Goal: Task Accomplishment & Management: Manage account settings

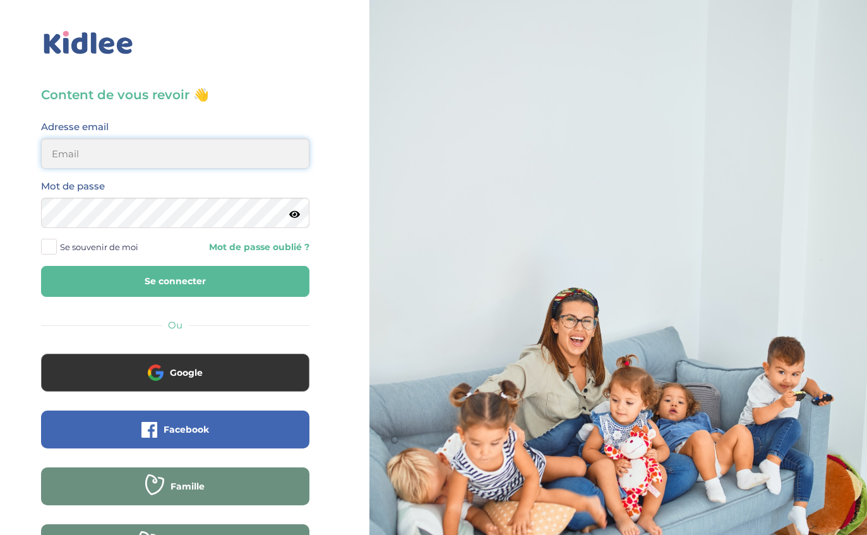
type input "[EMAIL_ADDRESS][DOMAIN_NAME]"
click at [175, 281] on button "Se connecter" at bounding box center [175, 281] width 268 height 31
click at [80, 282] on button "Se connecter" at bounding box center [175, 281] width 268 height 31
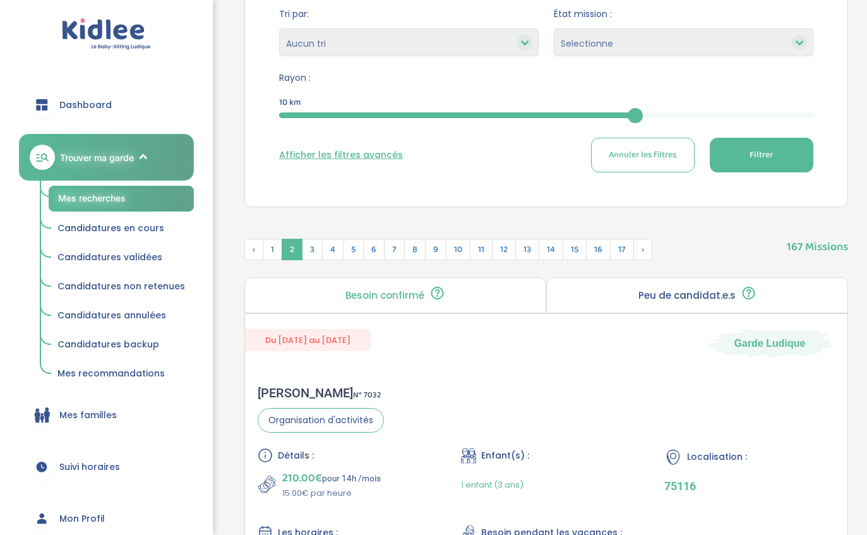
click at [799, 160] on button "Filtrer" at bounding box center [762, 155] width 104 height 35
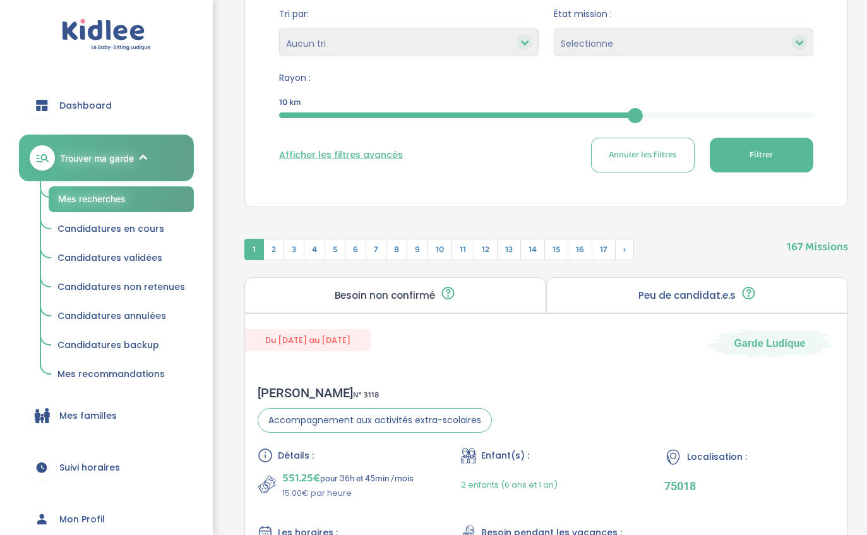
scroll to position [301, 0]
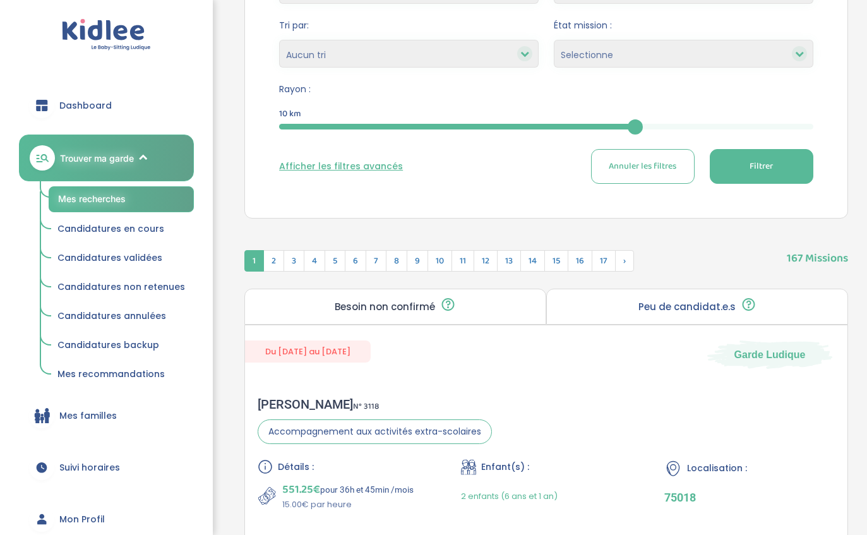
click at [740, 164] on button "Filtrer" at bounding box center [762, 166] width 104 height 35
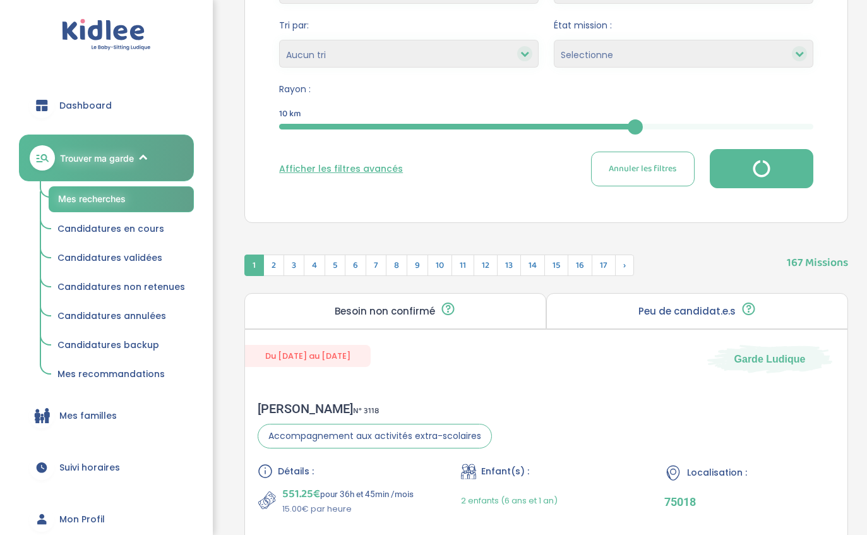
click at [598, 263] on span "17" at bounding box center [604, 264] width 24 height 21
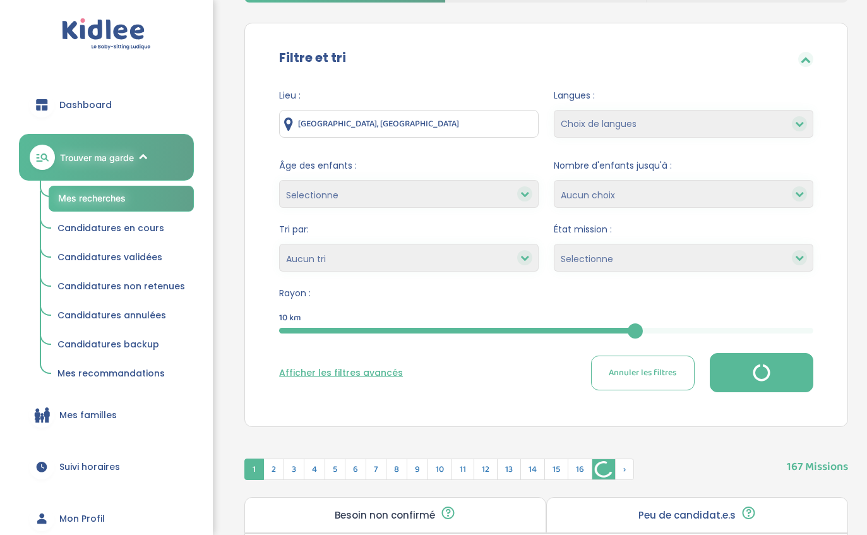
scroll to position [0, 0]
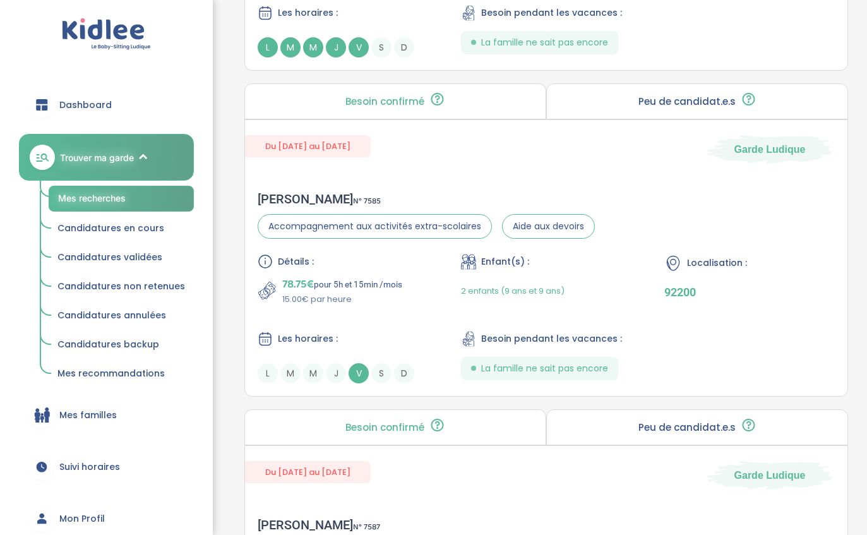
scroll to position [832, 0]
click at [458, 179] on div "Du 12-09-2025 au 09-12-2025 Garde Ludique Benjamin D . N° 7585 Accompagnement a…" at bounding box center [545, 257] width 603 height 277
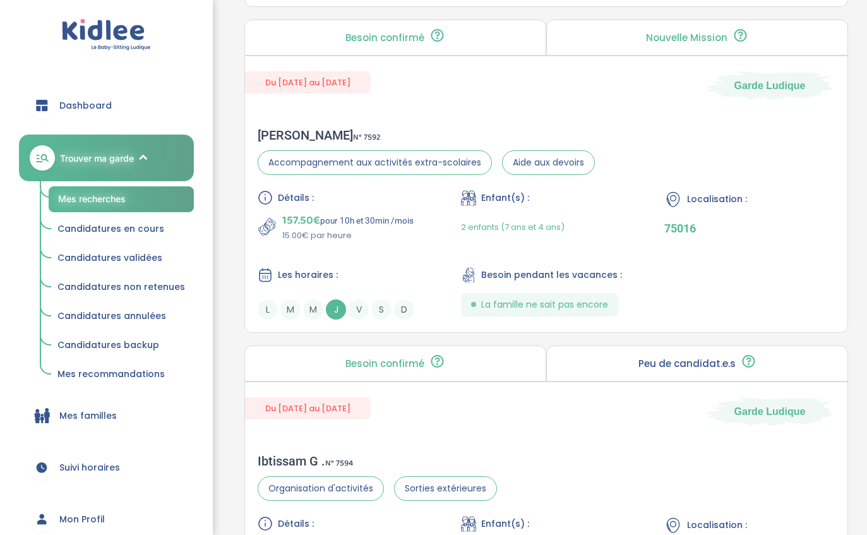
scroll to position [2192, 0]
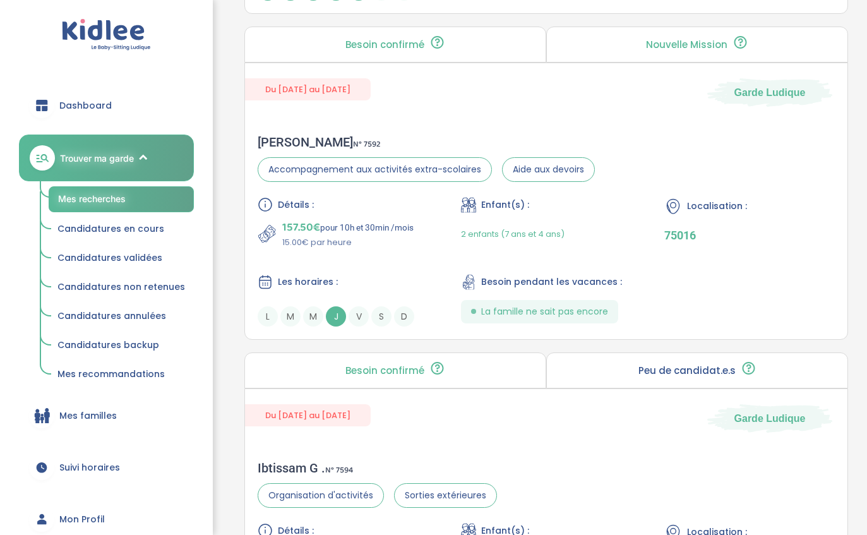
click at [369, 236] on p "157.50€ pour 10h et 30min /mois" at bounding box center [347, 227] width 131 height 18
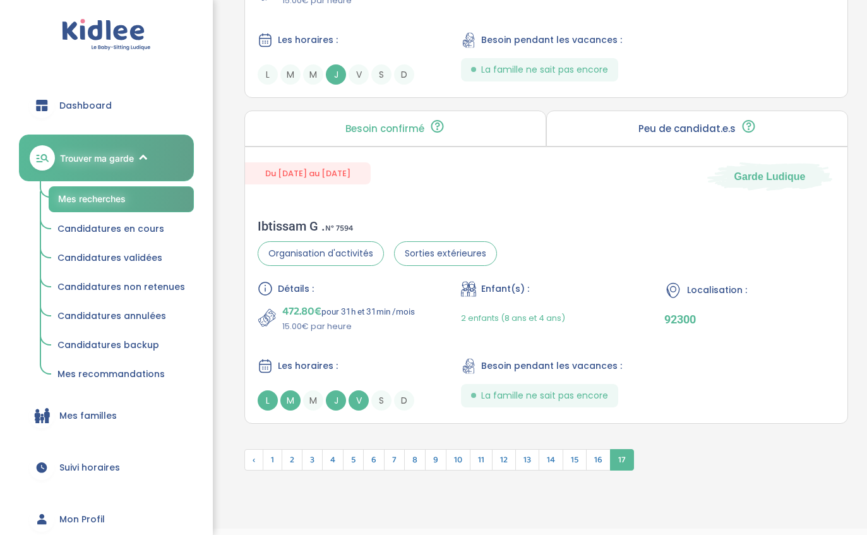
scroll to position [2441, 0]
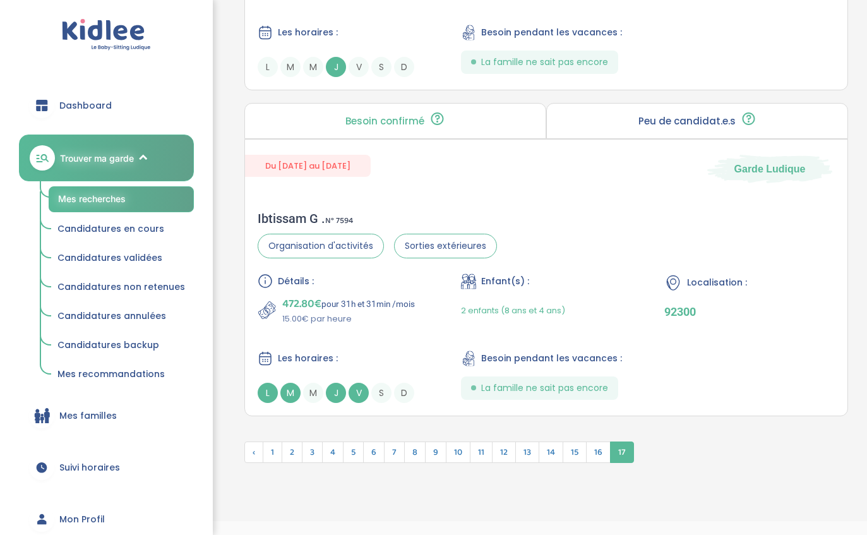
click at [593, 463] on span "16" at bounding box center [598, 451] width 25 height 21
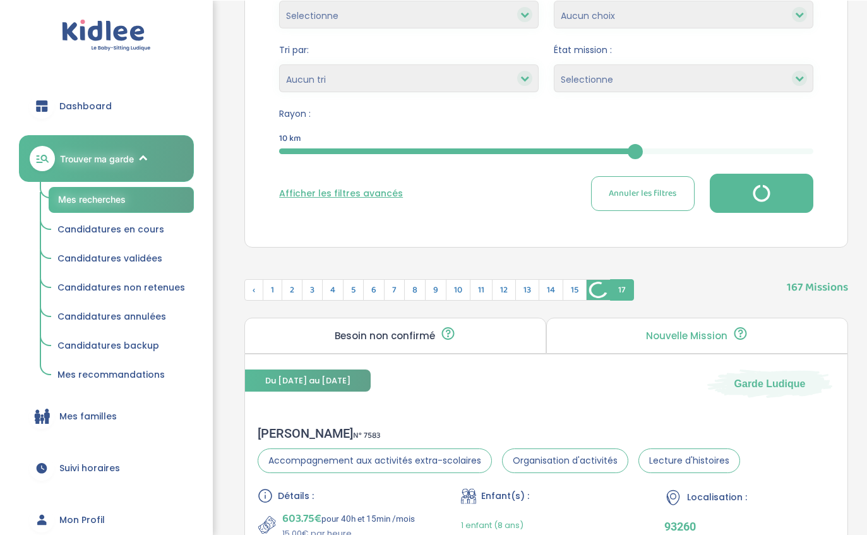
scroll to position [276, 0]
click at [580, 286] on span "15" at bounding box center [574, 289] width 24 height 21
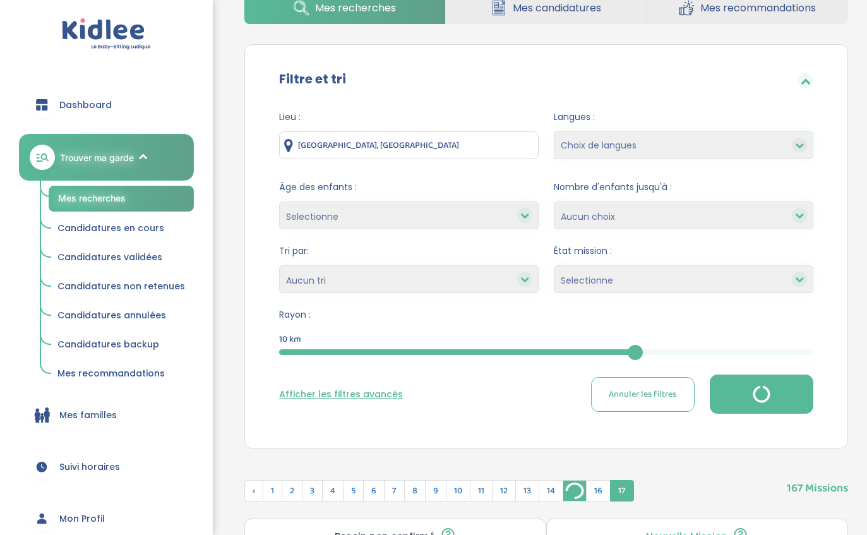
scroll to position [0, 0]
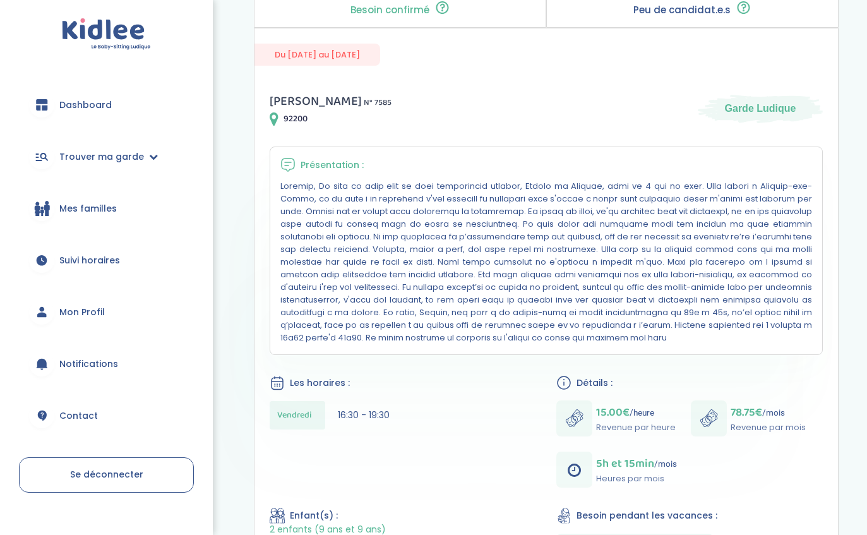
scroll to position [145, 0]
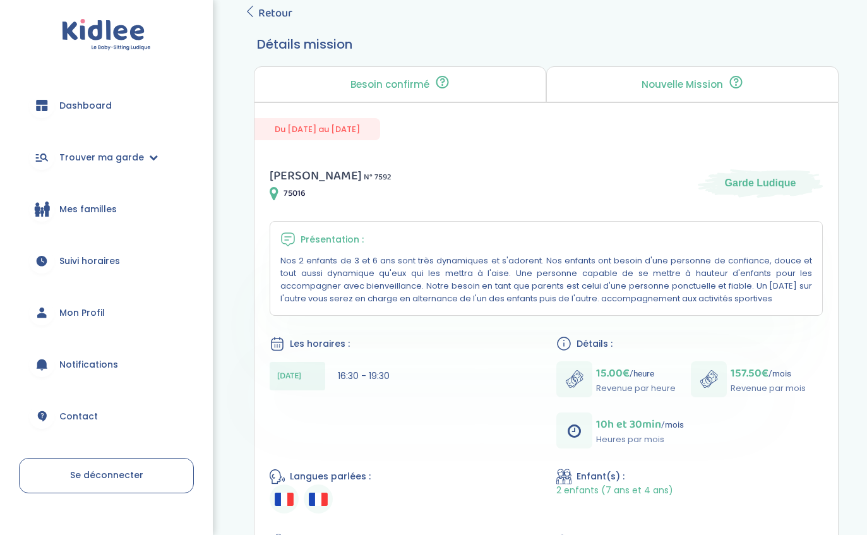
scroll to position [74, 0]
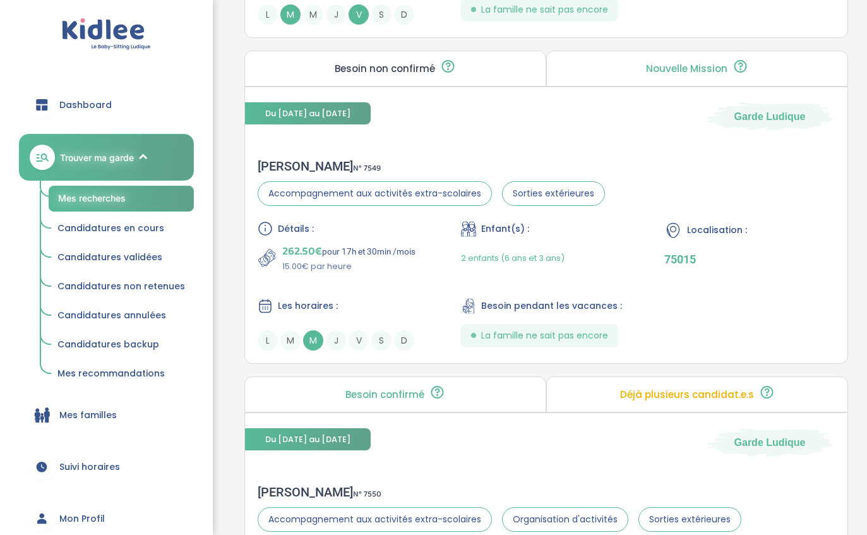
scroll to position [1192, 0]
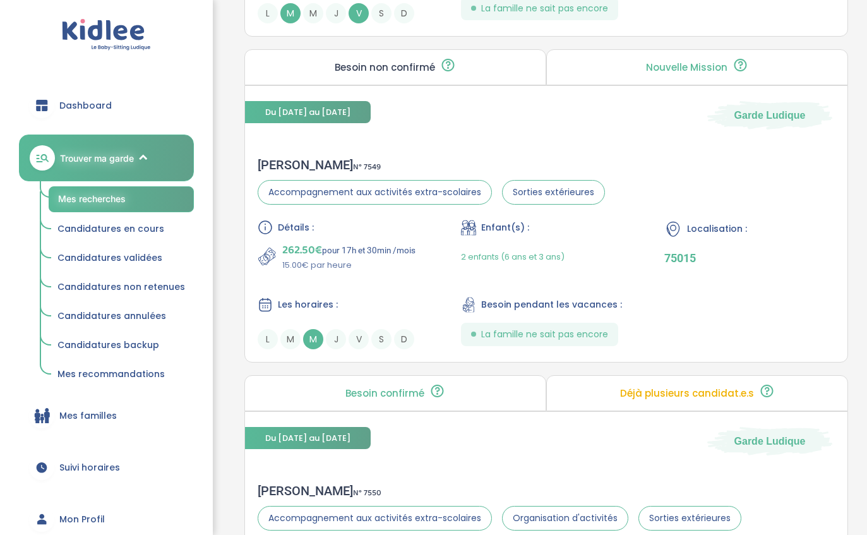
click at [342, 244] on div "Détails : 262.50€ pour 17h et 30min /mois 15.00€ par heure" at bounding box center [343, 246] width 170 height 52
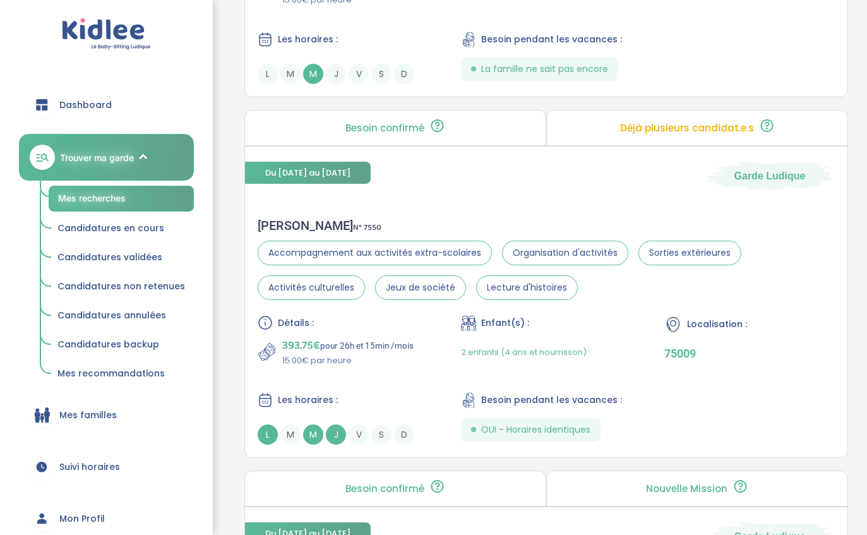
scroll to position [1457, 0]
click at [308, 222] on div "Jin Z . N° 7550 Accompagnement aux activités extra-scolaires Organisation d'act…" at bounding box center [546, 331] width 602 height 252
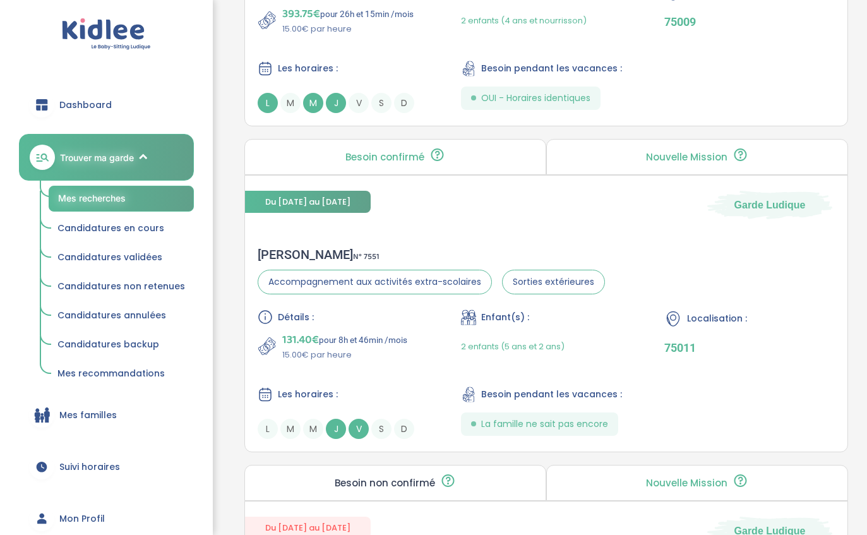
scroll to position [1788, 0]
click at [303, 234] on div "Du 18-09-2025 au 19-12-2025 Garde Ludique Baptiste F . N° 7551 Accompagnement a…" at bounding box center [545, 313] width 603 height 277
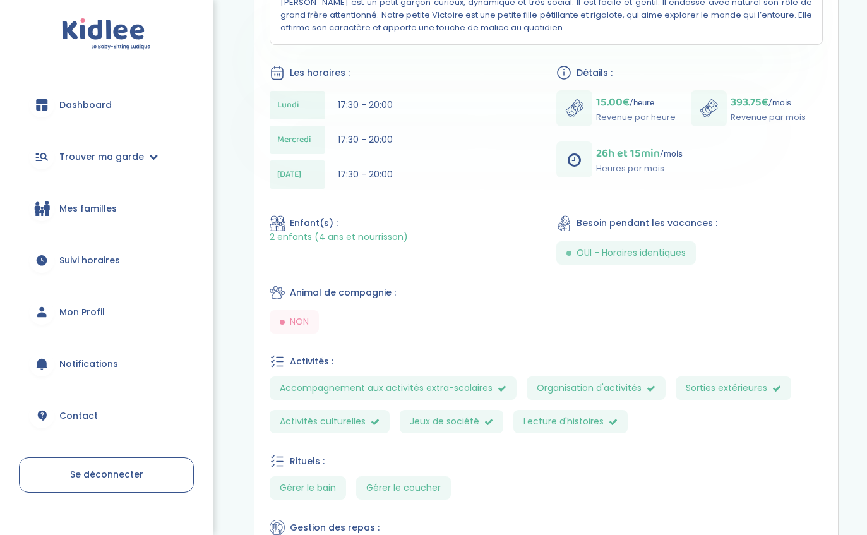
scroll to position [335, 0]
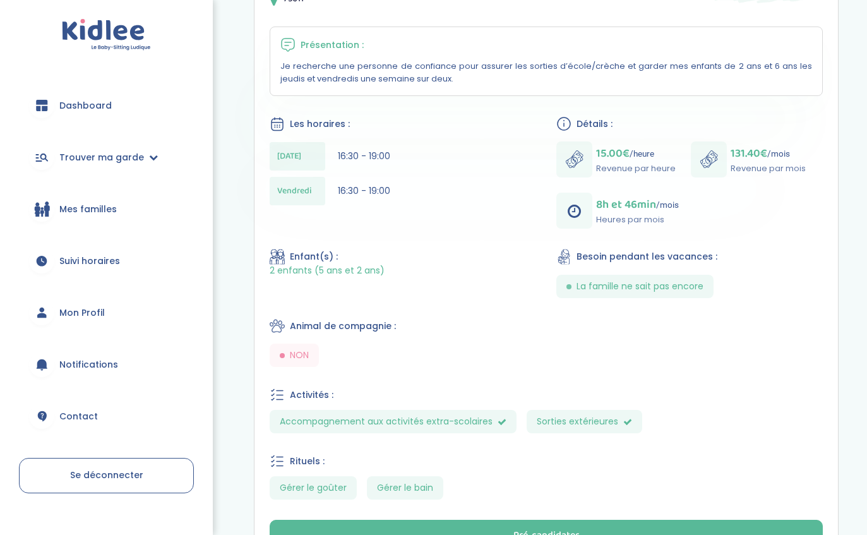
scroll to position [288, 0]
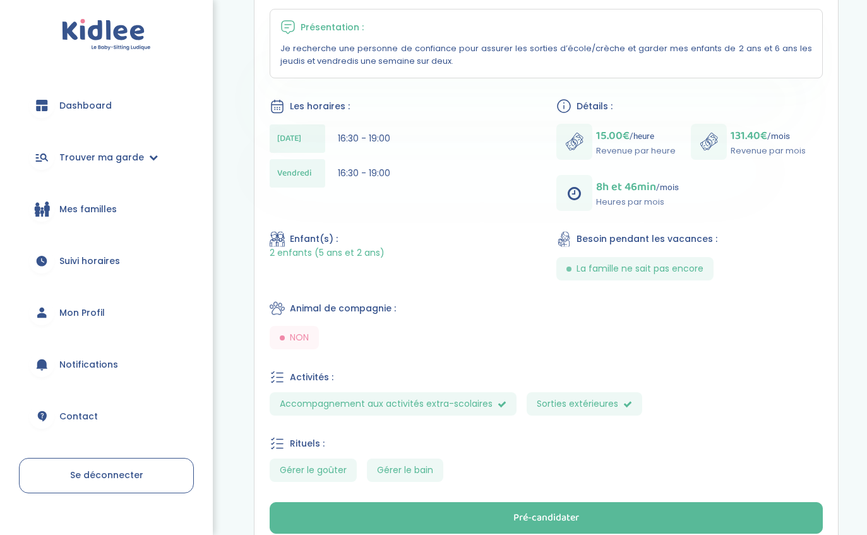
click at [489, 528] on button "Pré-candidater" at bounding box center [546, 518] width 553 height 32
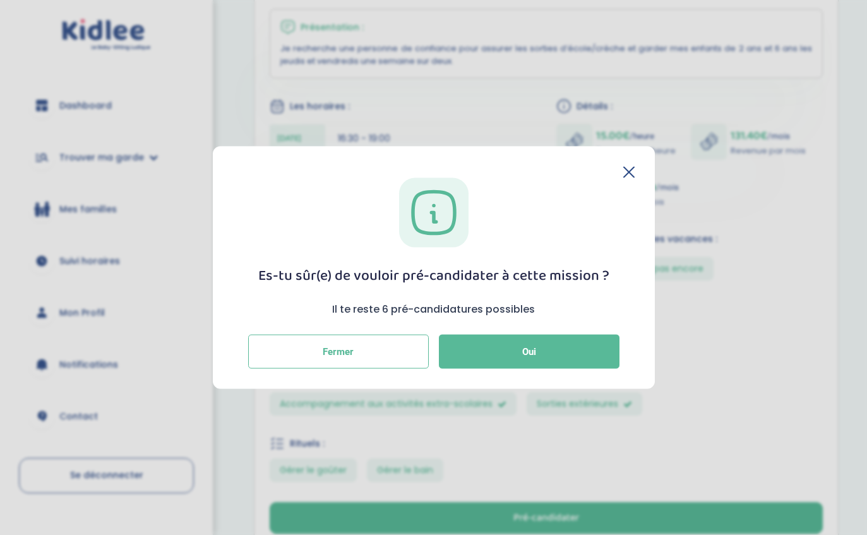
click at [490, 369] on button "Oui" at bounding box center [529, 352] width 181 height 34
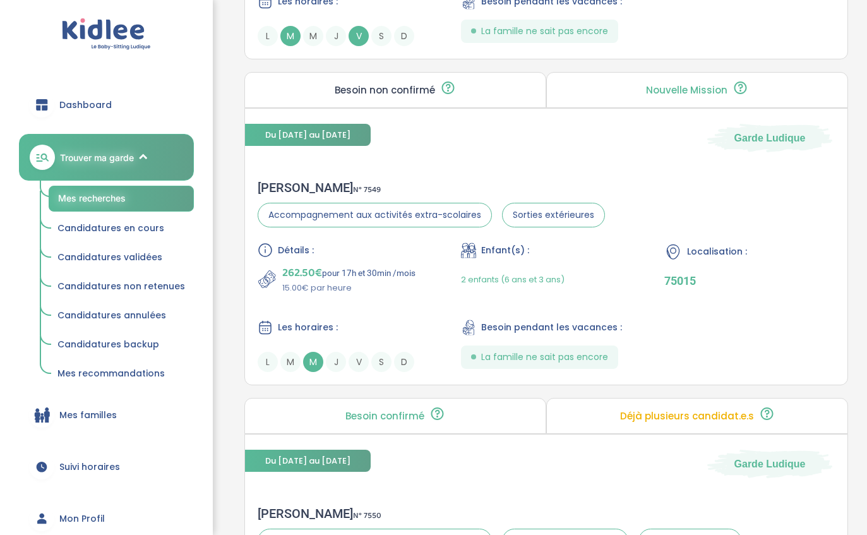
scroll to position [1212, 0]
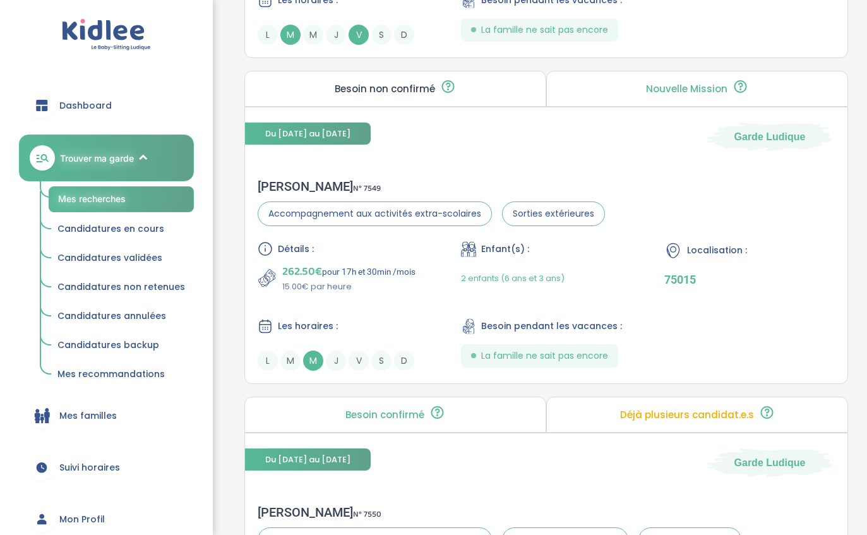
click at [331, 279] on p "262.50€ pour 17h et 30min /mois" at bounding box center [348, 272] width 133 height 18
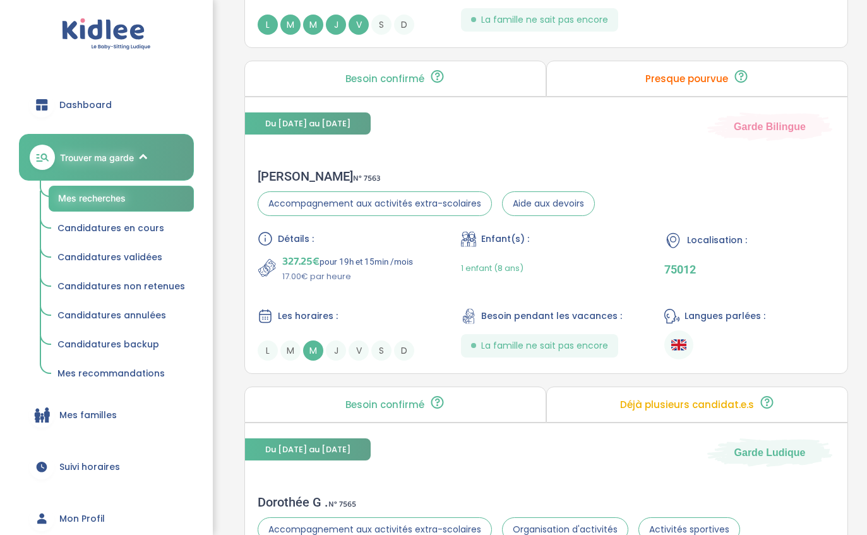
scroll to position [2886, 0]
click at [319, 270] on span "327.25€" at bounding box center [300, 262] width 37 height 18
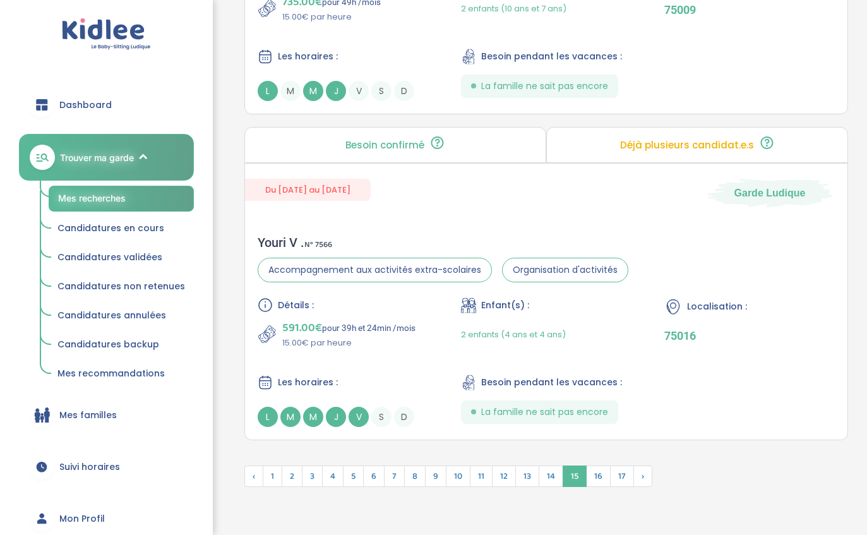
scroll to position [3535, 0]
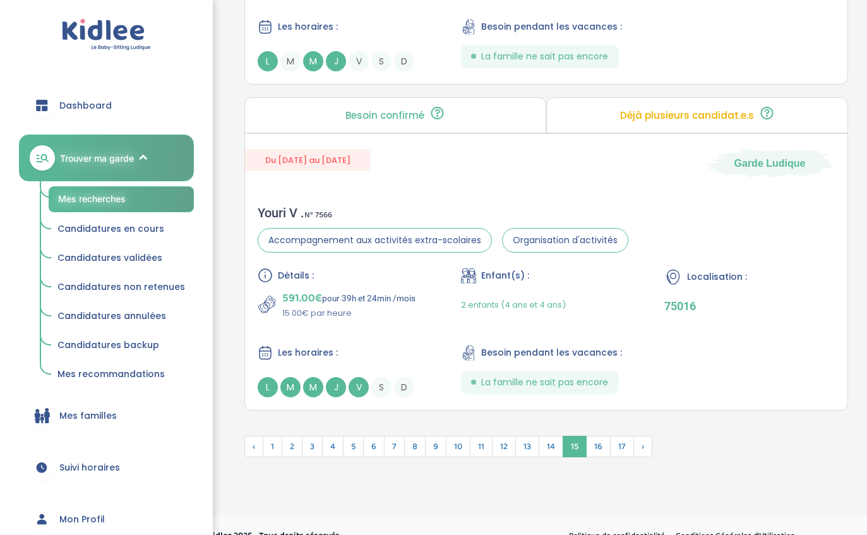
click at [598, 457] on span "16" at bounding box center [598, 446] width 25 height 21
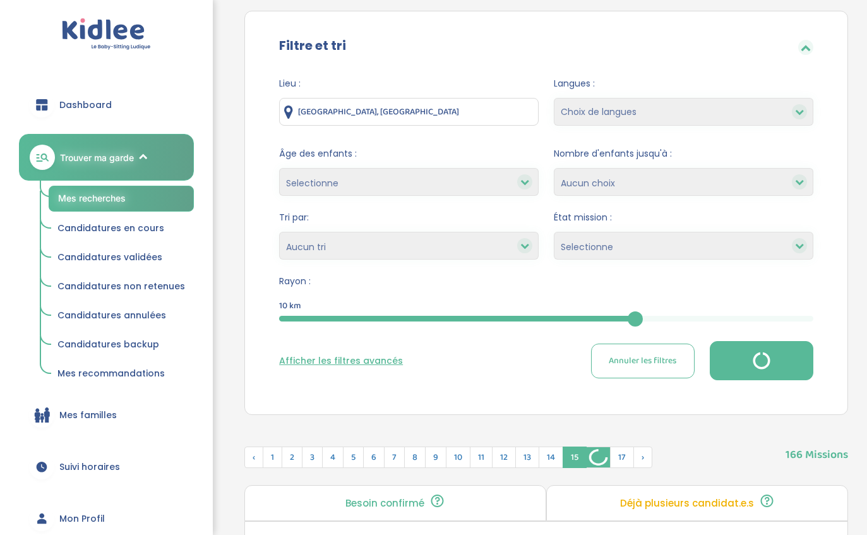
scroll to position [0, 0]
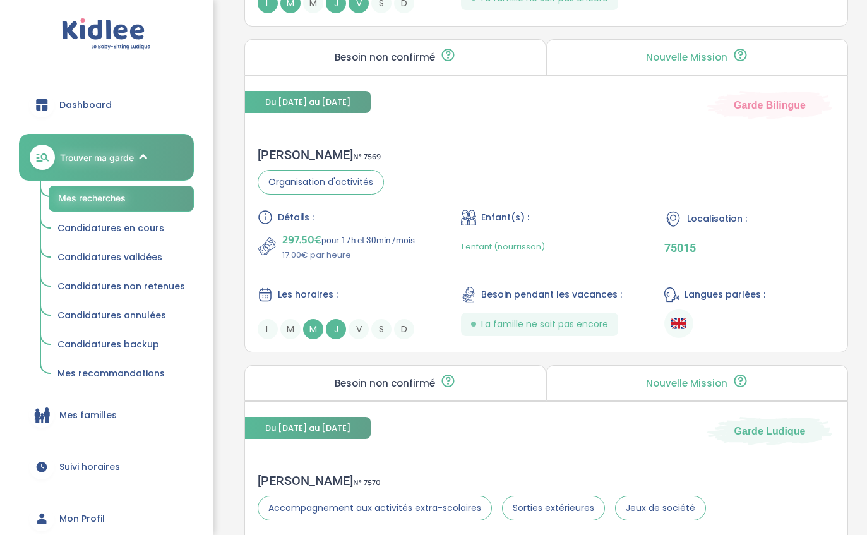
scroll to position [877, 0]
click at [318, 239] on span "297.50€" at bounding box center [301, 239] width 39 height 18
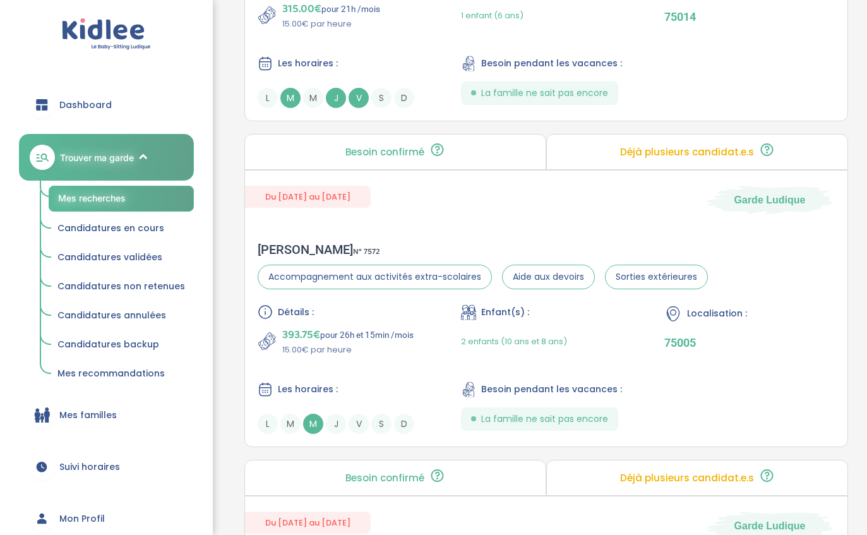
scroll to position [1433, 0]
click at [306, 225] on div "Du [DATE] au [DATE] Garde [PERSON_NAME] N° 7572 Accompagnement aux activités ex…" at bounding box center [545, 308] width 603 height 277
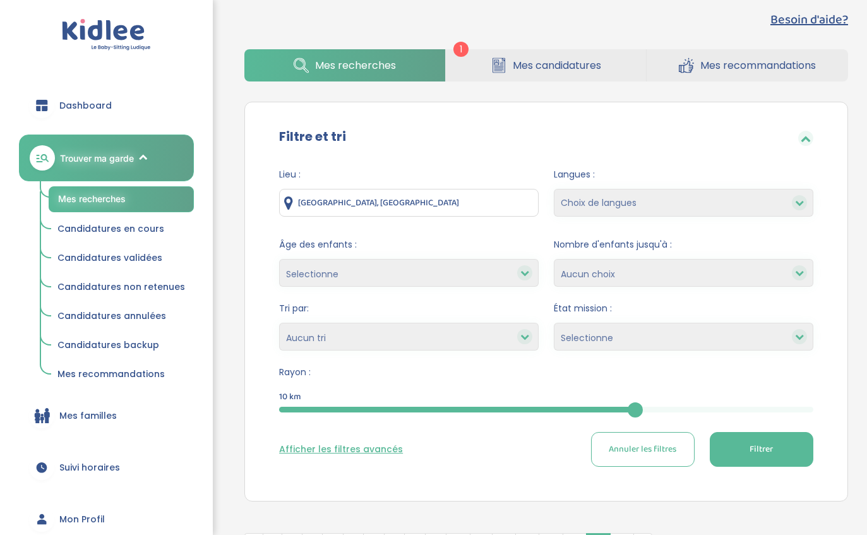
scroll to position [19, 0]
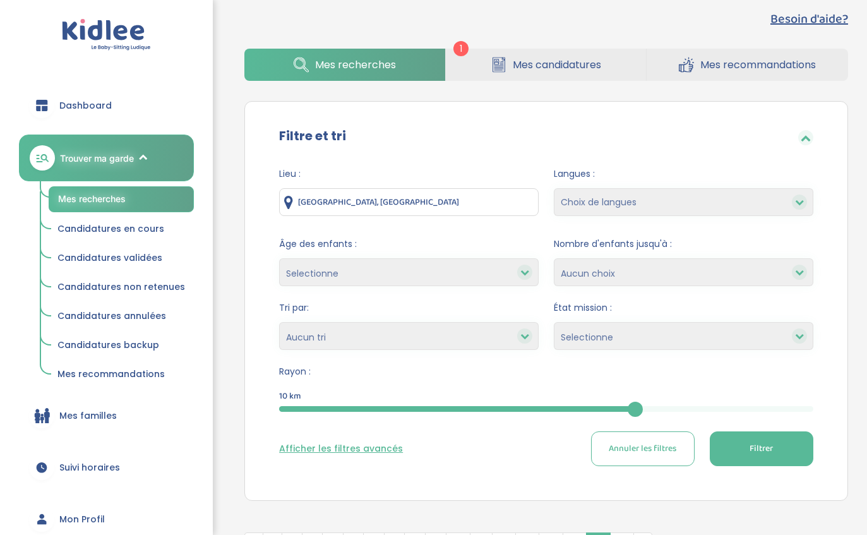
click at [551, 534] on span "14" at bounding box center [550, 542] width 25 height 21
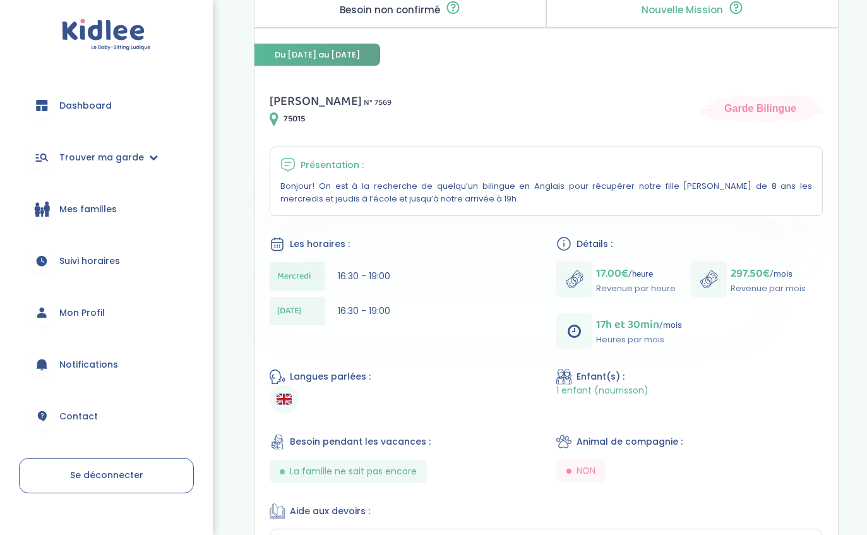
scroll to position [150, 0]
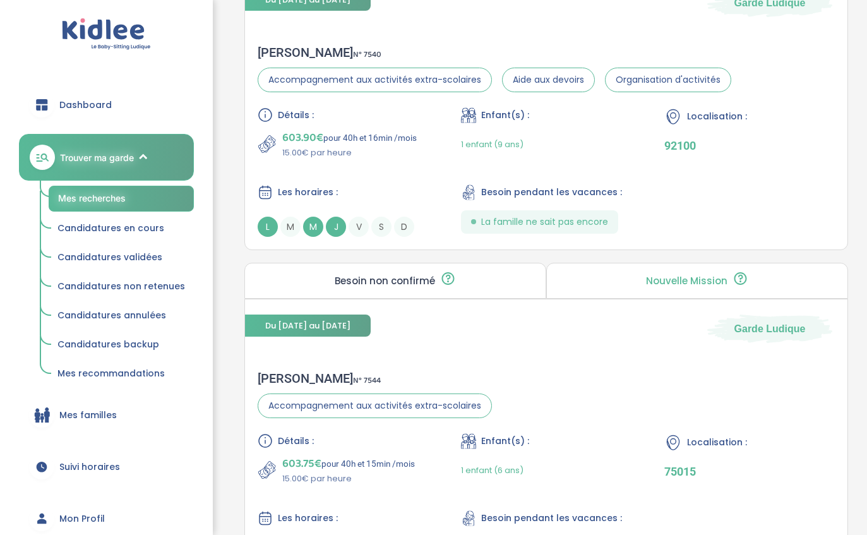
scroll to position [3229, 0]
click at [788, 186] on div "Détails : 603.90€ pour 40h et 16min /mois 15.00€ par heure Enfant(s) : 1 enfant…" at bounding box center [546, 171] width 577 height 129
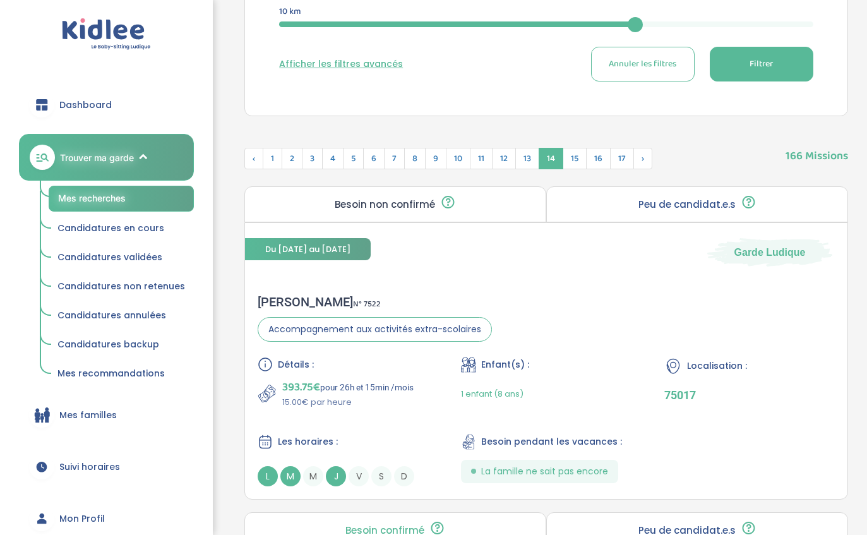
scroll to position [403, 0]
click at [520, 163] on span "13" at bounding box center [527, 158] width 24 height 21
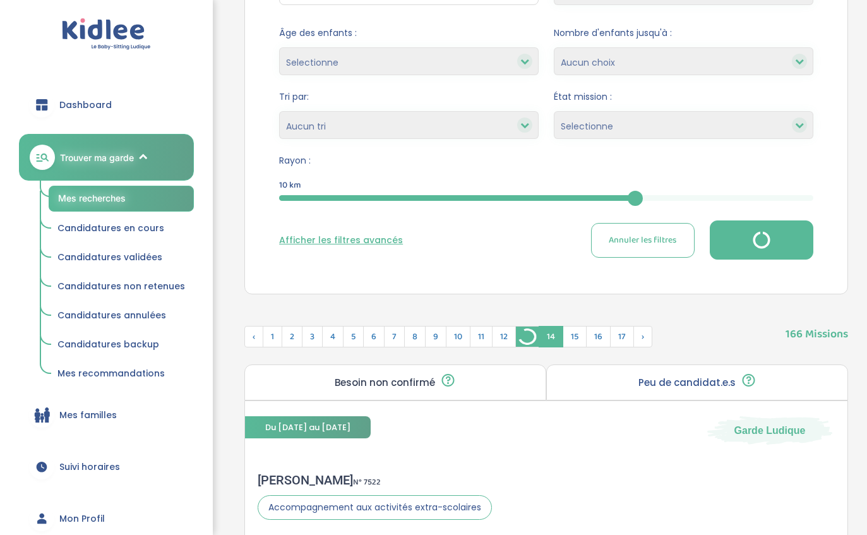
scroll to position [0, 0]
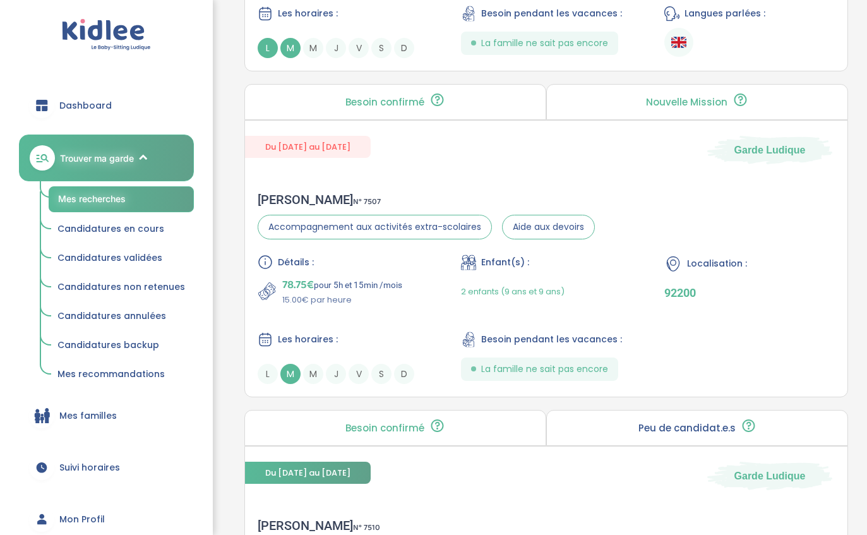
scroll to position [2134, 0]
click at [626, 181] on div "Du 03-09-2025 au 31-07-2026 Garde Ludique Benjamin D . N° 7507 Accompagnement a…" at bounding box center [545, 259] width 603 height 277
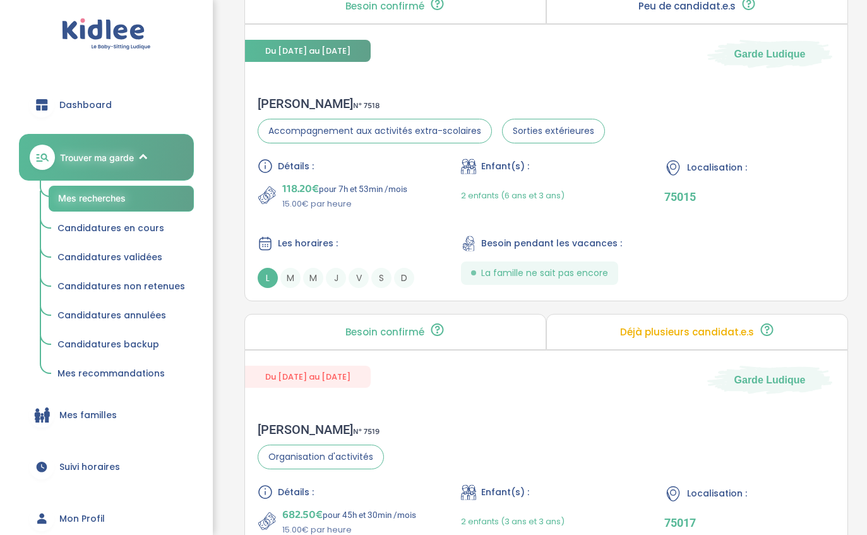
scroll to position [2882, 0]
click at [662, 91] on div "Du 15-09-2025 au 28-06-2026 Garde Ludique Séverine Z . N° 7518 Accompagnement a…" at bounding box center [545, 162] width 603 height 277
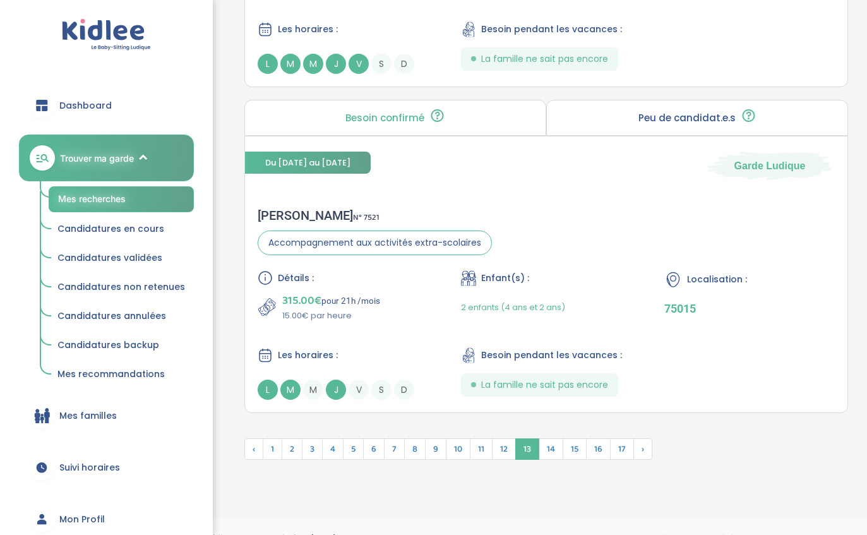
scroll to position [3424, 0]
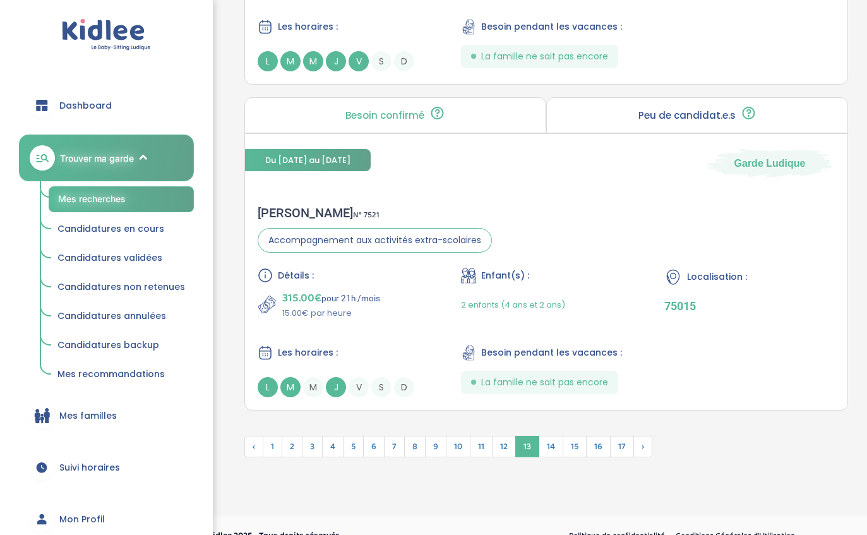
click at [497, 457] on span "12" at bounding box center [504, 446] width 24 height 21
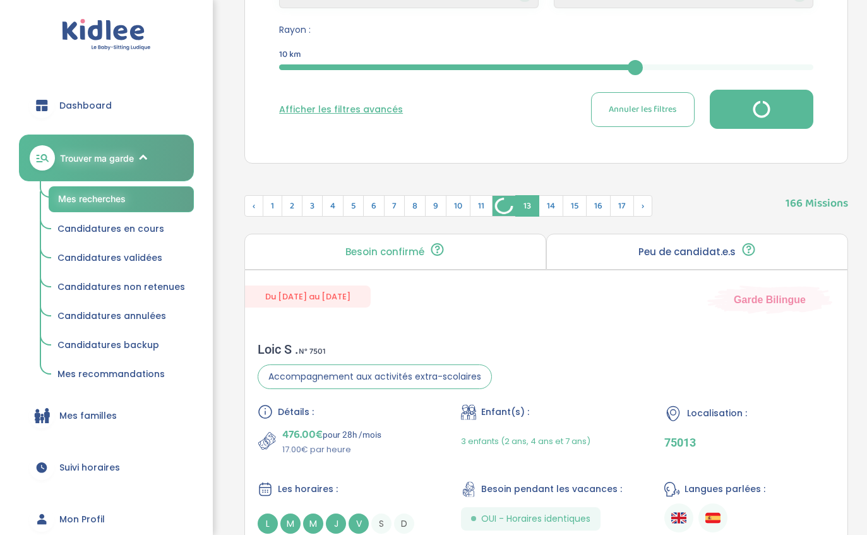
scroll to position [0, 0]
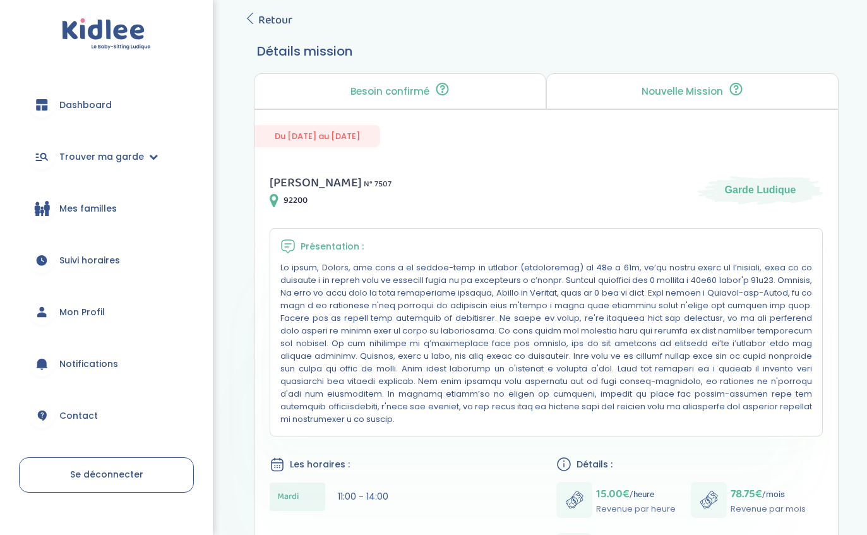
scroll to position [69, 0]
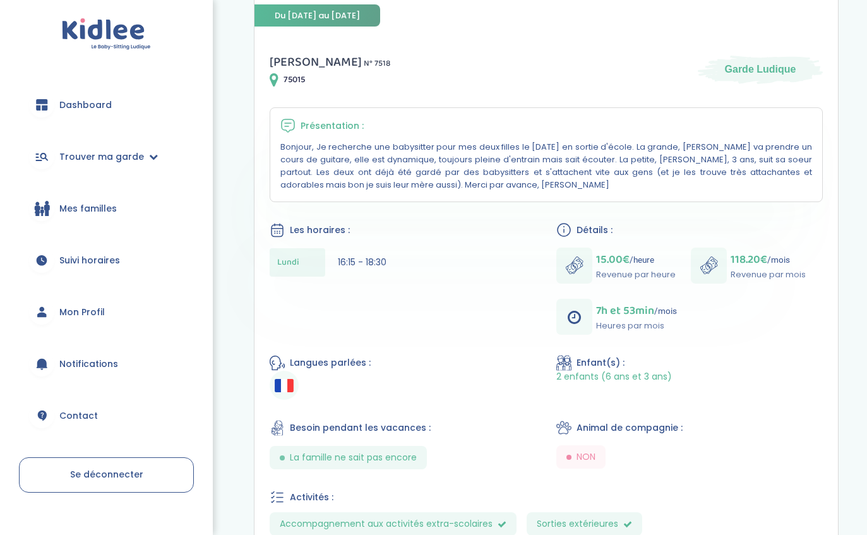
scroll to position [189, 0]
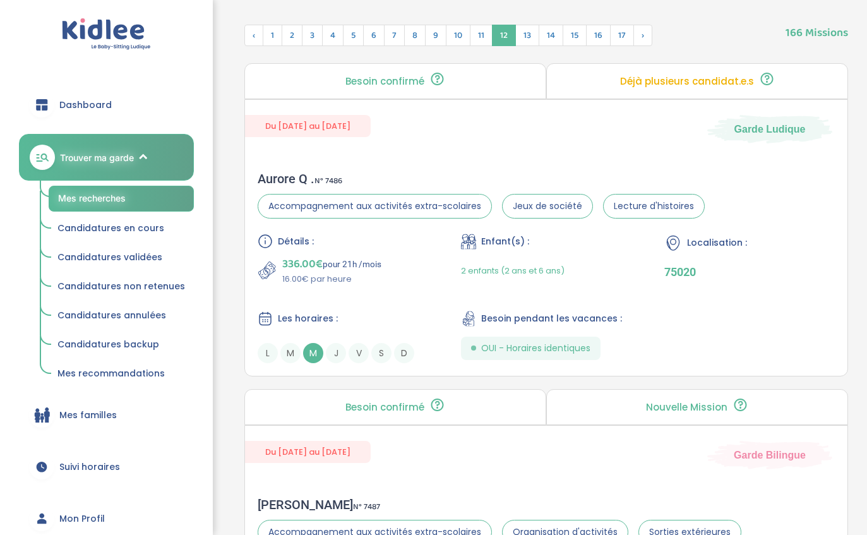
scroll to position [526, 0]
click at [655, 137] on div "Du [DATE] au [DATE] Garde Ludique" at bounding box center [546, 122] width 602 height 44
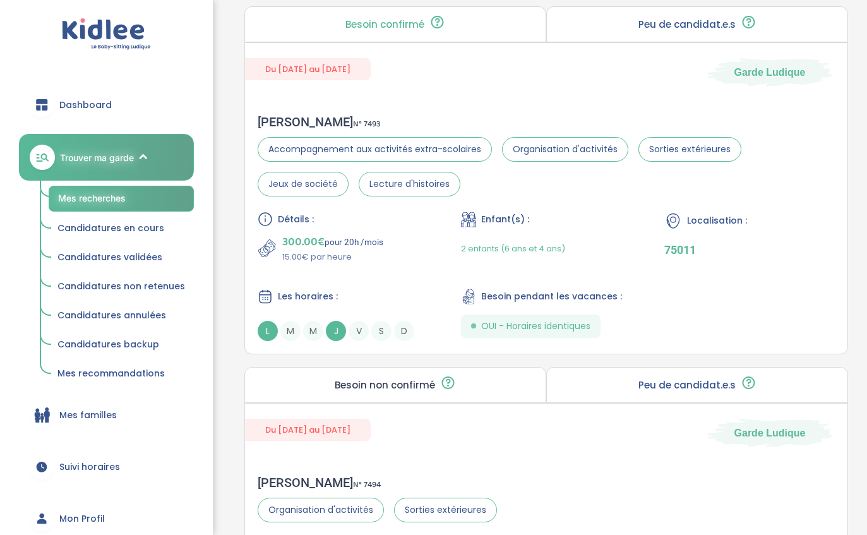
scroll to position [2281, 0]
click at [619, 227] on div "Enfant(s) :" at bounding box center [546, 219] width 170 height 16
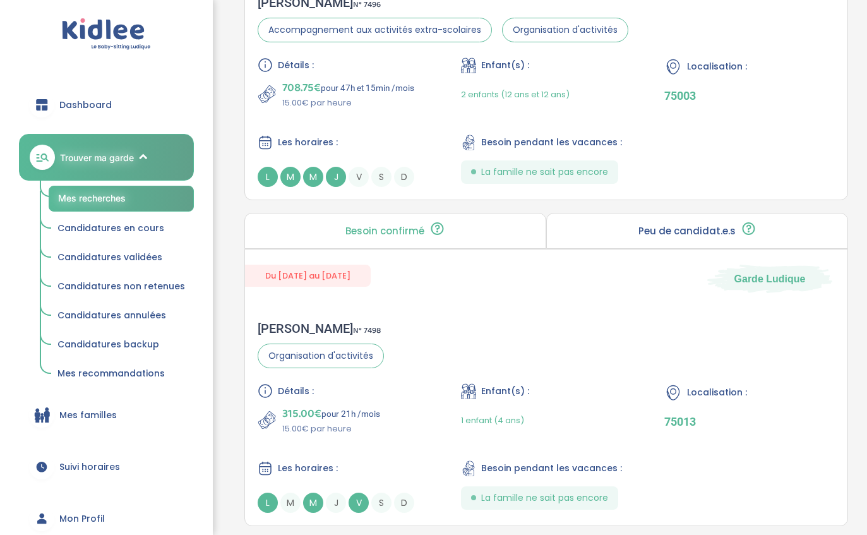
scroll to position [3563, 0]
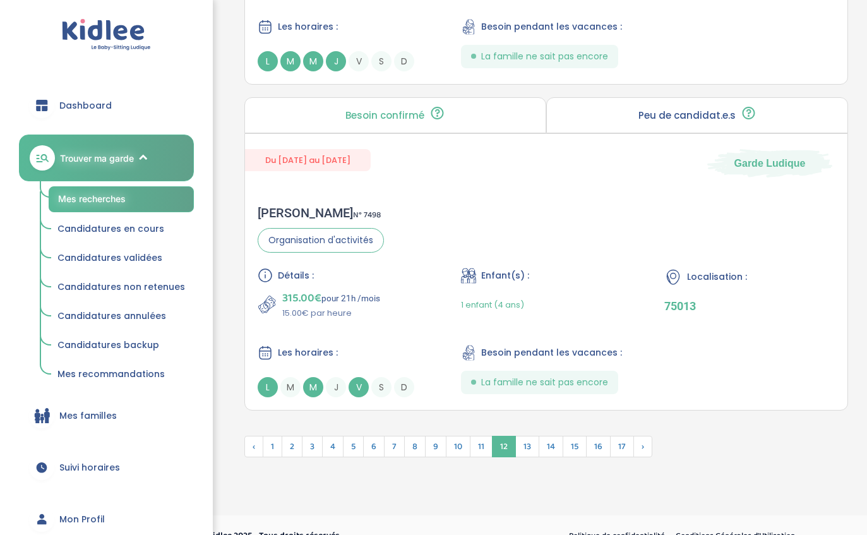
click at [471, 457] on span "11" at bounding box center [481, 446] width 23 height 21
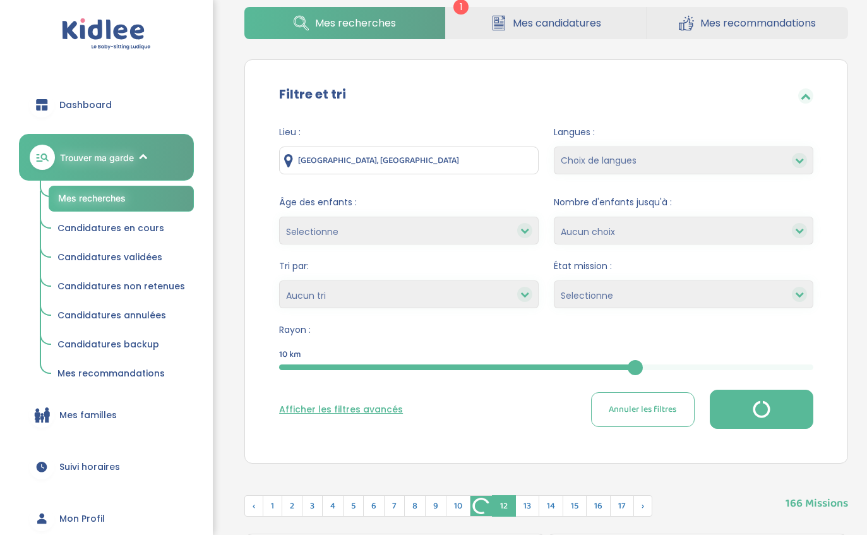
scroll to position [0, 0]
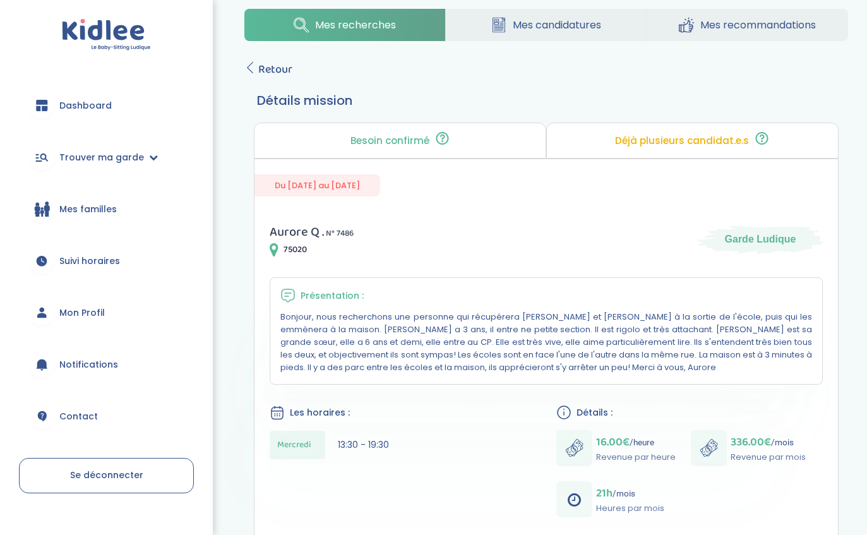
scroll to position [20, 0]
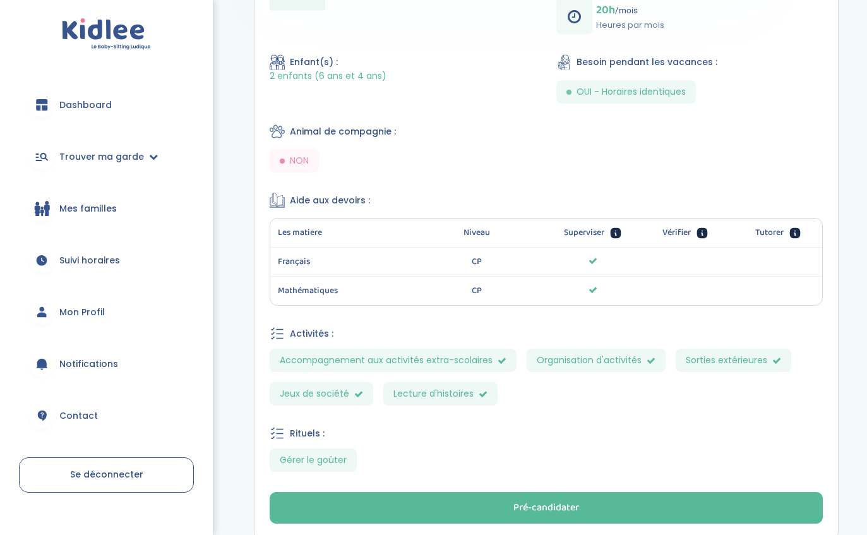
scroll to position [491, 0]
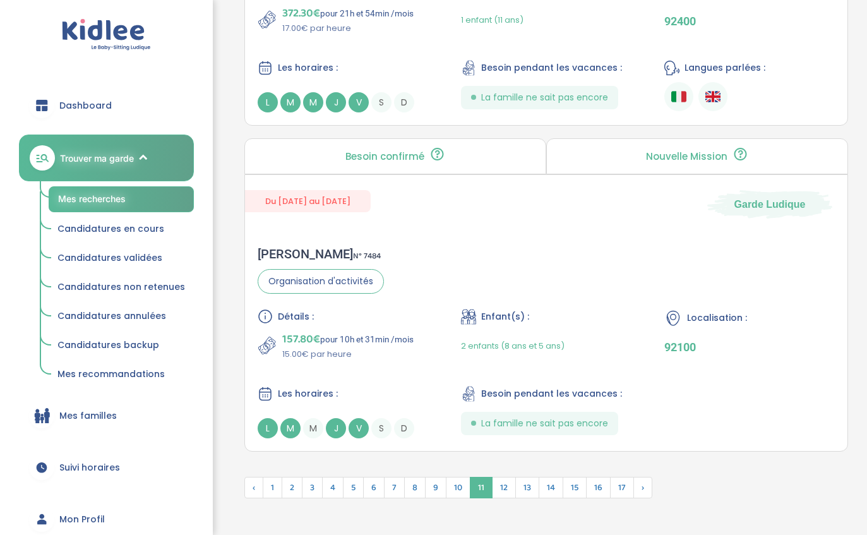
scroll to position [3427, 0]
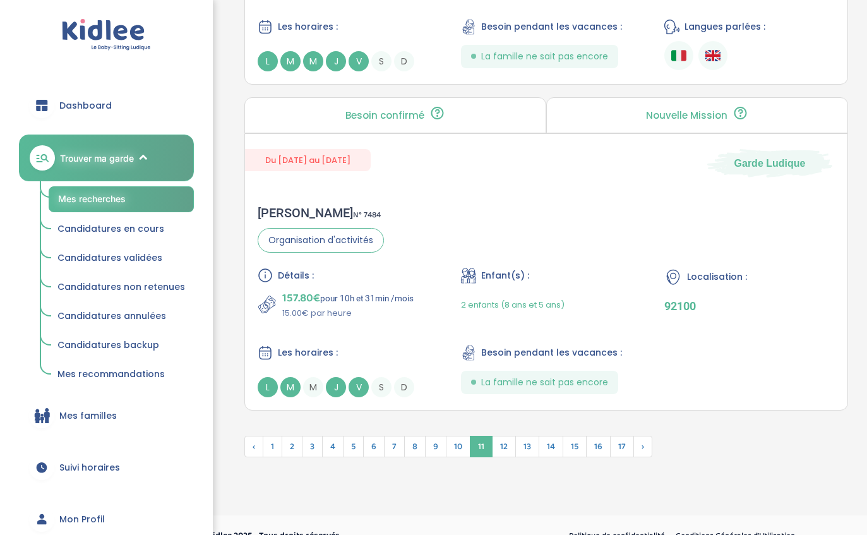
click at [464, 457] on span "10" at bounding box center [458, 446] width 25 height 21
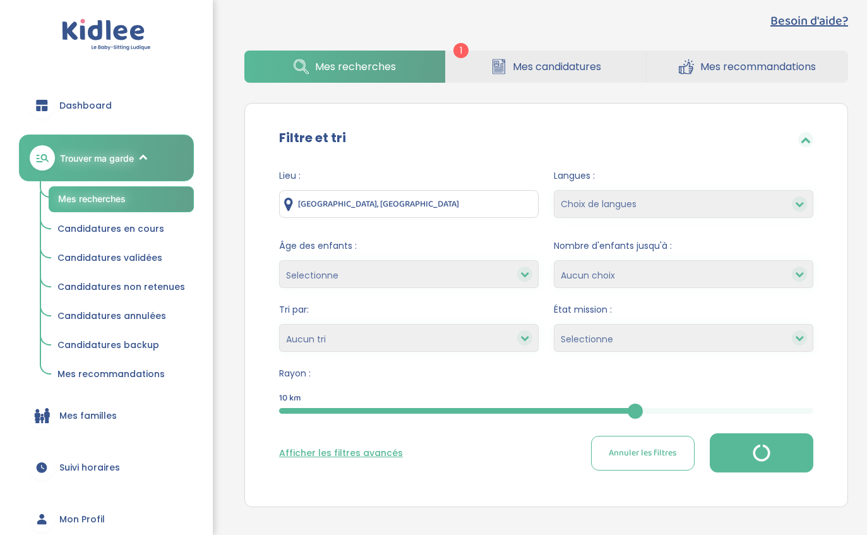
scroll to position [0, 0]
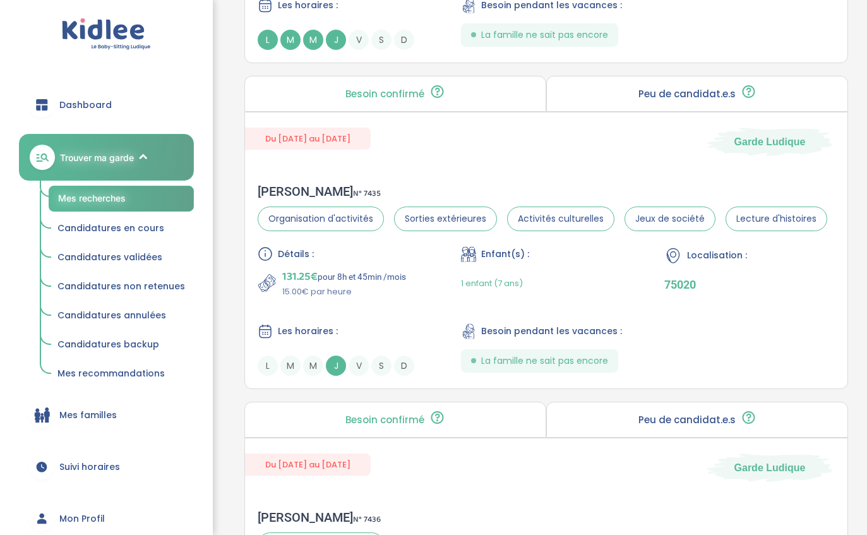
scroll to position [840, 0]
click at [801, 317] on div "Détails : 131.25€ pour 8h et 45min /mois 15.00€ par heure Enfant(s) : 1 enfant …" at bounding box center [546, 310] width 577 height 129
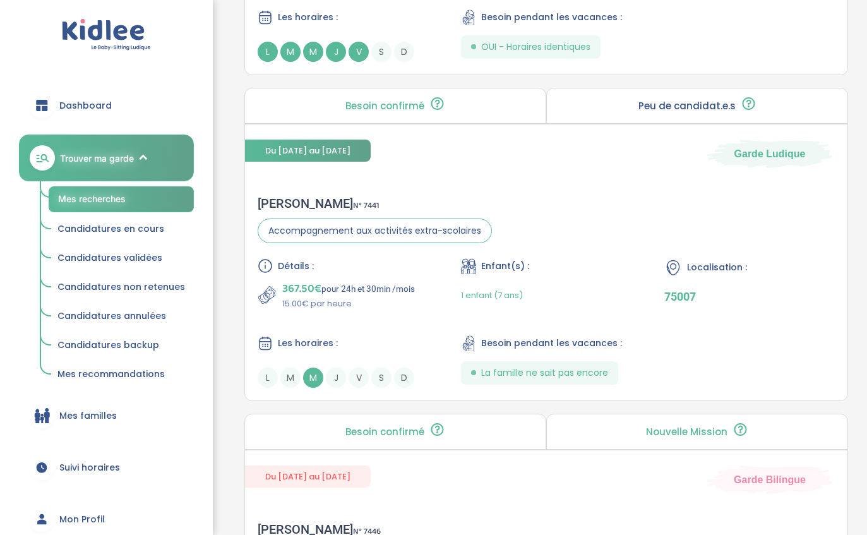
scroll to position [1774, 0]
click at [802, 372] on div "Détails : 367.50€ pour 24h et 30min /mois 15.00€ par heure Enfant(s) : 1 enfant…" at bounding box center [546, 321] width 577 height 129
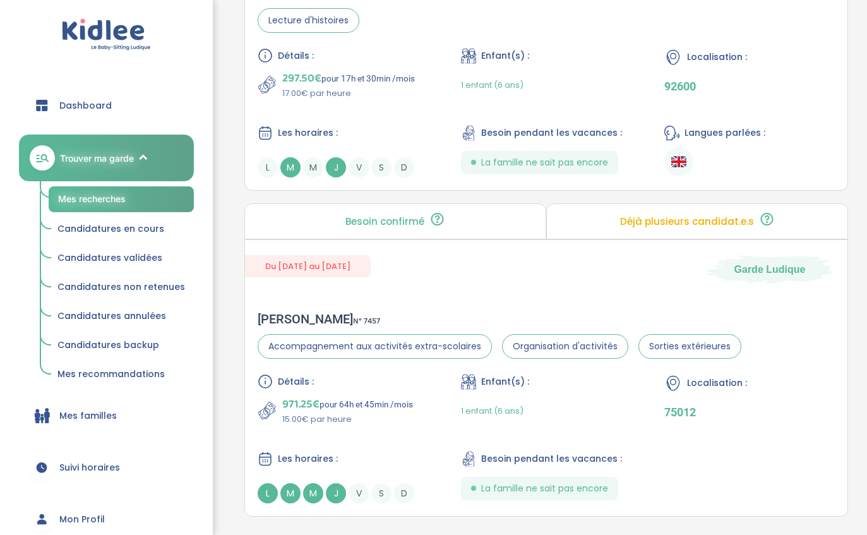
scroll to position [3394, 0]
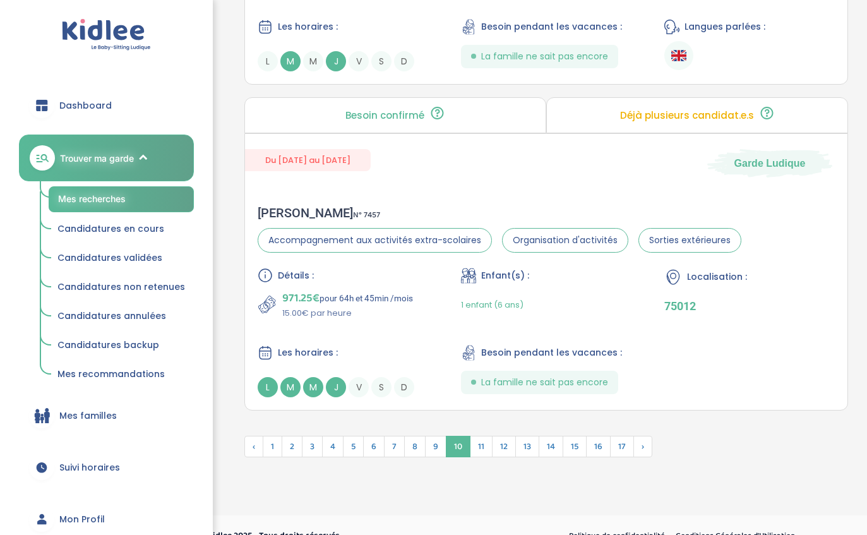
click at [448, 457] on span "10" at bounding box center [458, 446] width 25 height 21
click at [444, 457] on span "9" at bounding box center [435, 446] width 21 height 21
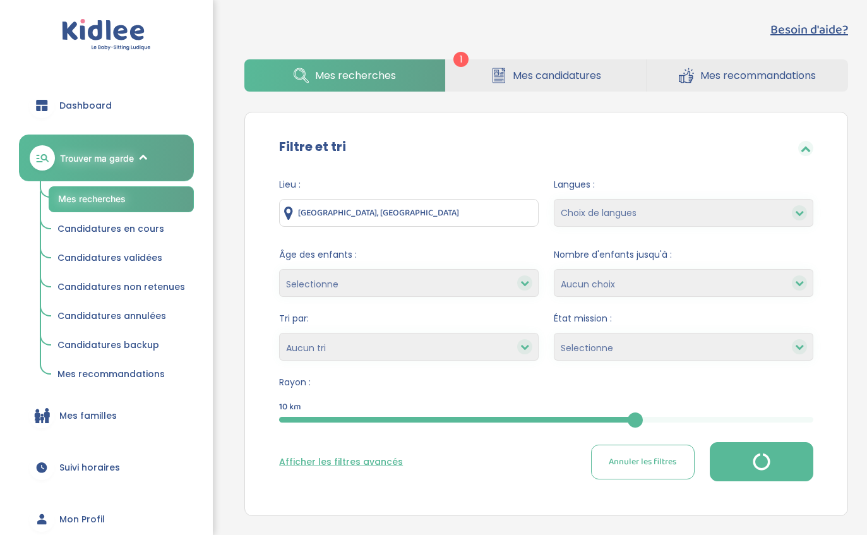
scroll to position [0, 0]
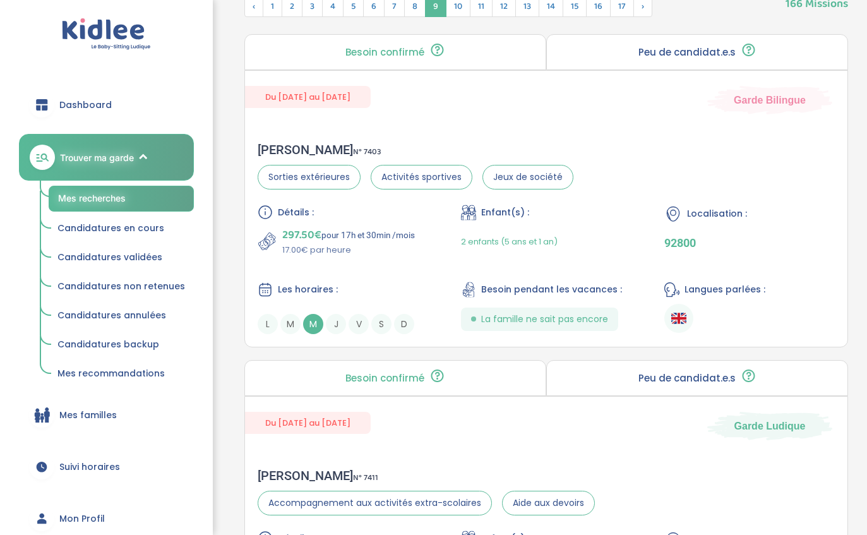
scroll to position [550, 0]
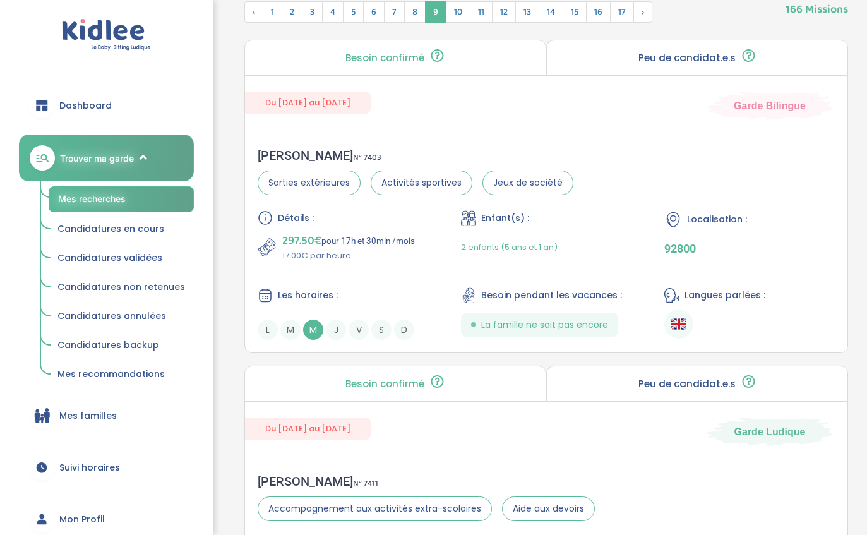
click at [797, 316] on ul at bounding box center [749, 324] width 170 height 30
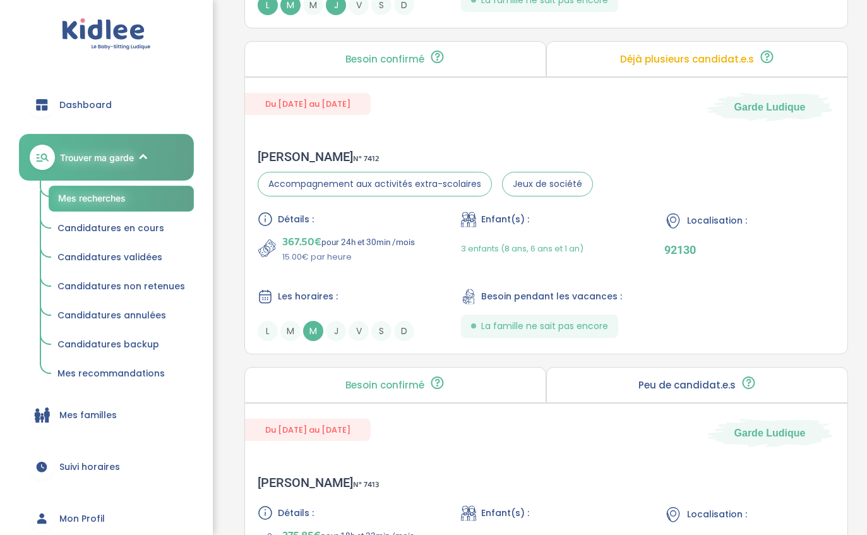
scroll to position [1199, 0]
click at [707, 157] on div "[PERSON_NAME] N° 7412 Accompagnement aux activités extra-scolaires Jeux de soci…" at bounding box center [546, 245] width 602 height 217
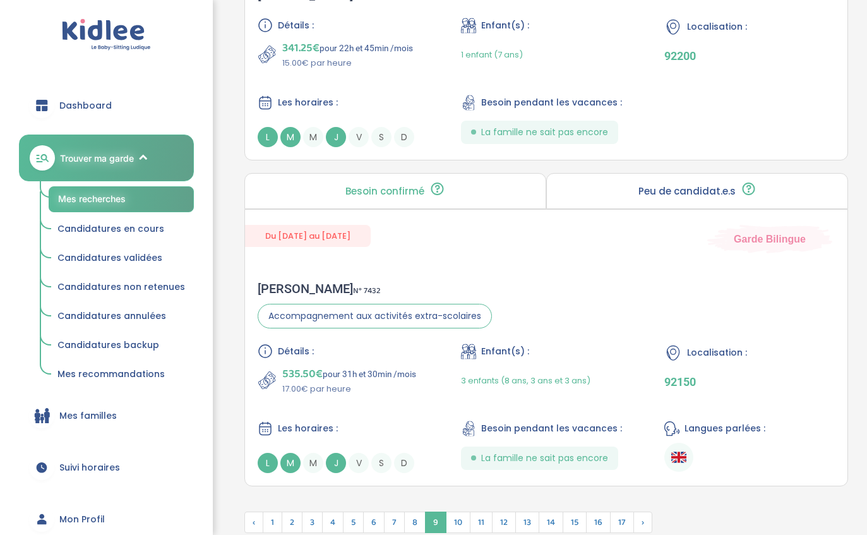
scroll to position [3295, 0]
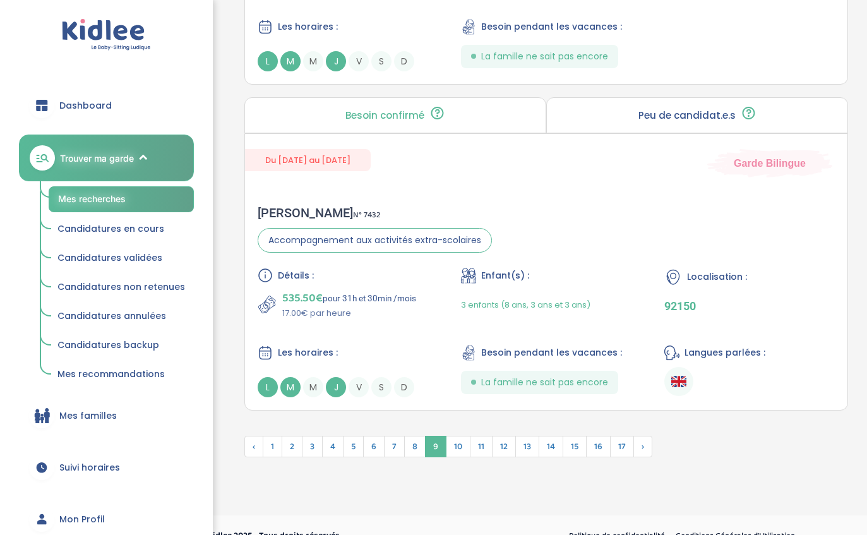
click at [408, 457] on span "8" at bounding box center [414, 446] width 21 height 21
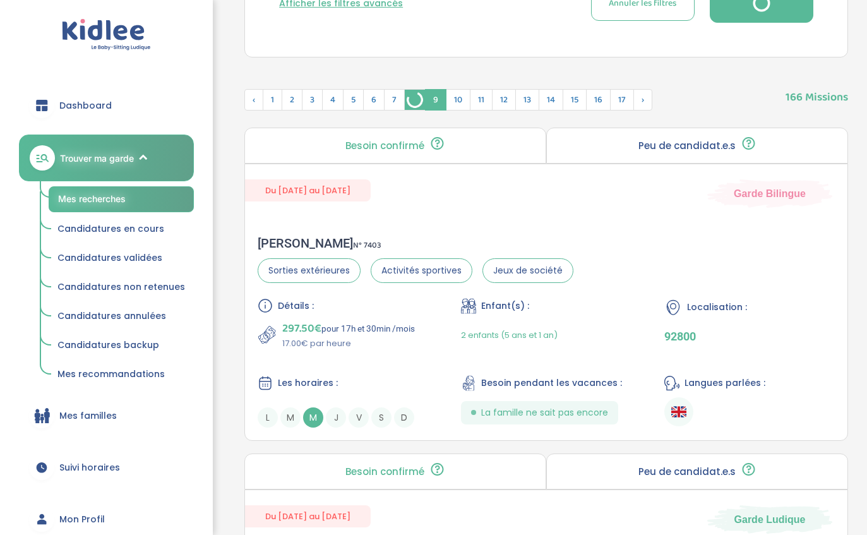
scroll to position [0, 0]
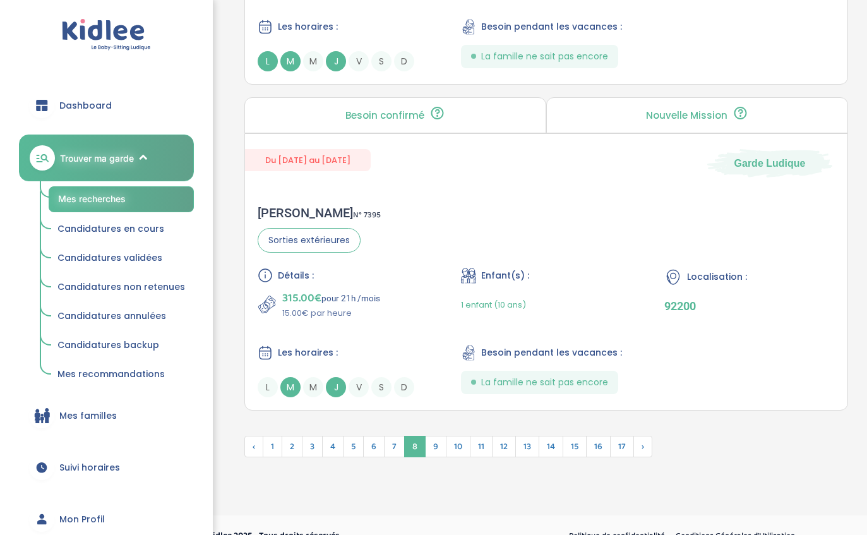
scroll to position [3426, 0]
click at [622, 244] on div "[PERSON_NAME] N° 7395 Sorties extérieures Détails : 315.00€ pour 21h /mois 15.0…" at bounding box center [546, 301] width 602 height 217
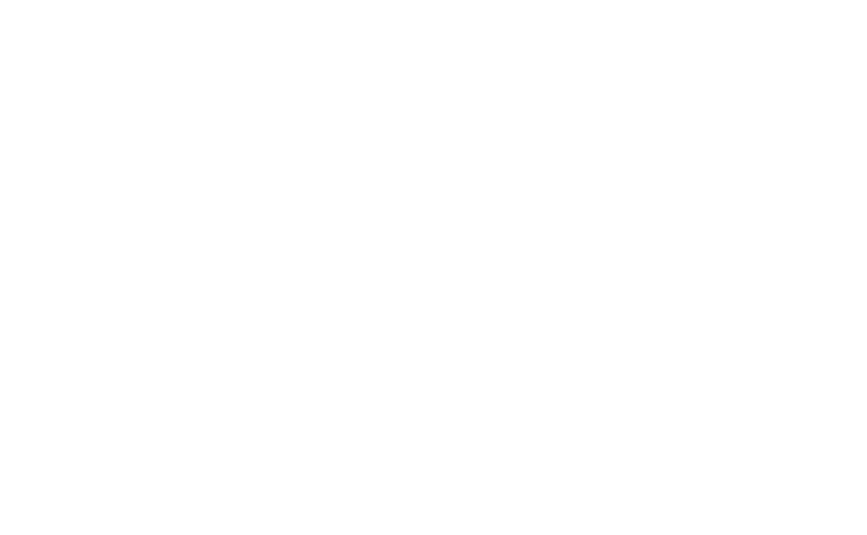
scroll to position [3466, 0]
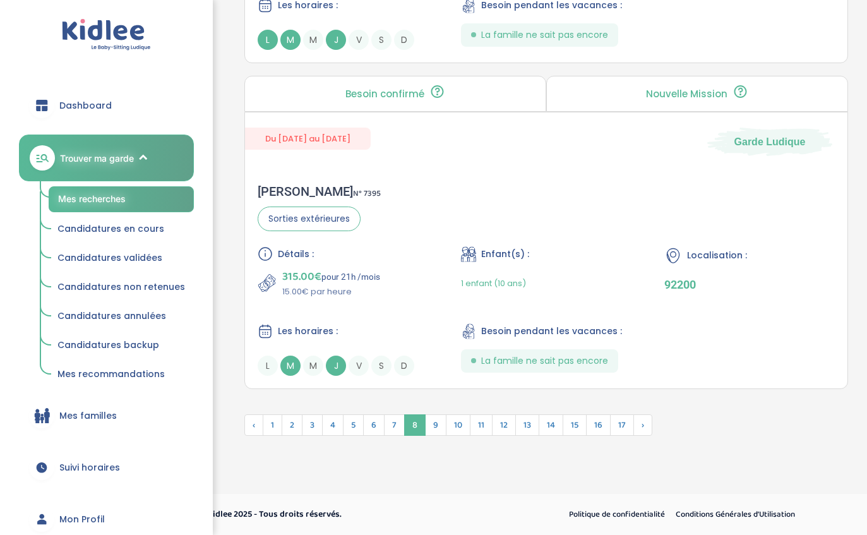
click at [379, 434] on span "6" at bounding box center [373, 424] width 21 height 21
click at [386, 434] on span "7" at bounding box center [394, 424] width 21 height 21
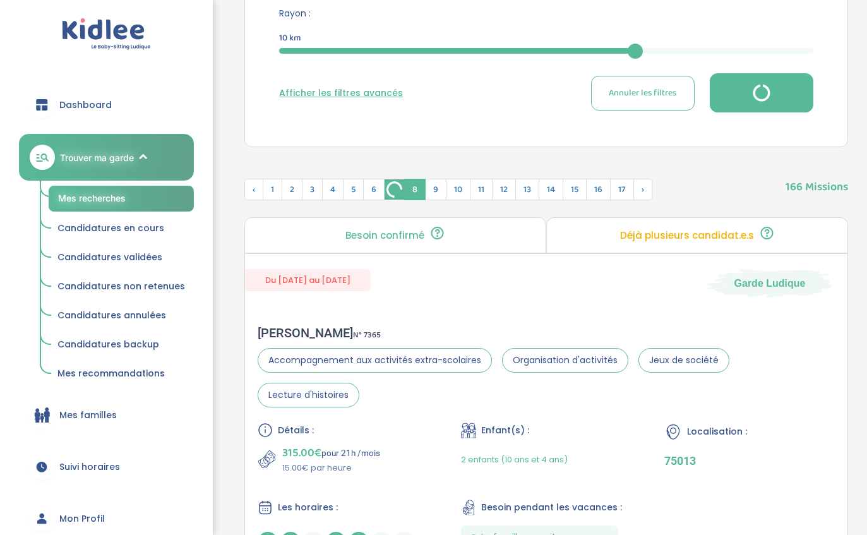
scroll to position [0, 0]
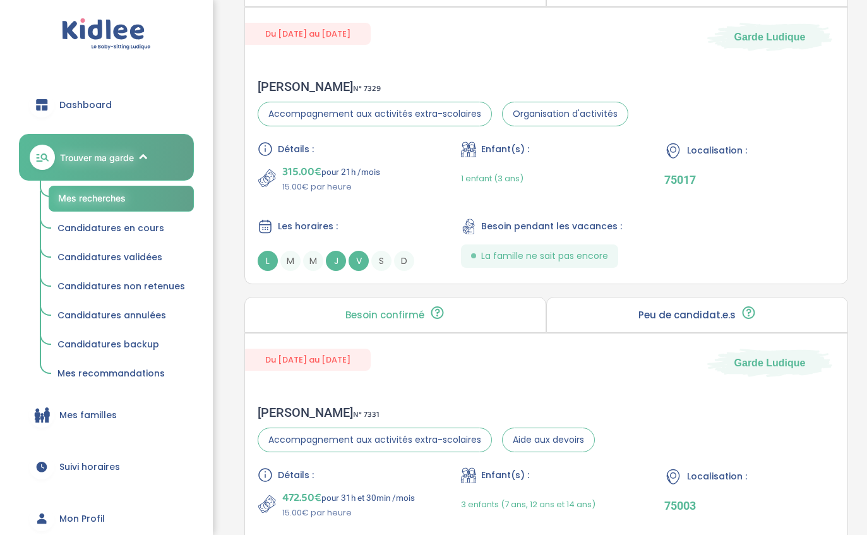
scroll to position [619, 0]
click at [680, 97] on div "[PERSON_NAME] N° 7329 Accompagnement aux activités extra-scolaires Organisation…" at bounding box center [546, 174] width 602 height 217
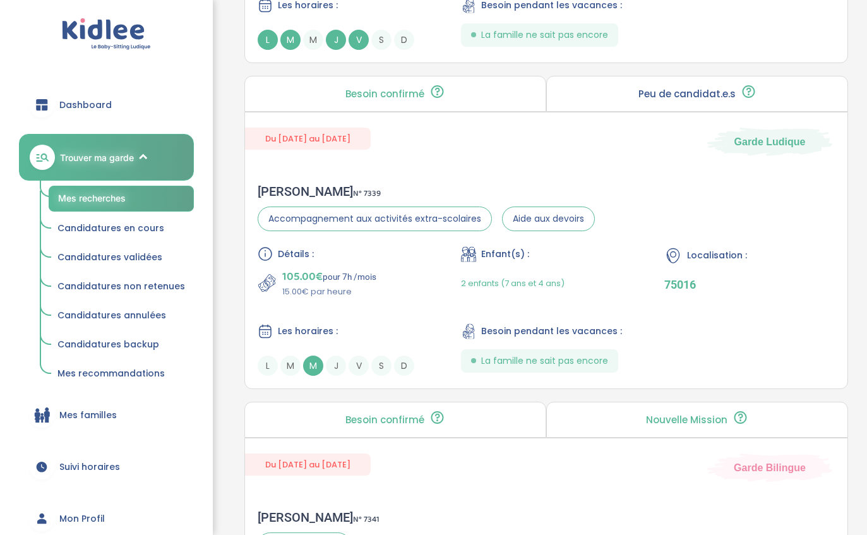
scroll to position [1460, 0]
click at [802, 350] on div "Détails : 105.00€ pour 7h /mois 15.00€ par heure Enfant(s) : 2 enfants (7 ans e…" at bounding box center [546, 310] width 577 height 129
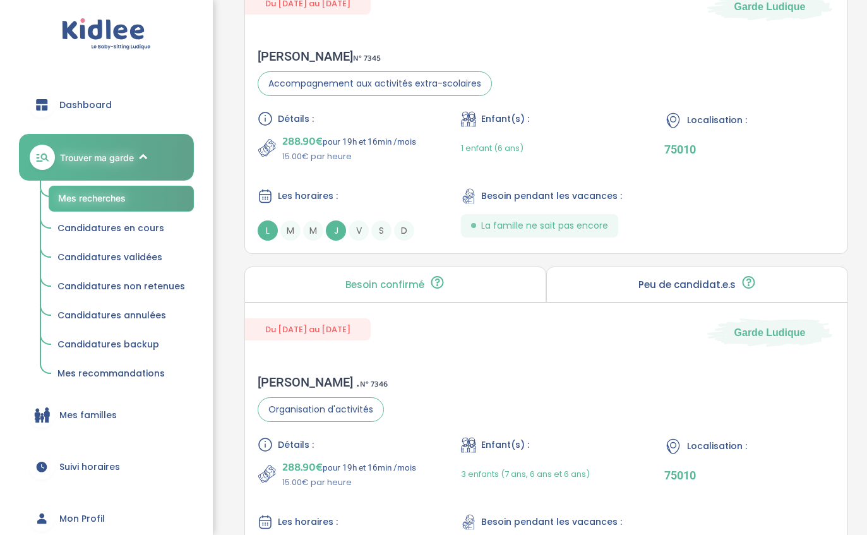
scroll to position [2245, 0]
click at [782, 219] on div "Détails : 288.90€ pour 19h et 16min /mois 15.00€ par heure Enfant(s) : 1 enfant…" at bounding box center [546, 175] width 577 height 129
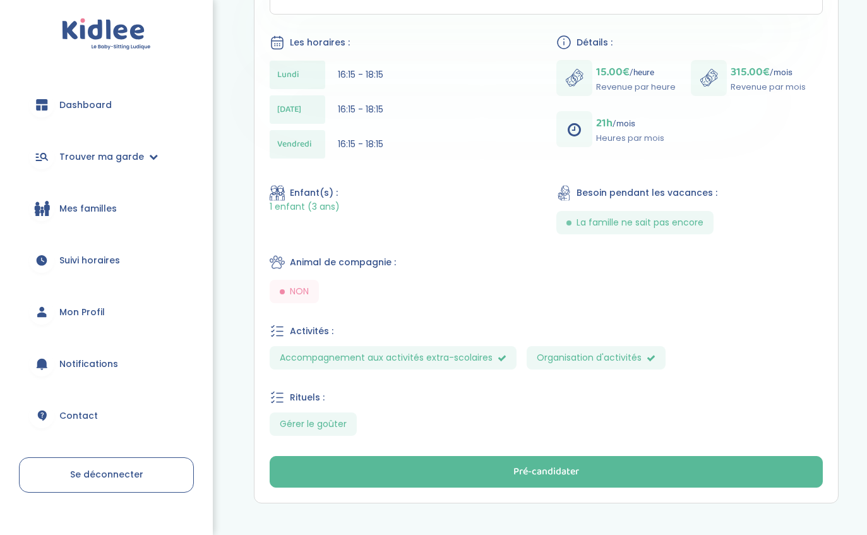
scroll to position [366, 0]
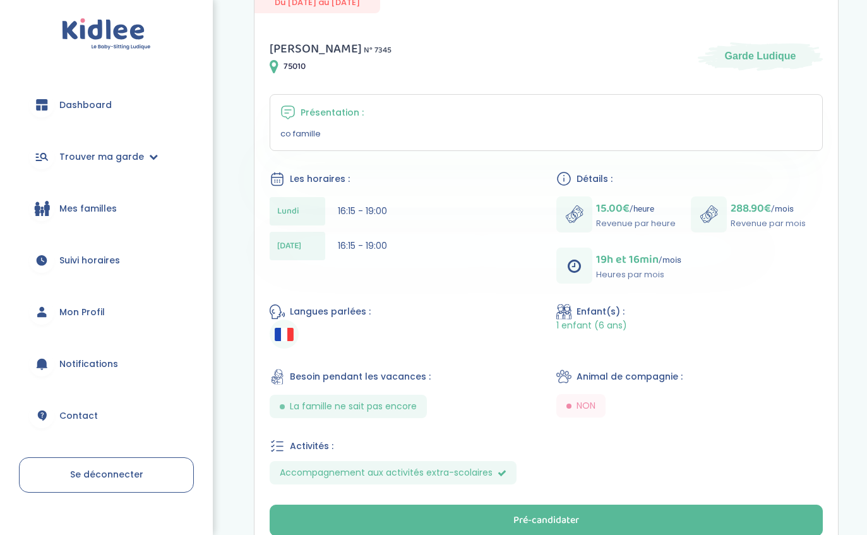
scroll to position [203, 0]
click at [778, 525] on button "Pré-candidater" at bounding box center [546, 520] width 553 height 32
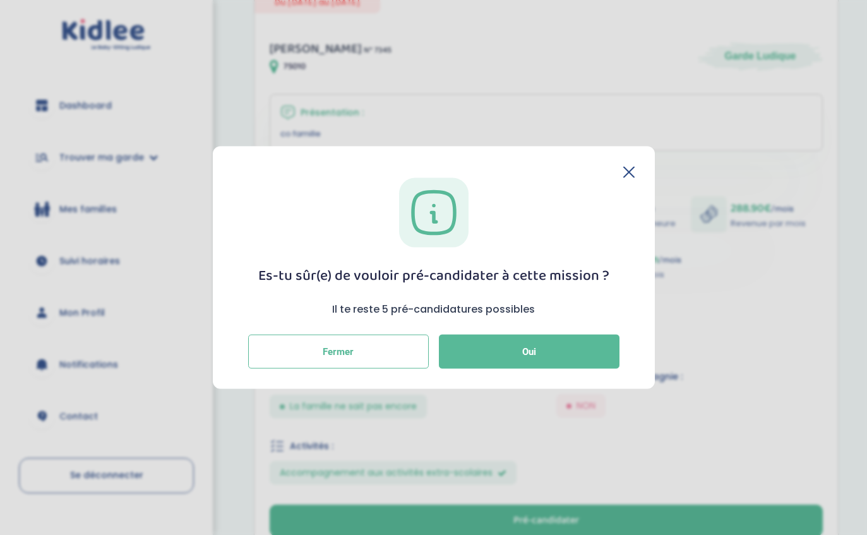
click at [556, 367] on button "Oui" at bounding box center [529, 352] width 181 height 34
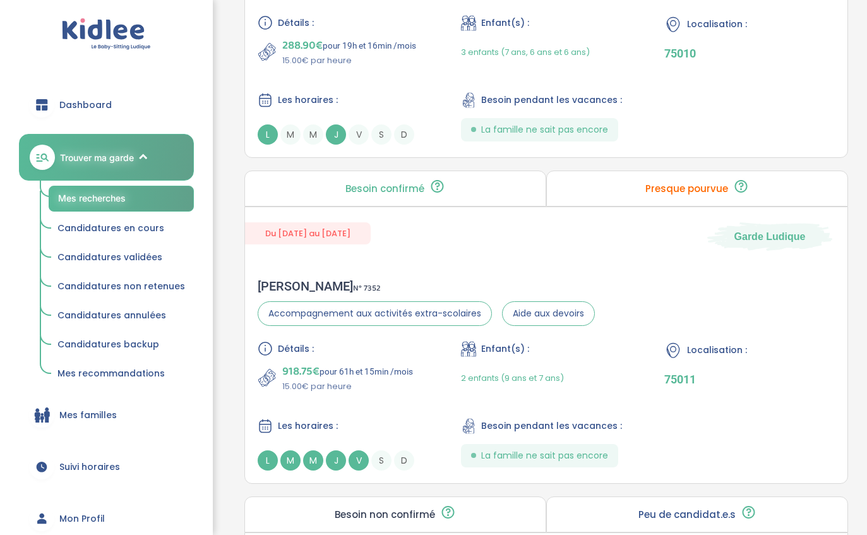
scroll to position [2381, 0]
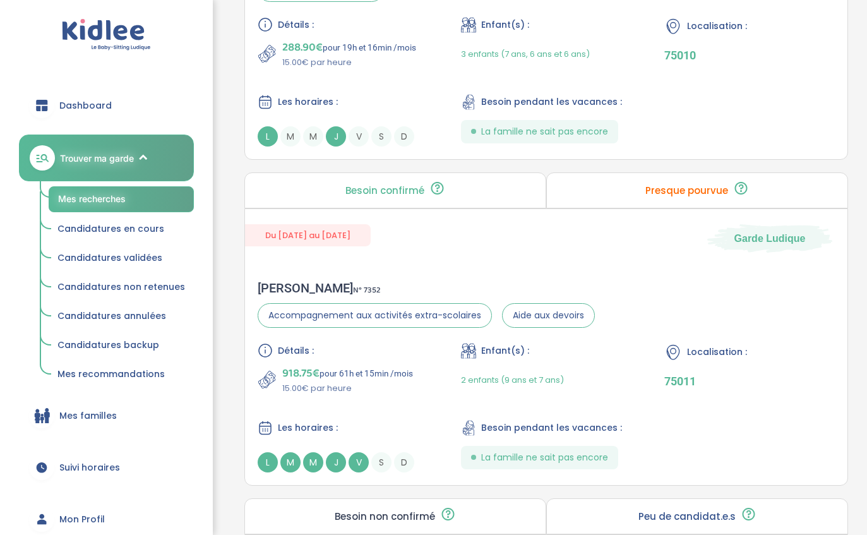
click at [752, 69] on div "Localisation : 75010" at bounding box center [749, 43] width 170 height 52
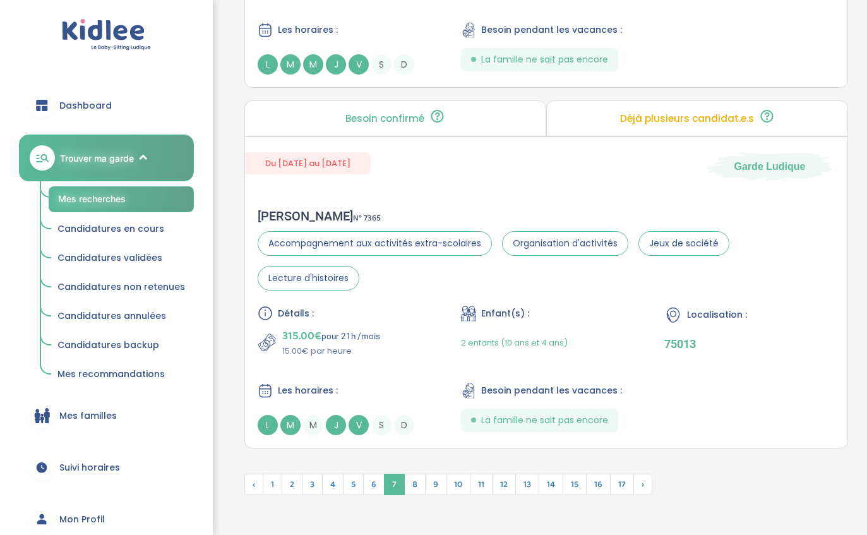
scroll to position [3468, 0]
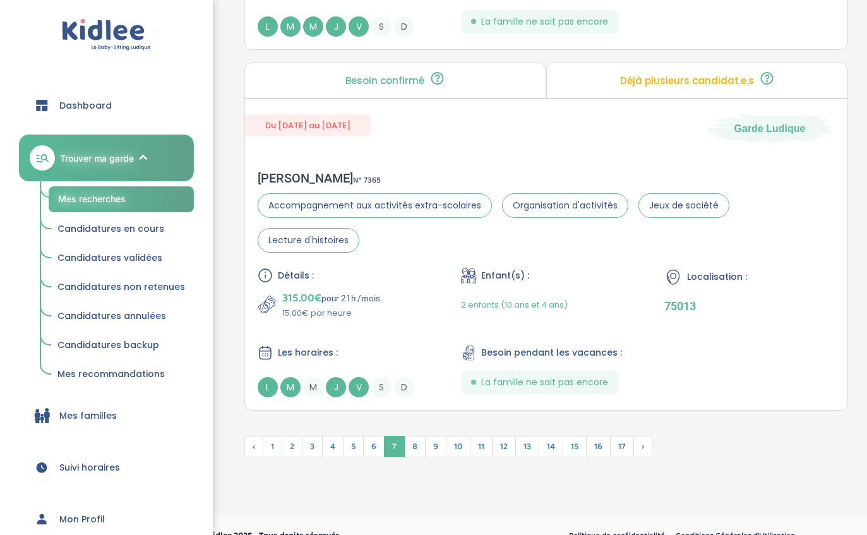
click at [364, 457] on span "6" at bounding box center [373, 446] width 21 height 21
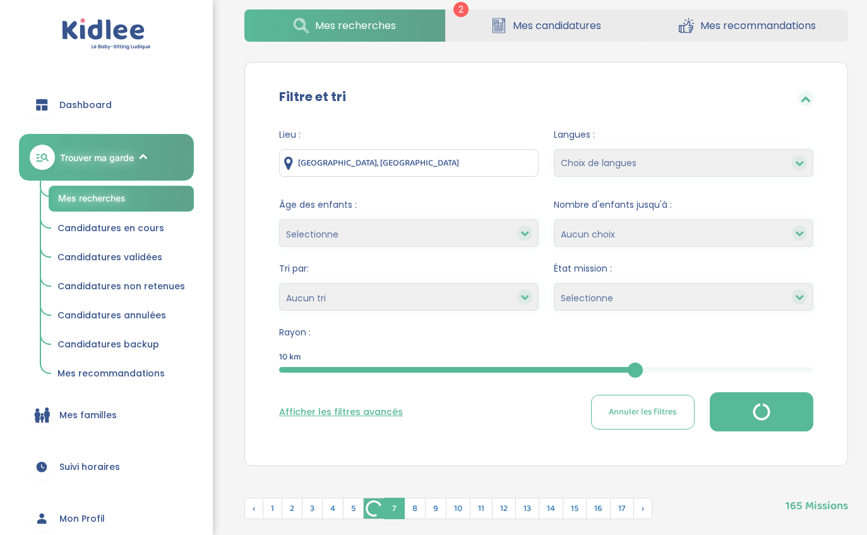
scroll to position [0, 0]
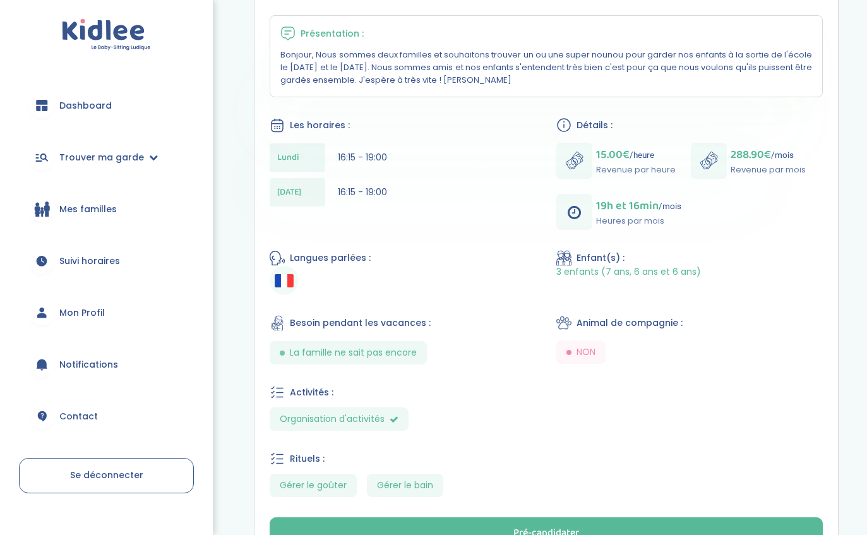
scroll to position [287, 0]
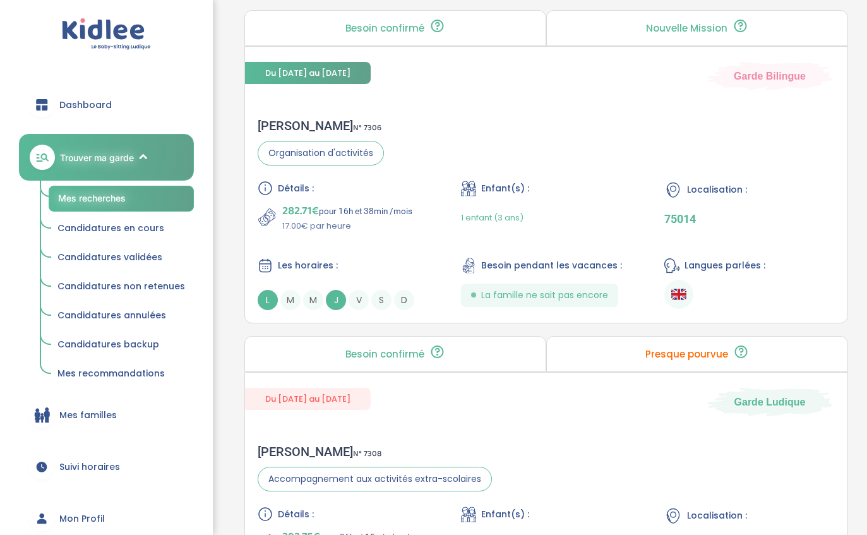
scroll to position [1231, 0]
click at [686, 112] on div "[PERSON_NAME] N° 7306 Organisation d'activités Détails : 282.71€ pour 16h et 38…" at bounding box center [546, 213] width 602 height 217
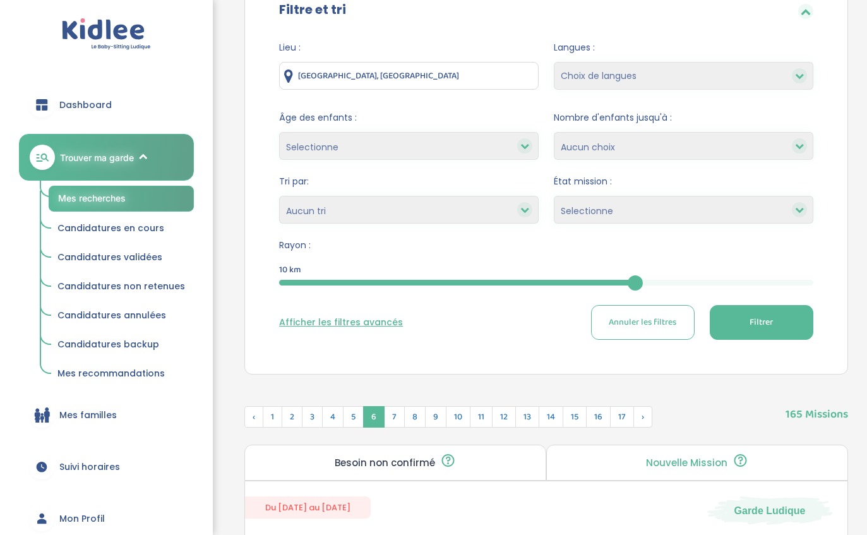
scroll to position [145, 0]
click at [346, 420] on span "5" at bounding box center [353, 416] width 21 height 21
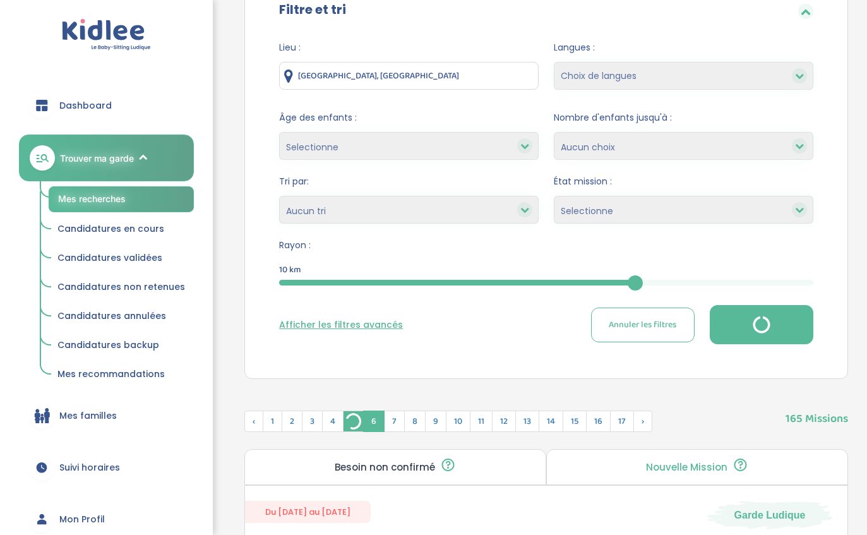
scroll to position [0, 0]
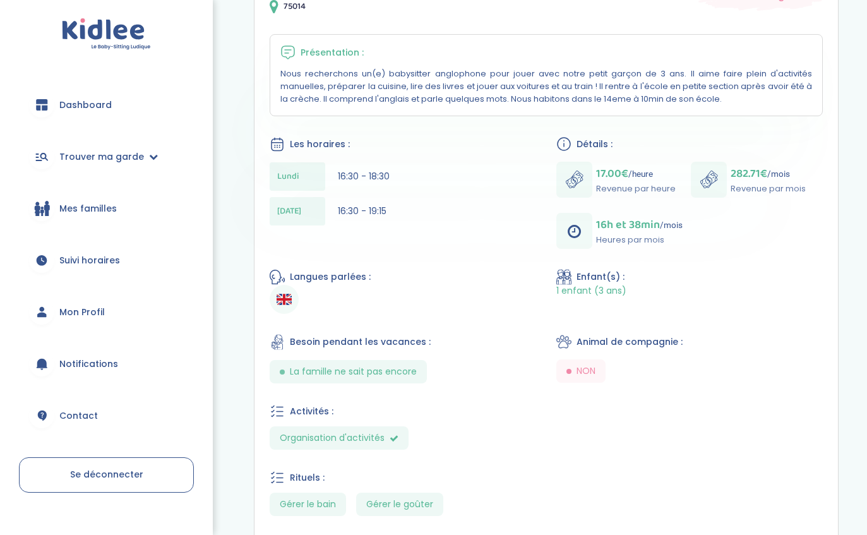
scroll to position [264, 0]
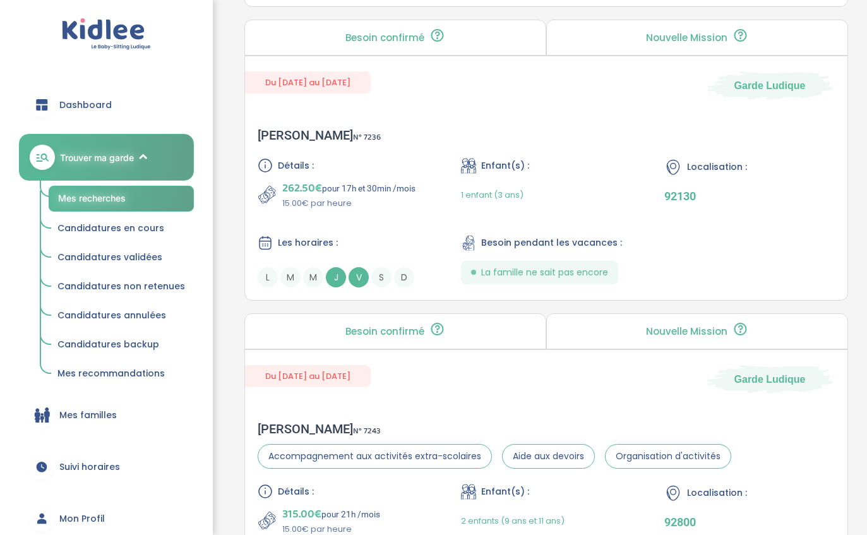
scroll to position [1222, 0]
click at [811, 272] on div "Détails : 262.50€ pour 17h et 30min /mois 15.00€ par heure Enfant(s) : 1 enfant…" at bounding box center [546, 222] width 577 height 129
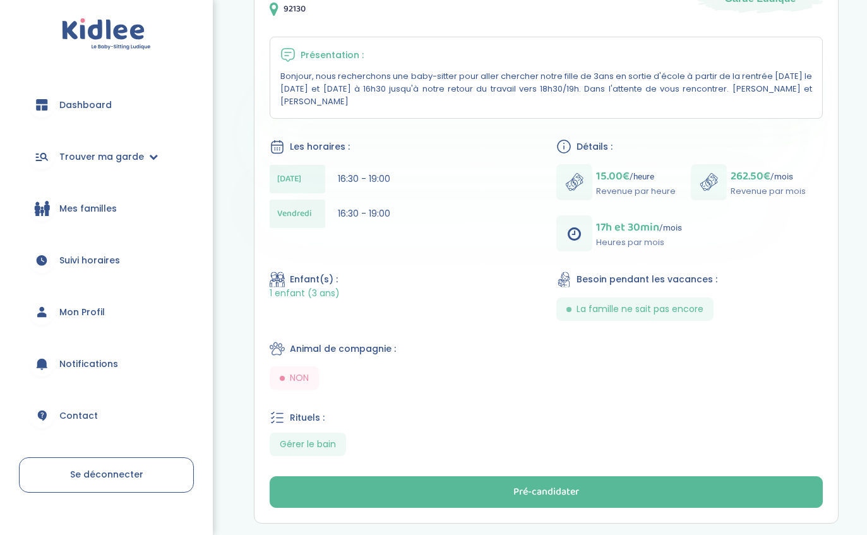
scroll to position [260, 0]
click at [764, 504] on button "Pré-candidater" at bounding box center [546, 492] width 553 height 32
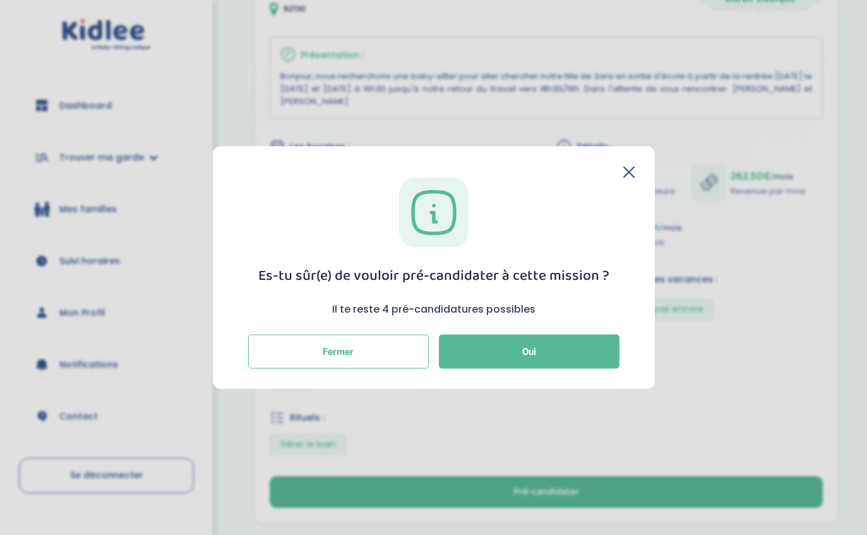
click at [535, 357] on span "Oui" at bounding box center [529, 351] width 14 height 11
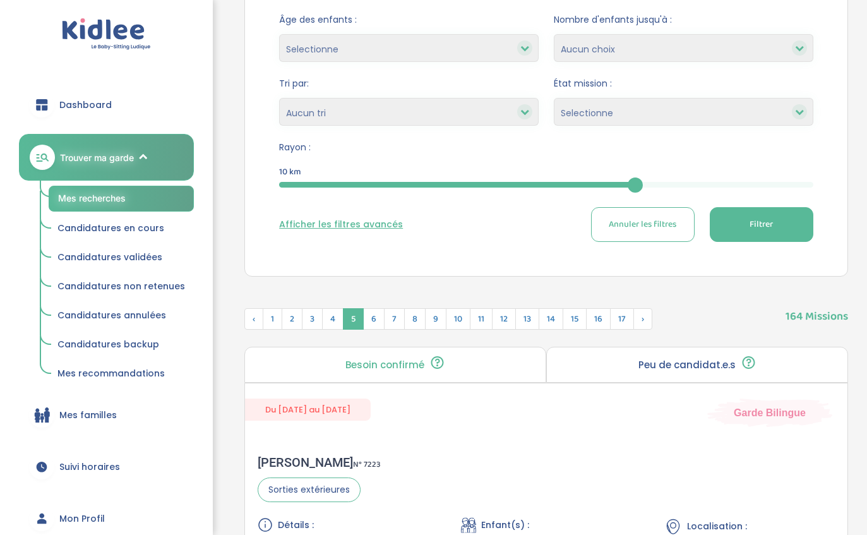
scroll to position [287, 0]
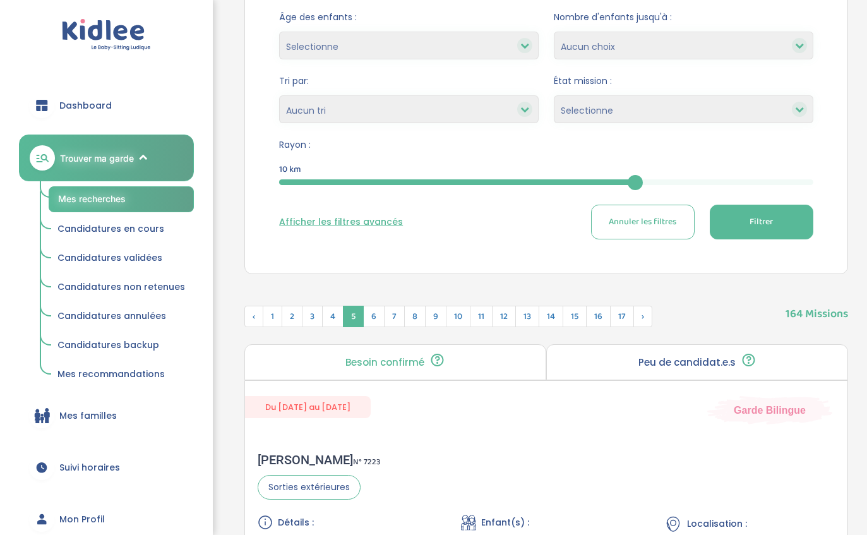
click at [328, 315] on span "4" at bounding box center [332, 316] width 21 height 21
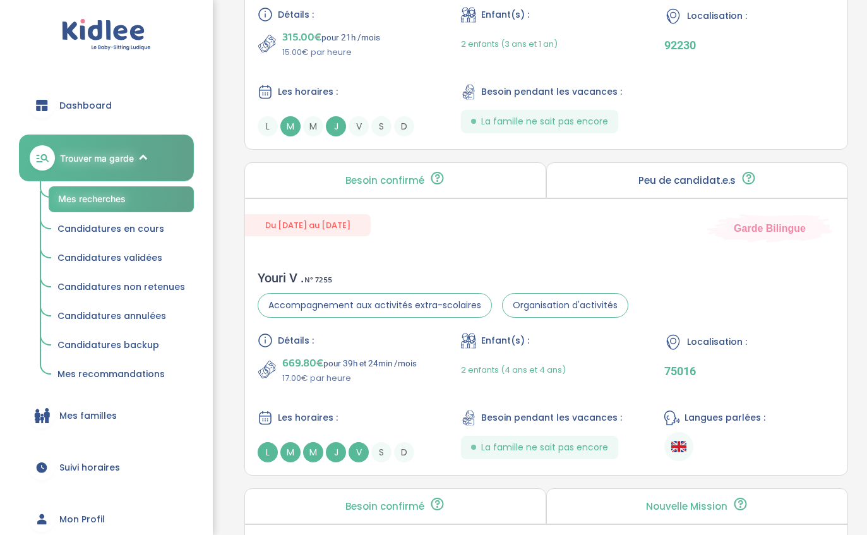
scroll to position [1767, 0]
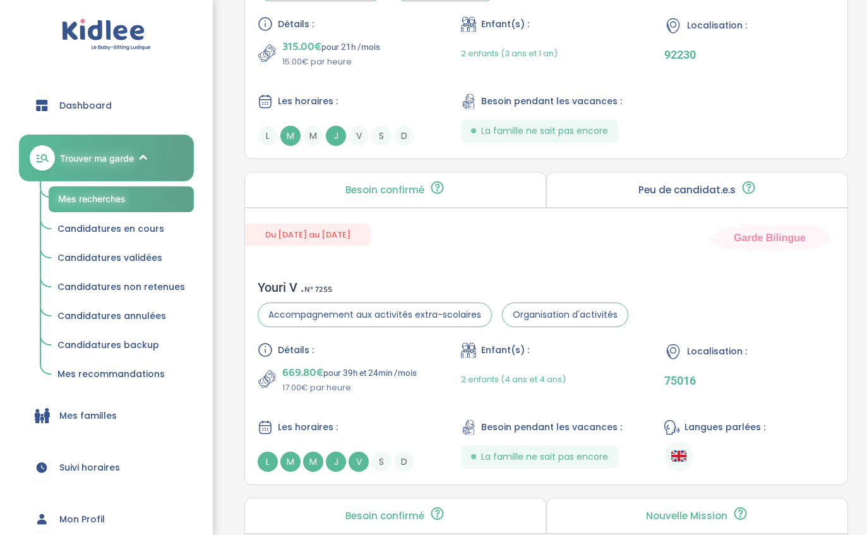
click at [682, 93] on div "Détails : 315.00€ pour 21h /mois 15.00€ par heure Enfant(s) : 2 enfants (3 ans …" at bounding box center [546, 80] width 577 height 129
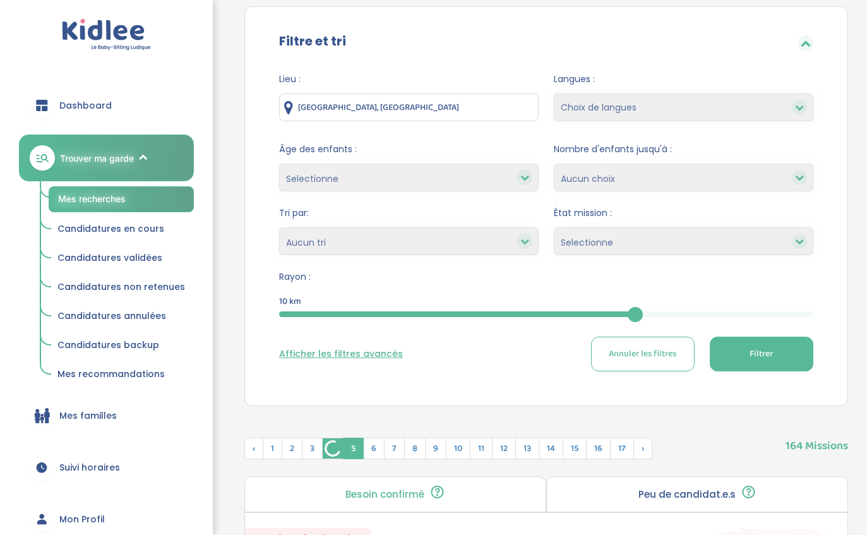
scroll to position [0, 0]
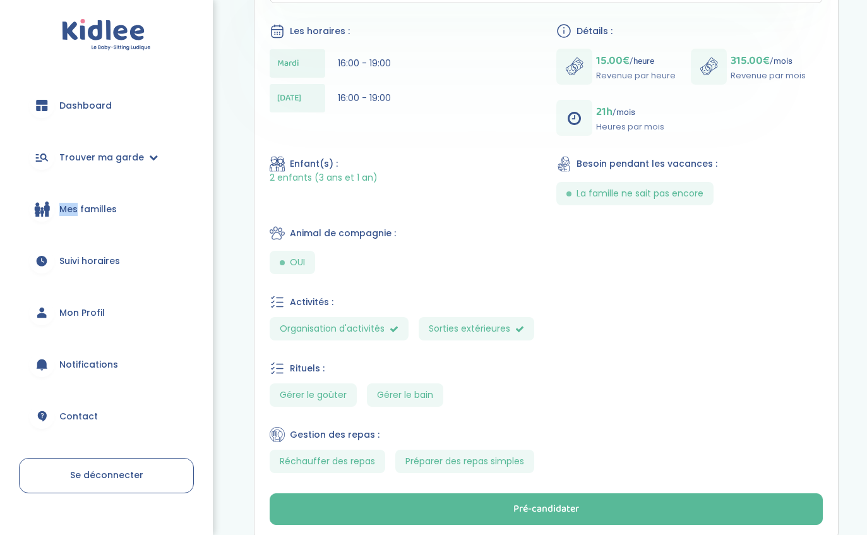
scroll to position [420, 0]
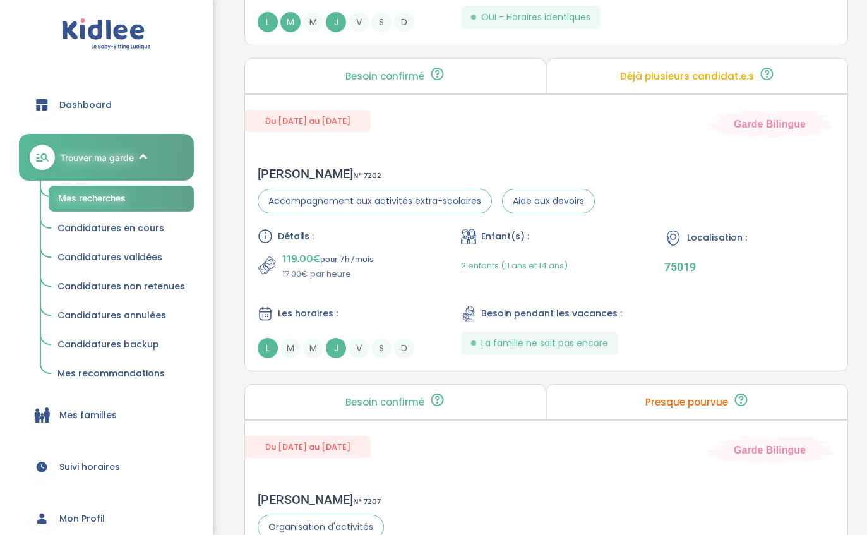
scroll to position [2160, 0]
click at [654, 175] on div "[PERSON_NAME] N° 7202 Accompagnement aux activités extra-scolaires Aide aux dev…" at bounding box center [546, 261] width 602 height 217
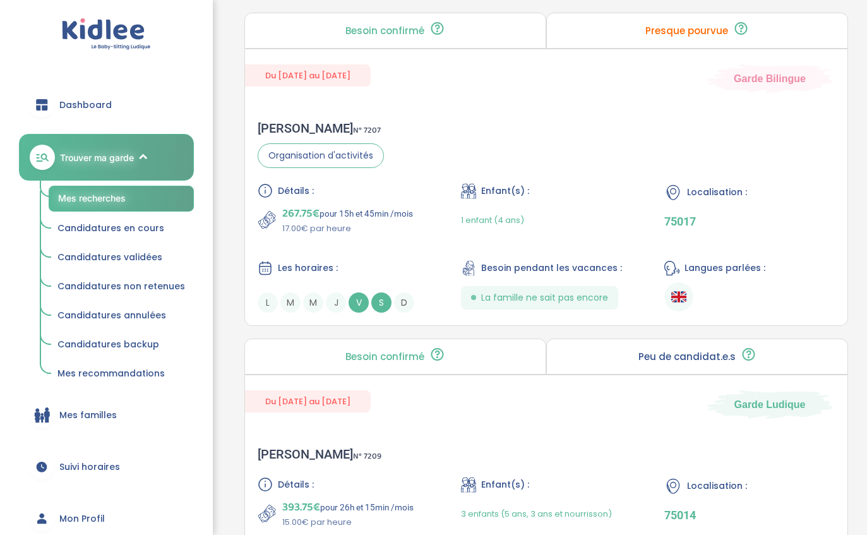
scroll to position [2531, 0]
click at [306, 217] on span "267.75€" at bounding box center [300, 214] width 37 height 18
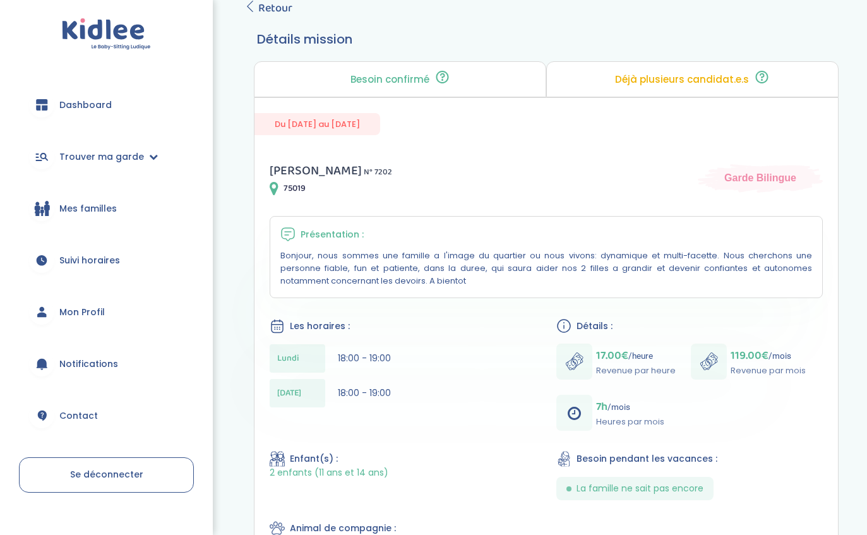
scroll to position [82, 0]
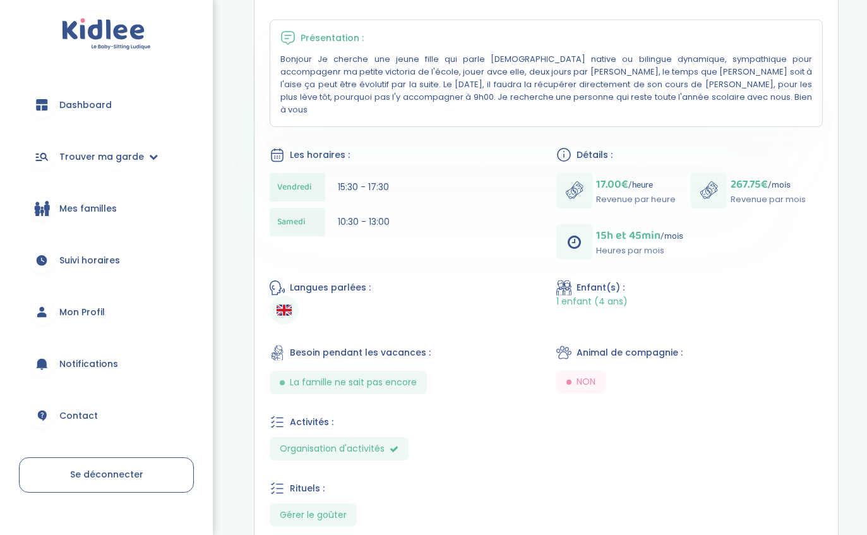
scroll to position [277, 0]
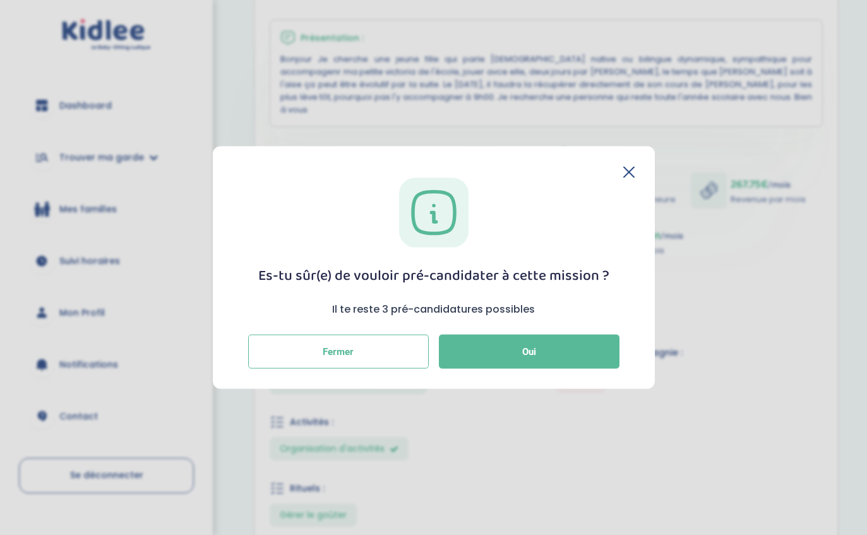
click at [483, 364] on button "Oui" at bounding box center [529, 352] width 181 height 34
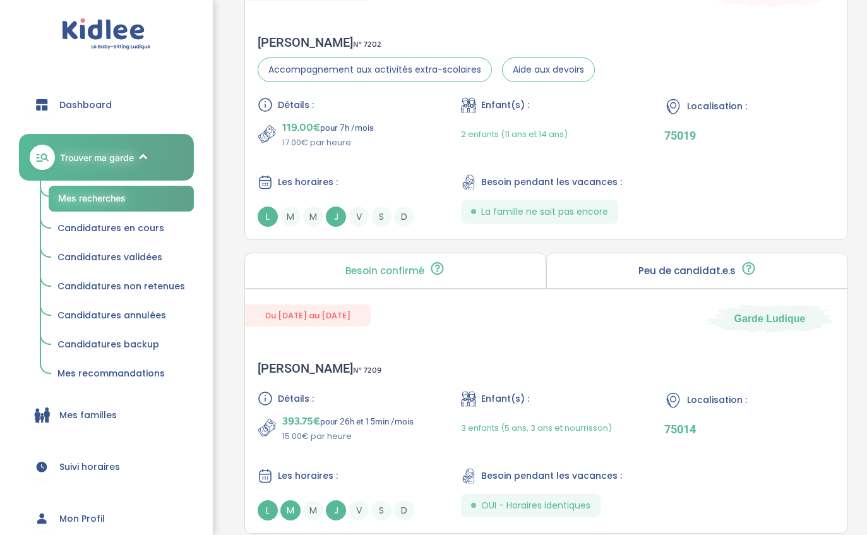
scroll to position [2335, 0]
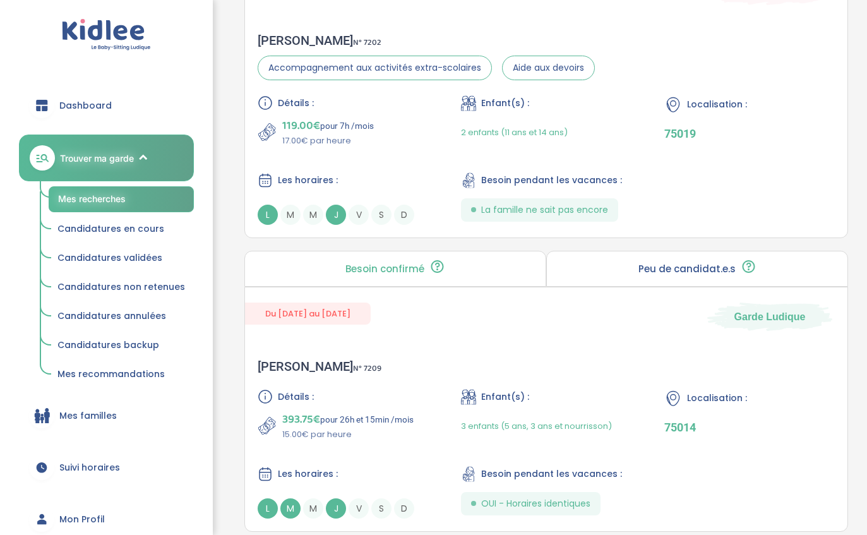
click at [321, 147] on p "17.00€ par heure" at bounding box center [328, 140] width 92 height 13
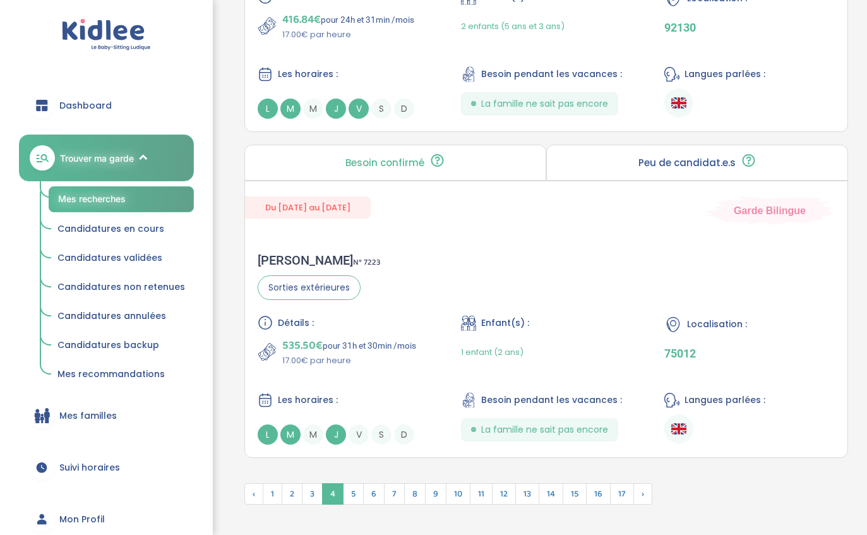
scroll to position [3433, 0]
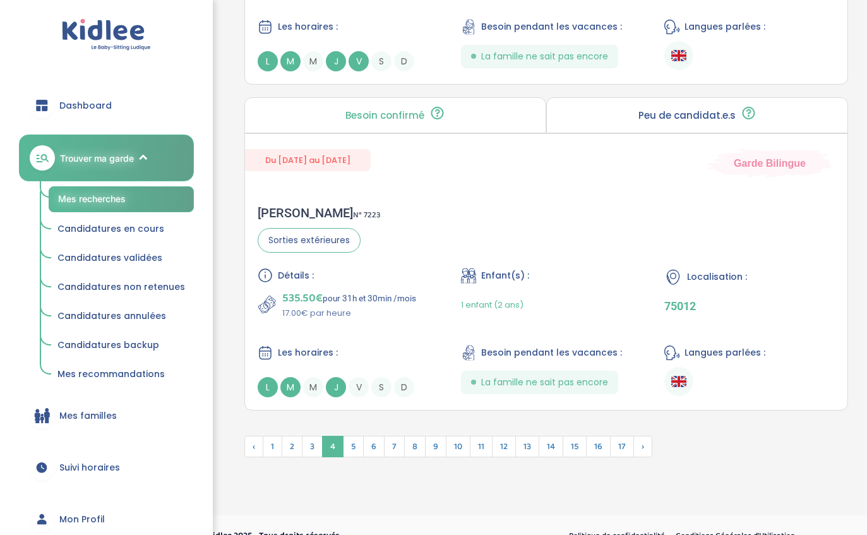
click at [316, 457] on span "3" at bounding box center [312, 446] width 21 height 21
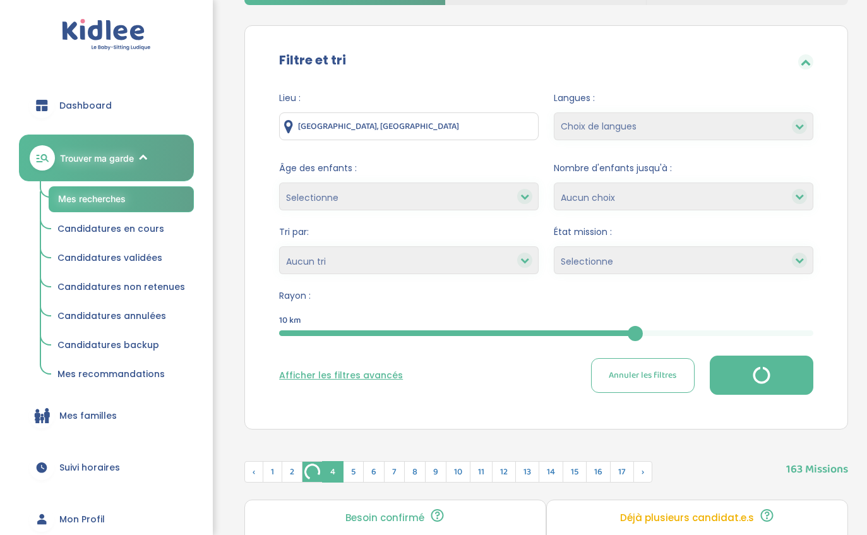
scroll to position [0, 0]
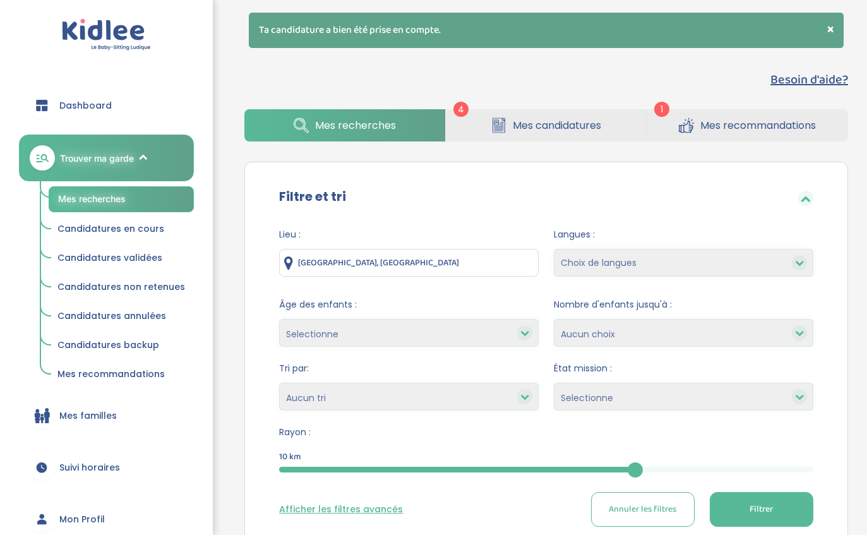
click at [809, 121] on span "Mes recommandations" at bounding box center [758, 125] width 116 height 16
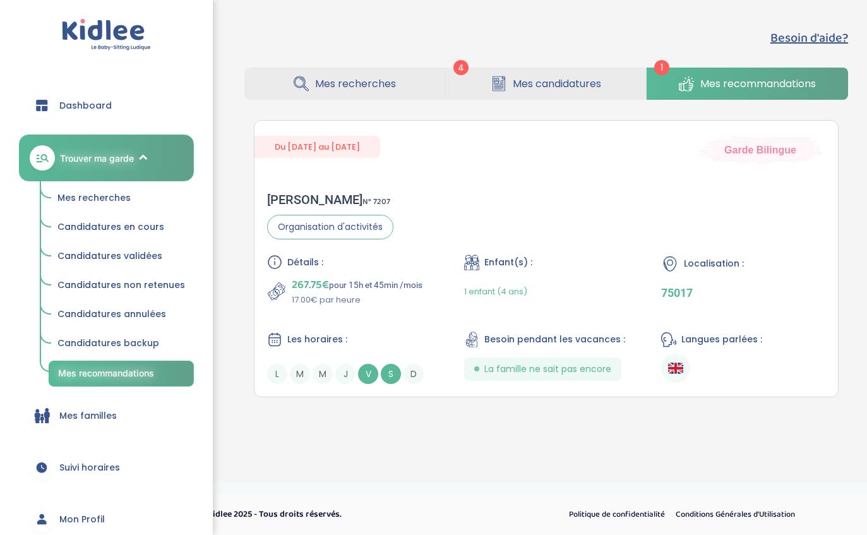
click at [823, 253] on div "Sabah F . N° 7207 Organisation d'activités Détails : 267.75€ pour 15h et 45min …" at bounding box center [545, 287] width 583 height 217
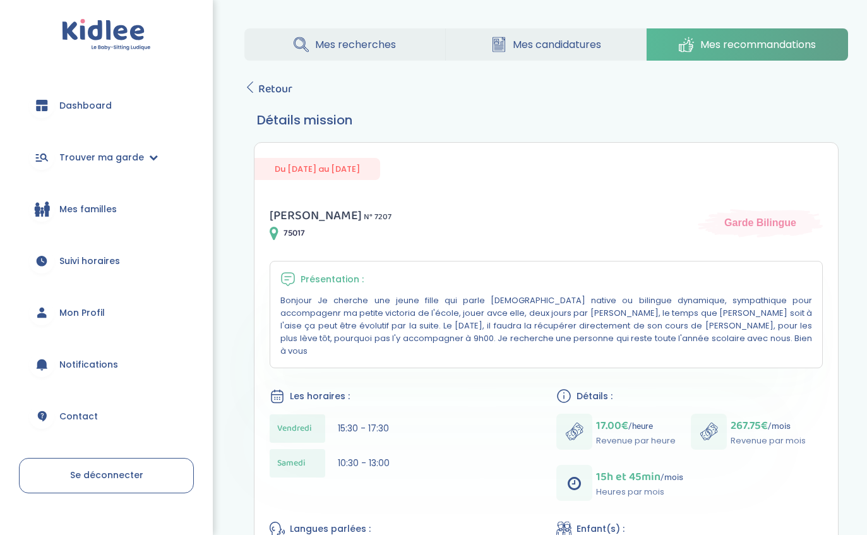
click at [551, 47] on span "Mes candidatures" at bounding box center [557, 45] width 88 height 16
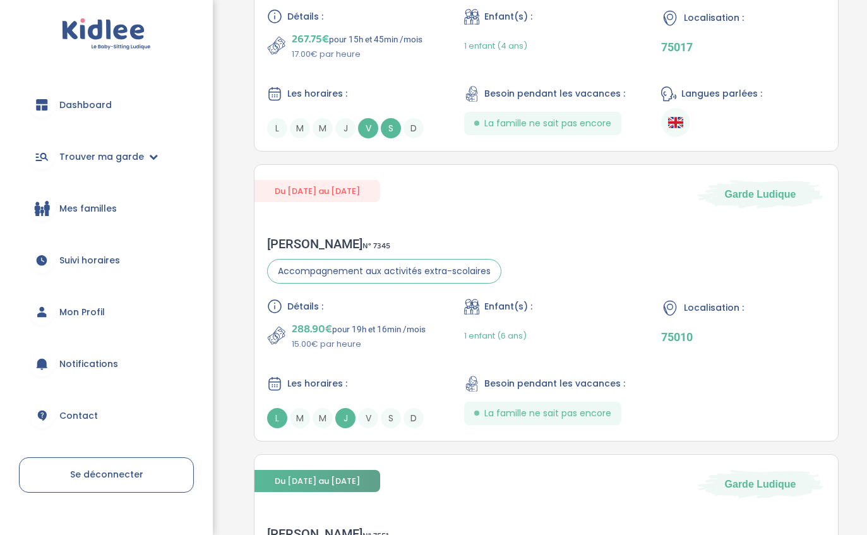
scroll to position [414, 0]
click at [787, 331] on div "Localisation : 75010" at bounding box center [743, 325] width 164 height 52
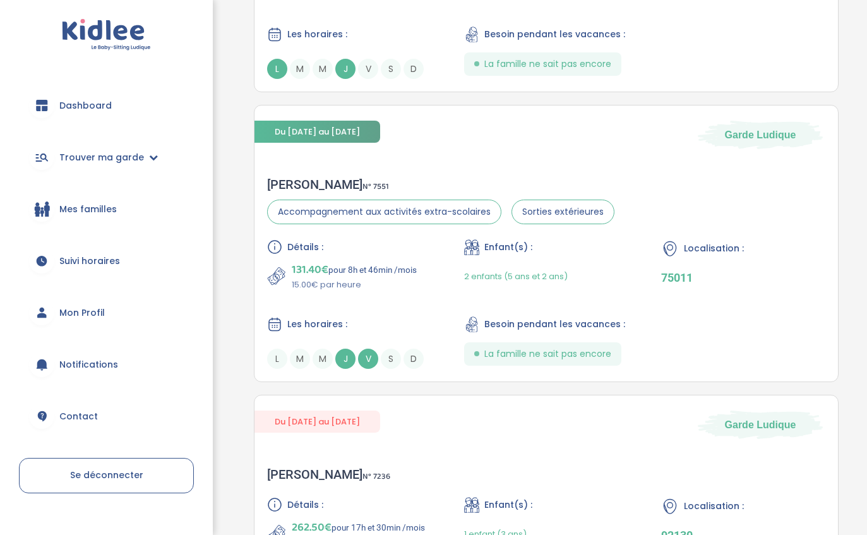
scroll to position [769, 0]
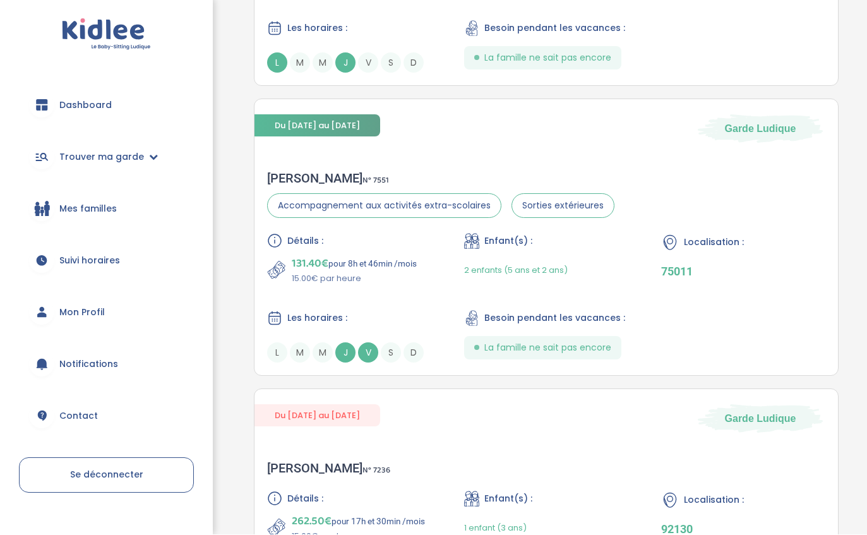
click at [802, 311] on div "Détails : 131.40€ pour 8h et 46min /mois 15.00€ par heure Enfant(s) : 2 enfants…" at bounding box center [546, 298] width 558 height 129
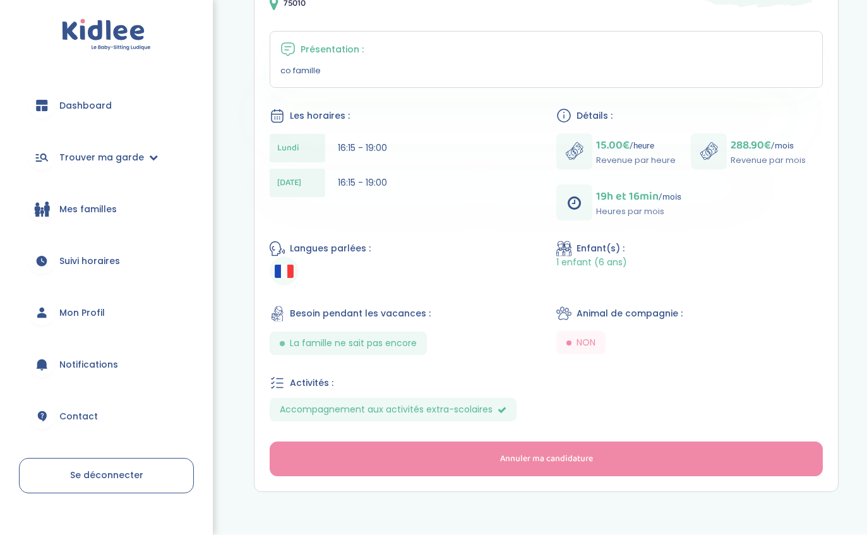
scroll to position [229, 0]
click at [14, 93] on div "Dashboard Trouver ma garde Mes recherches Candidatures en cours Candidatures va…" at bounding box center [106, 267] width 213 height 535
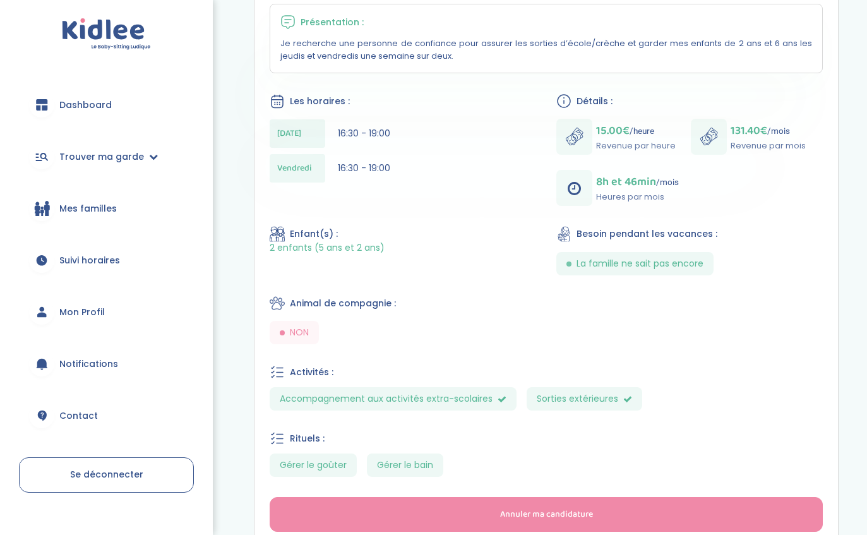
scroll to position [257, 0]
click at [513, 519] on span "Annuler ma candidature" at bounding box center [546, 514] width 93 height 13
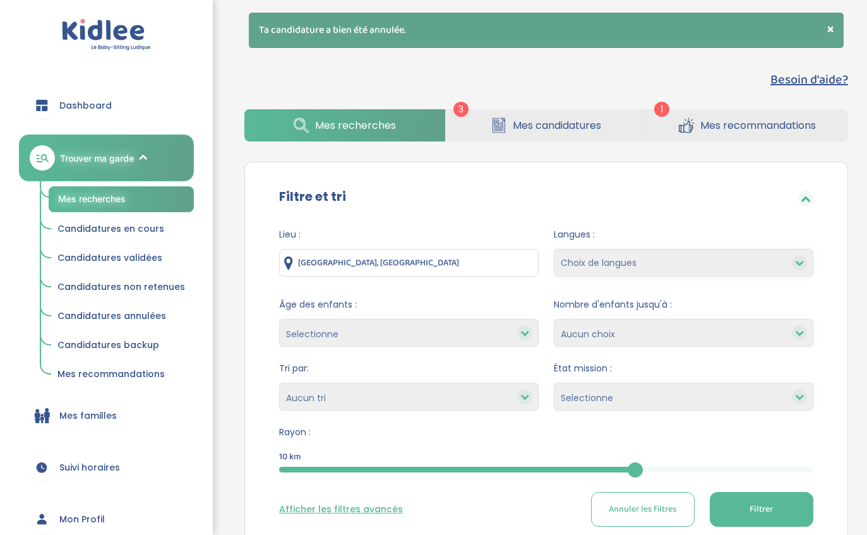
click at [494, 123] on icon at bounding box center [496, 122] width 5 height 6
click at [581, 120] on span "Mes candidatures" at bounding box center [557, 125] width 88 height 16
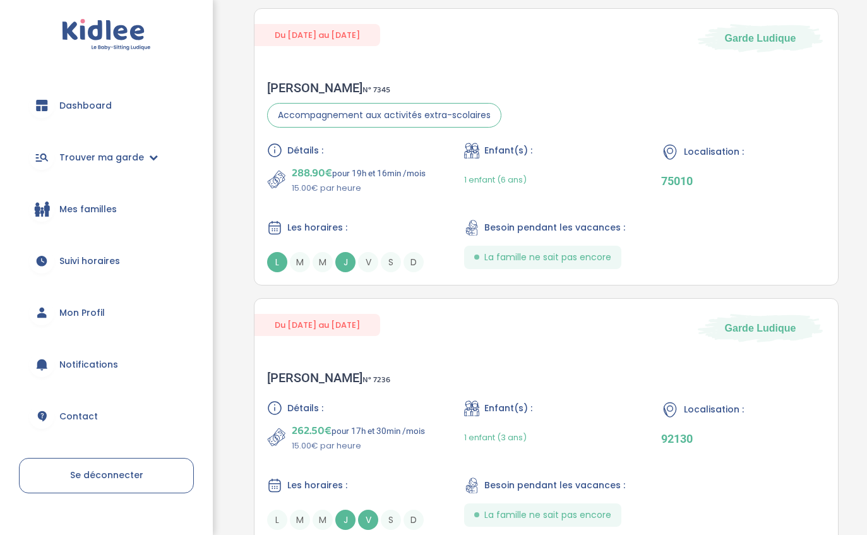
scroll to position [629, 0]
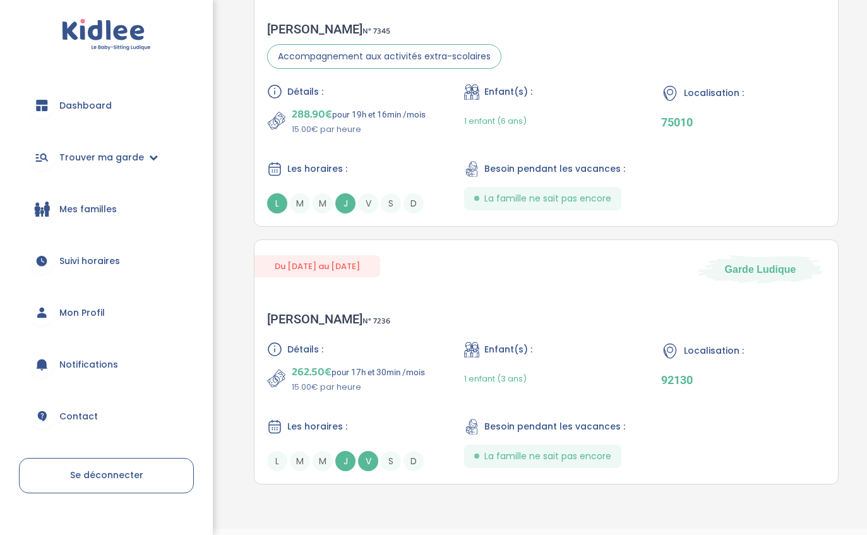
click at [669, 342] on div "[PERSON_NAME] N° 7236 Détails : 262.50€ pour 17h et 30min /mois 15.00€ par heur…" at bounding box center [545, 391] width 583 height 185
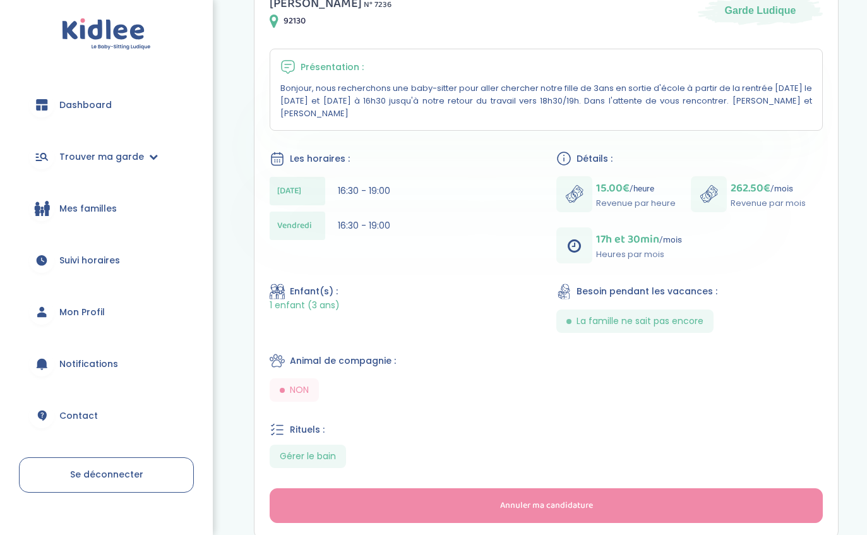
scroll to position [261, 0]
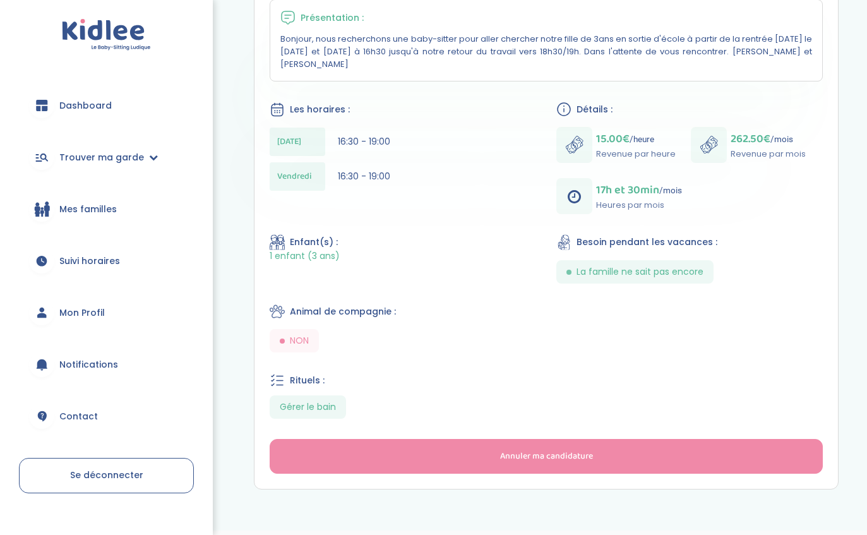
click at [628, 465] on button "Annuler ma candidature" at bounding box center [546, 456] width 553 height 35
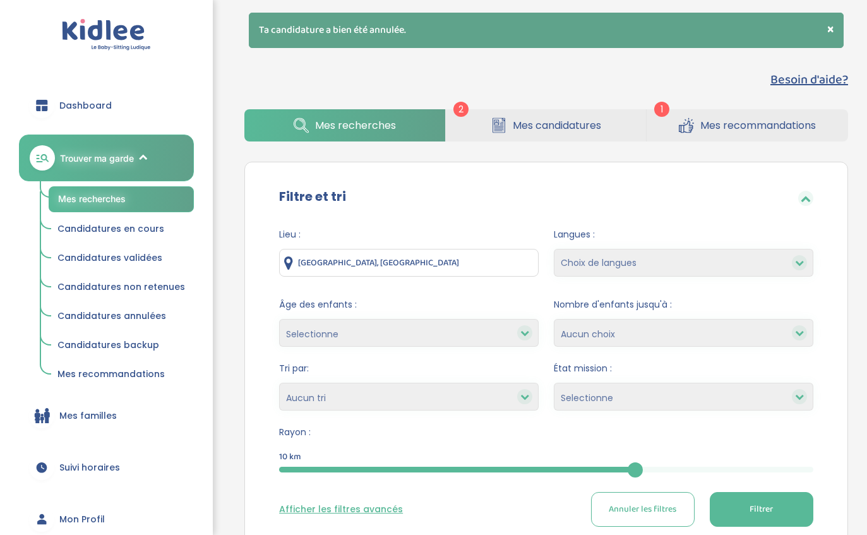
click at [800, 134] on link "Mes recommandations" at bounding box center [746, 125] width 201 height 32
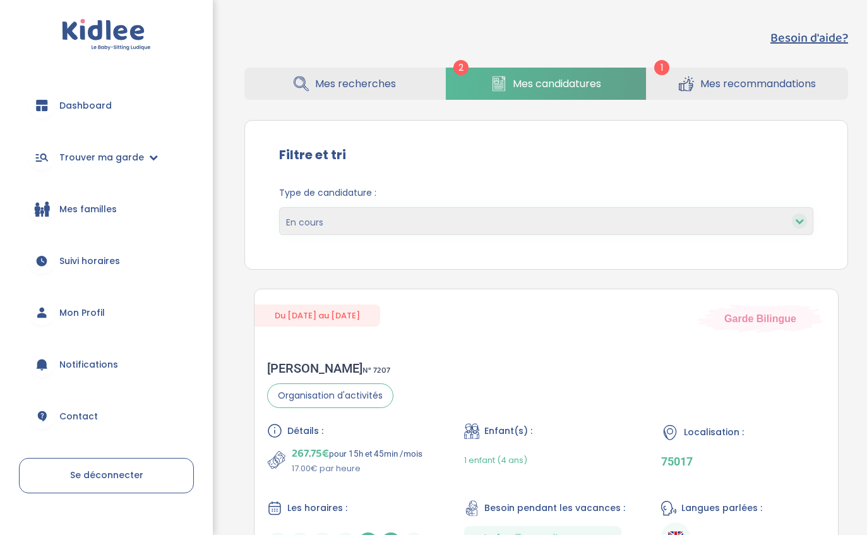
click at [341, 98] on link "Mes recherches" at bounding box center [344, 84] width 201 height 32
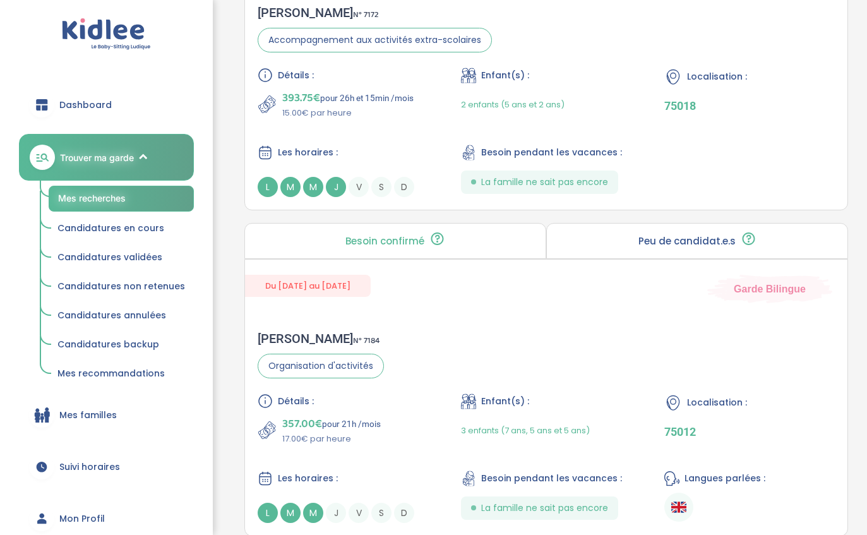
scroll to position [3392, 0]
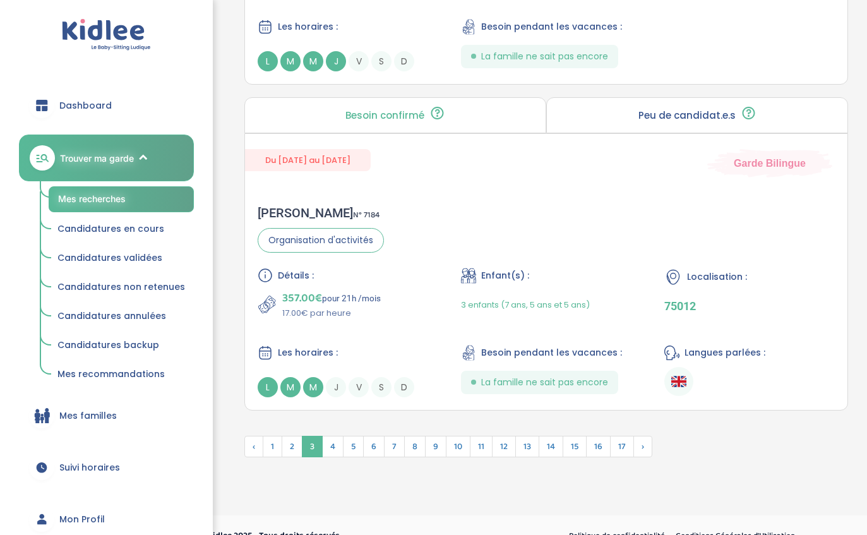
click at [288, 457] on span "2" at bounding box center [292, 446] width 21 height 21
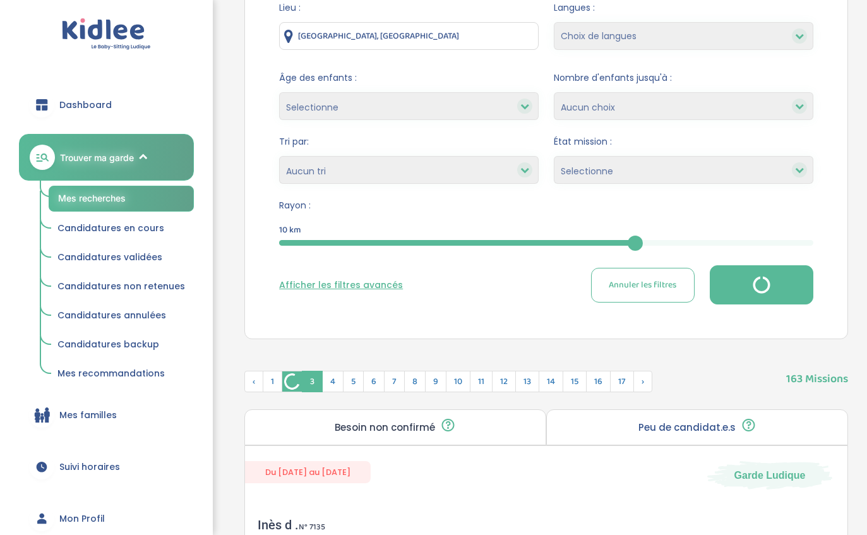
scroll to position [0, 0]
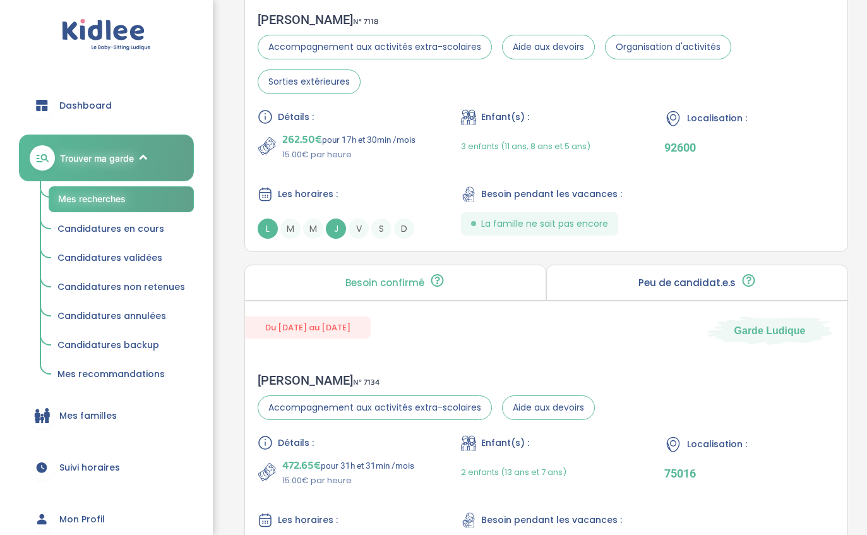
scroll to position [3291, 0]
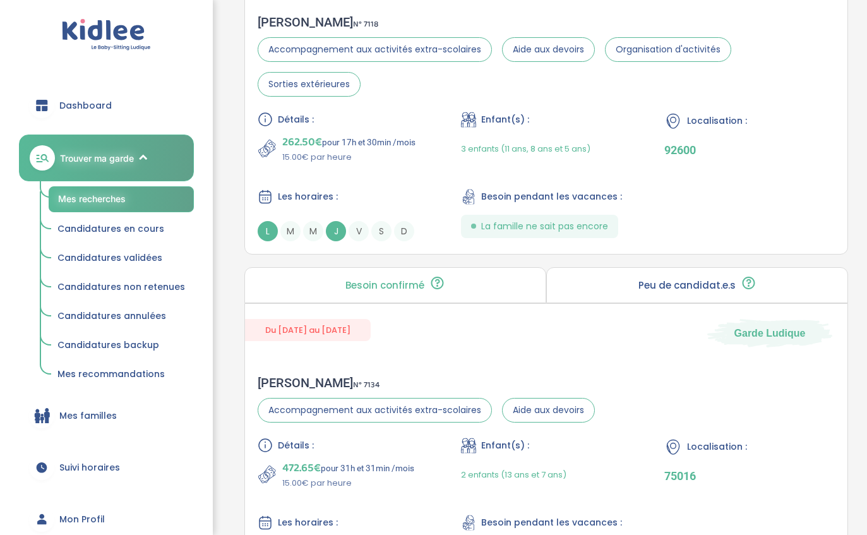
click at [354, 151] on p "262.50€ pour 17h et 30min /mois" at bounding box center [348, 142] width 133 height 18
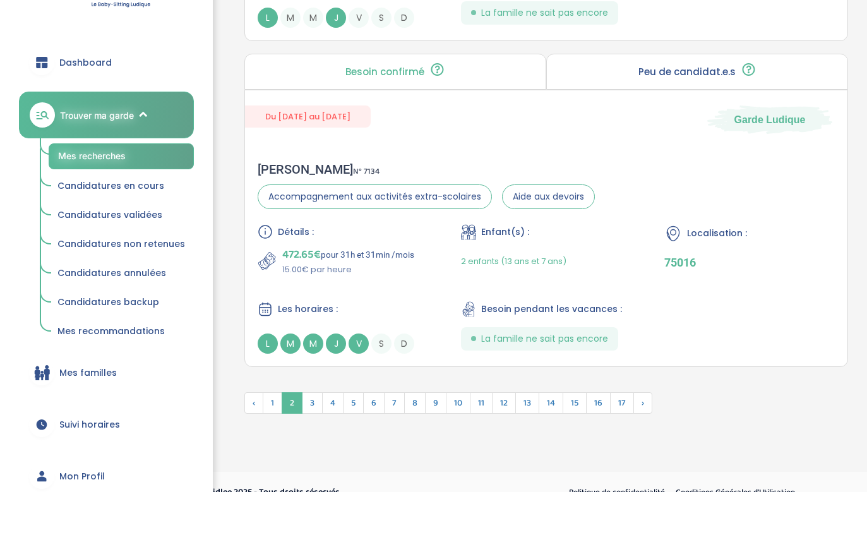
scroll to position [3461, 0]
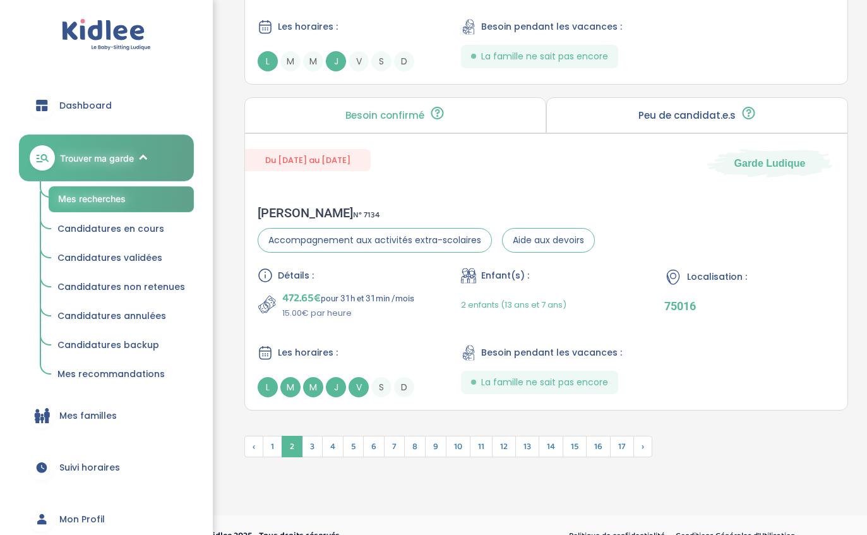
click at [278, 457] on span "1" at bounding box center [273, 446] width 20 height 21
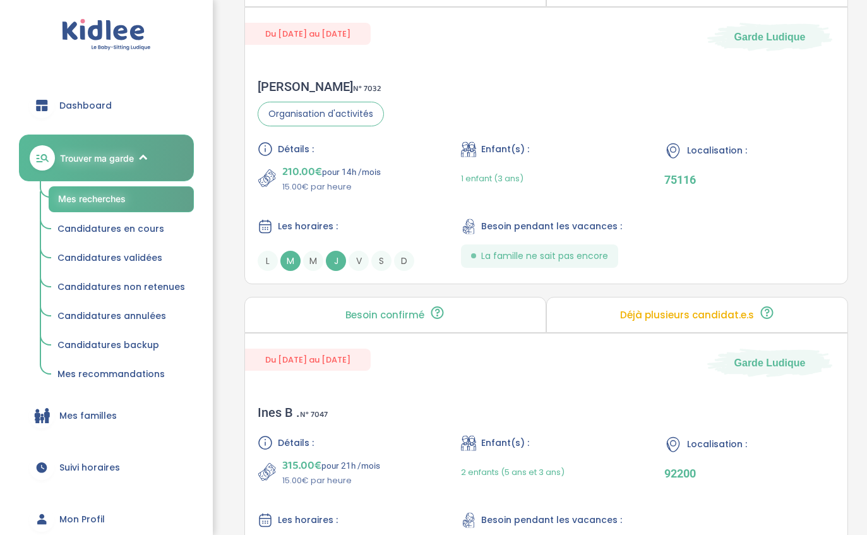
scroll to position [0, 0]
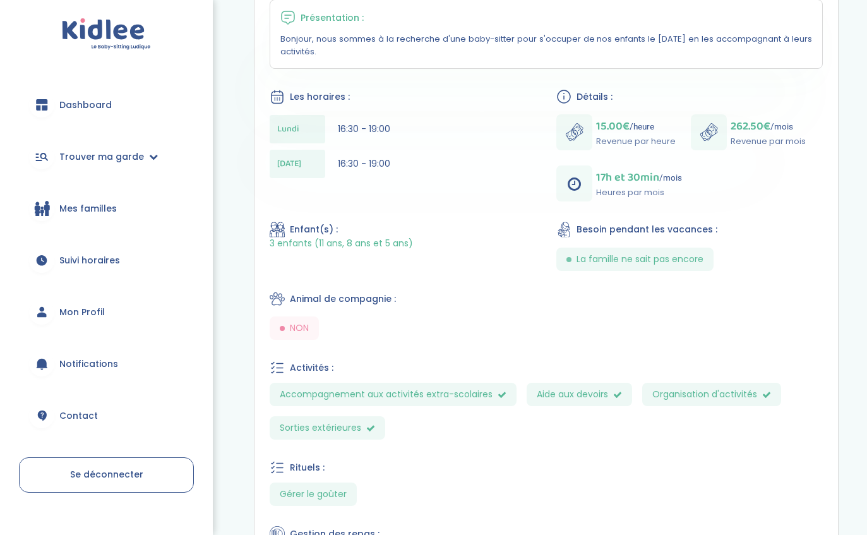
scroll to position [302, 0]
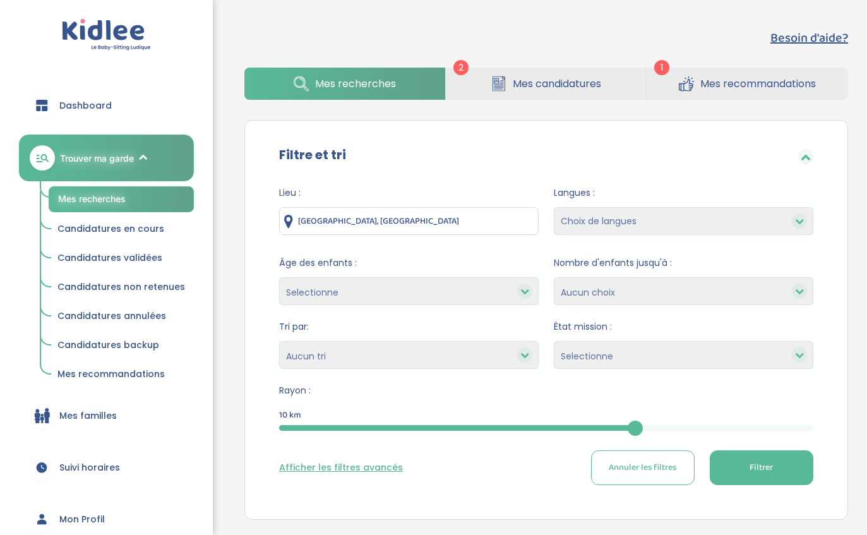
click at [562, 86] on span "Mes candidatures" at bounding box center [557, 84] width 88 height 16
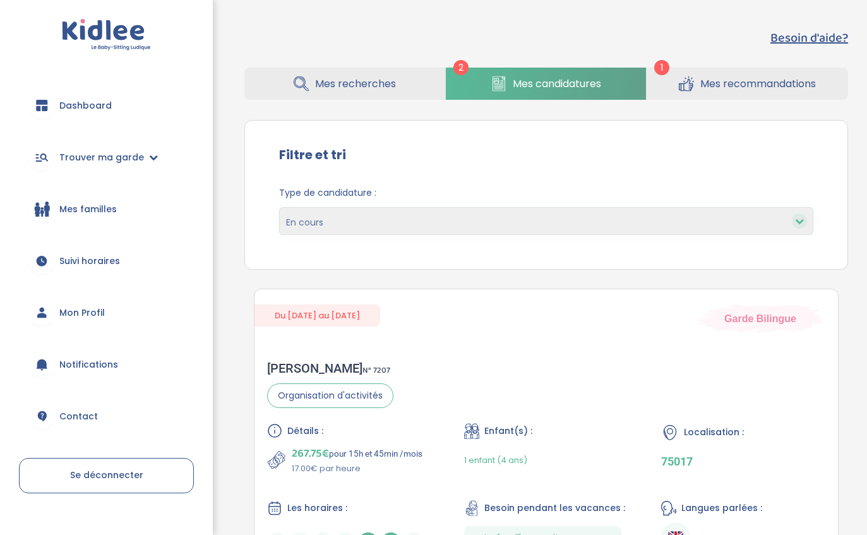
click at [798, 90] on span "Mes recommandations" at bounding box center [758, 84] width 116 height 16
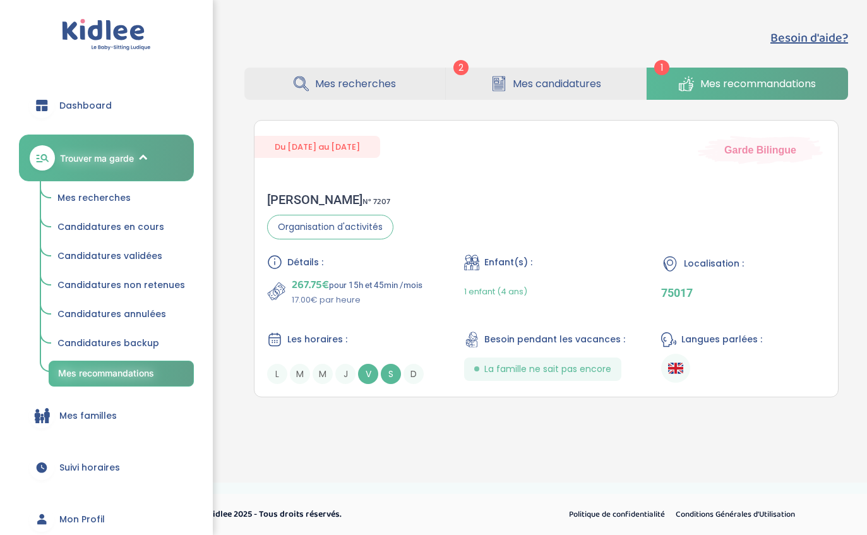
click at [88, 530] on link "Mon Profil" at bounding box center [106, 518] width 175 height 45
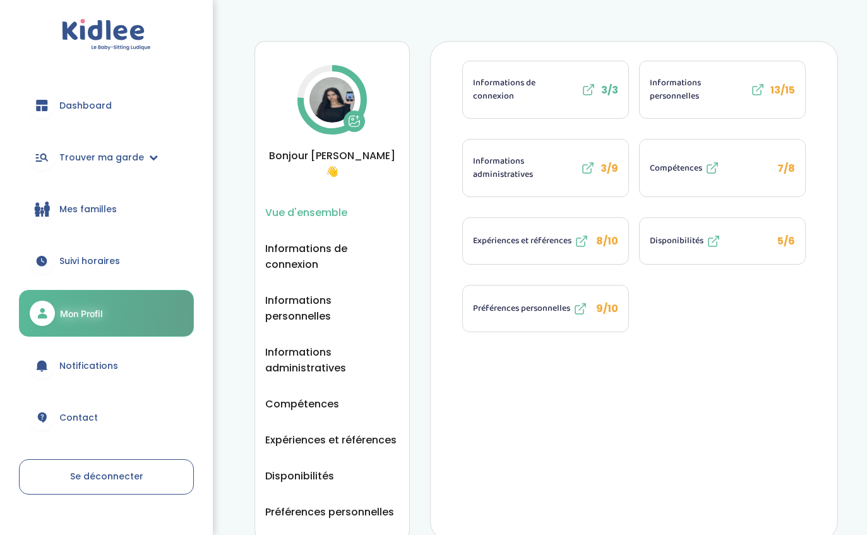
click at [507, 239] on span "Expériences et références" at bounding box center [522, 240] width 98 height 13
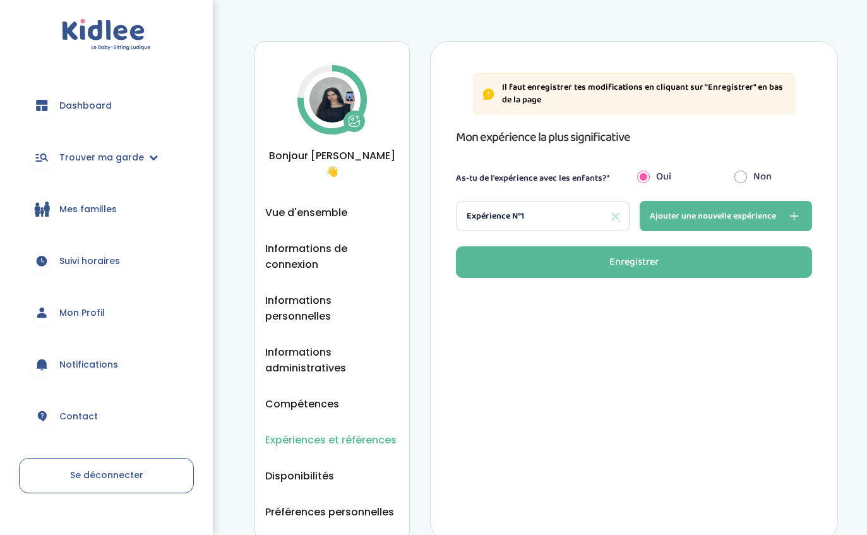
click at [311, 205] on span "Vue d'ensemble" at bounding box center [306, 213] width 82 height 16
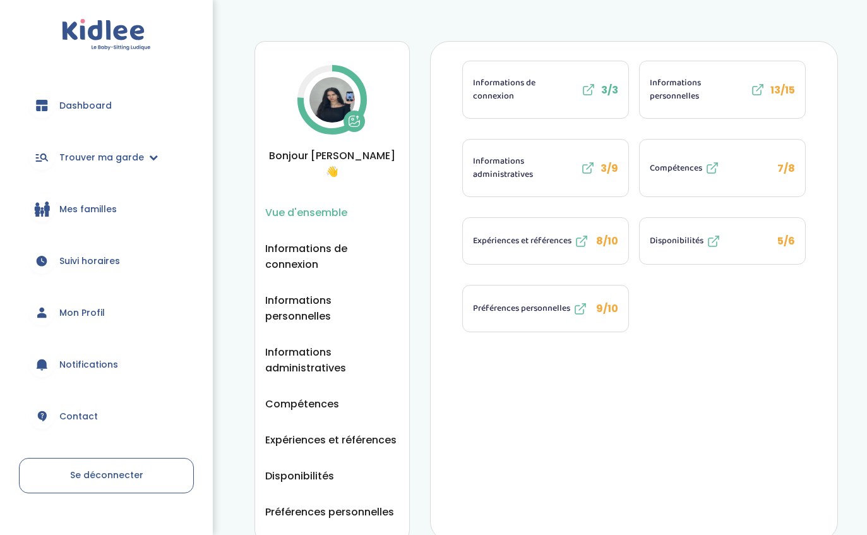
click at [315, 292] on span "Informations personnelles" at bounding box center [332, 308] width 134 height 32
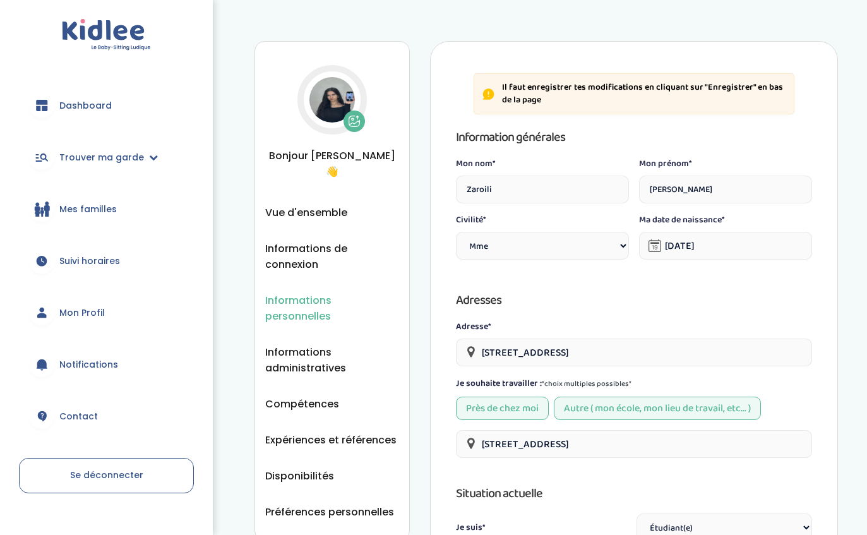
select select "1"
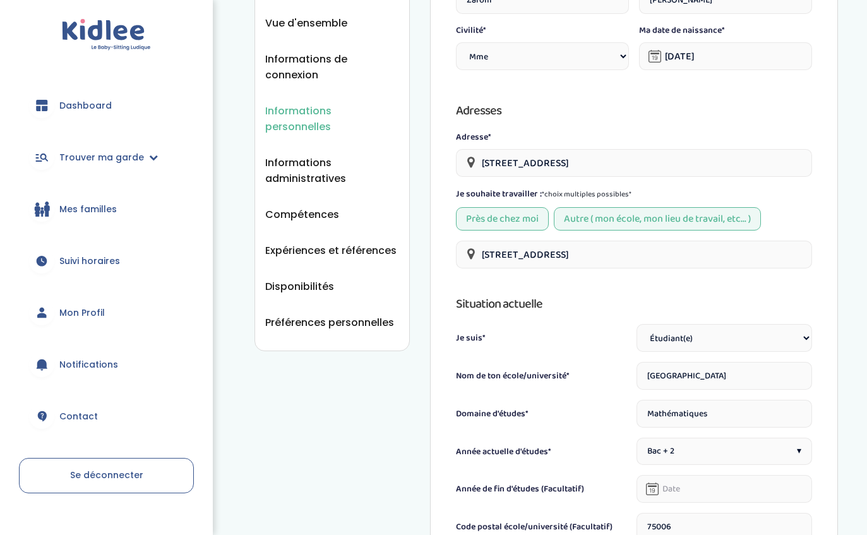
scroll to position [183, 0]
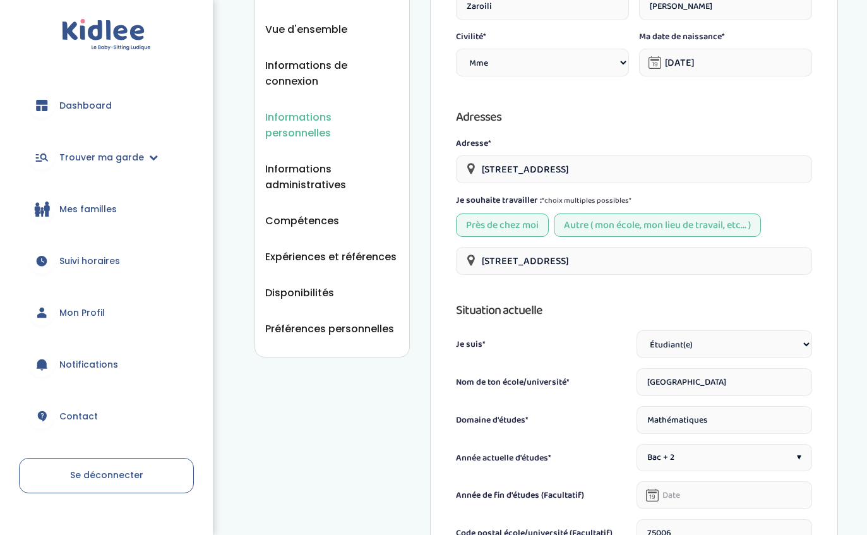
click at [285, 213] on span "Compétences" at bounding box center [302, 221] width 74 height 16
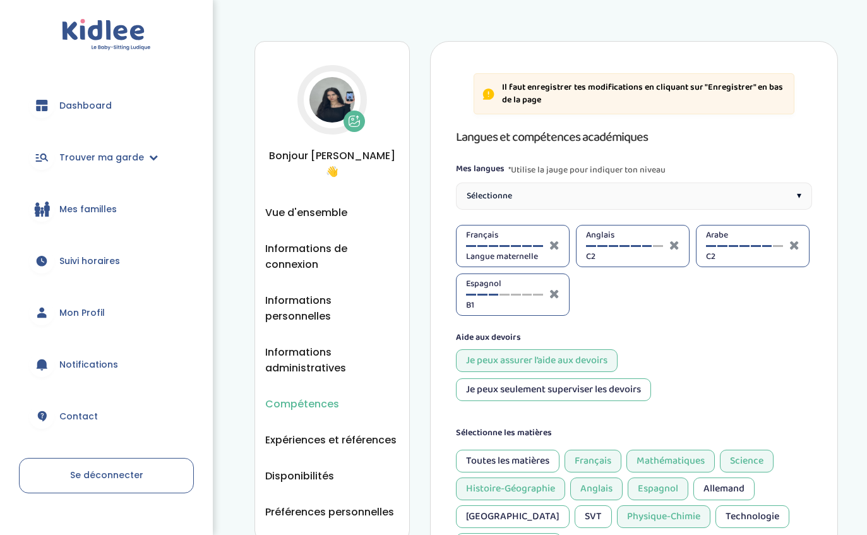
select select "Terminale"
select select "Prémière"
select select "Terminale"
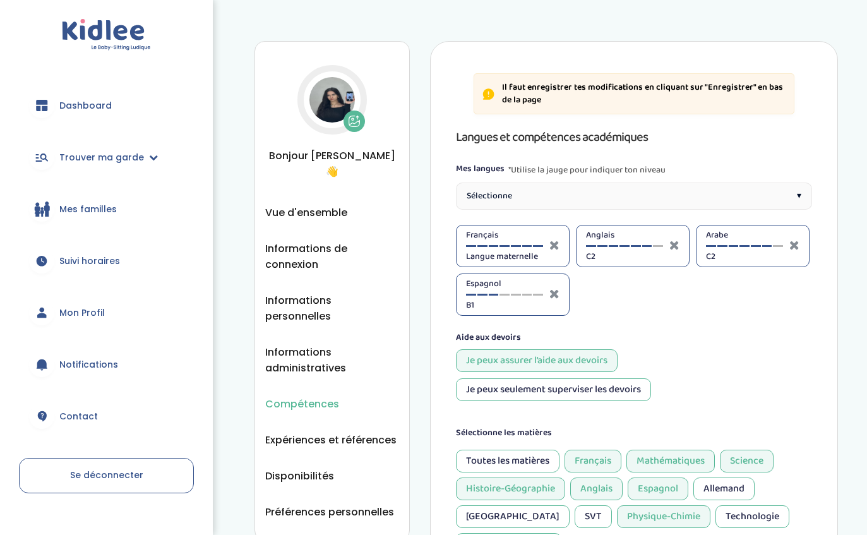
select select "Terminale"
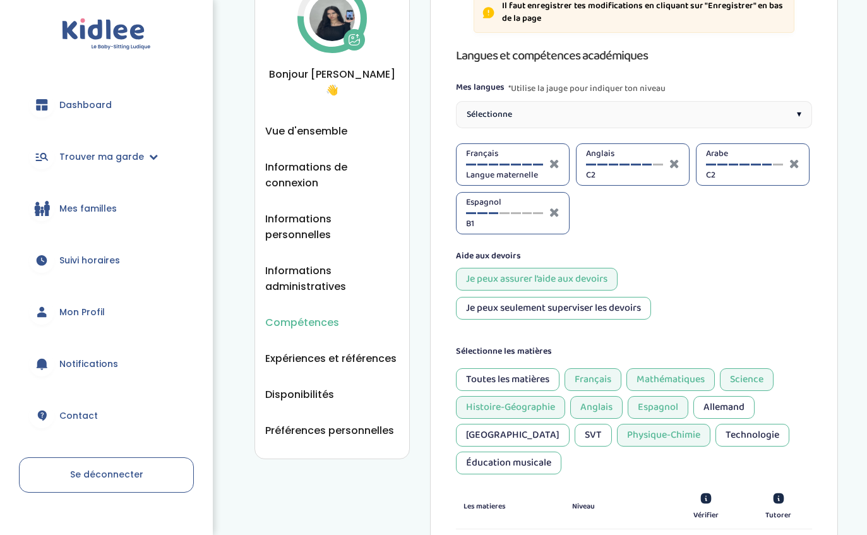
scroll to position [83, 0]
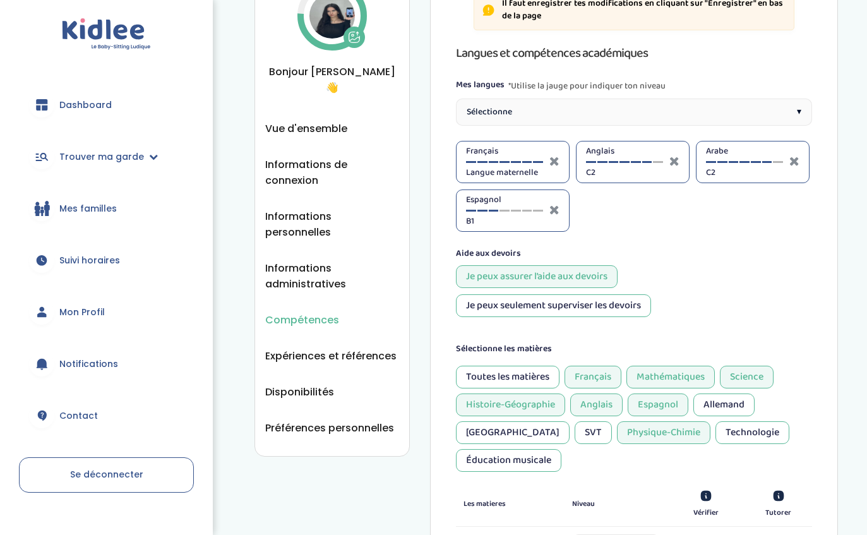
click at [574, 435] on div "SVT" at bounding box center [592, 433] width 37 height 23
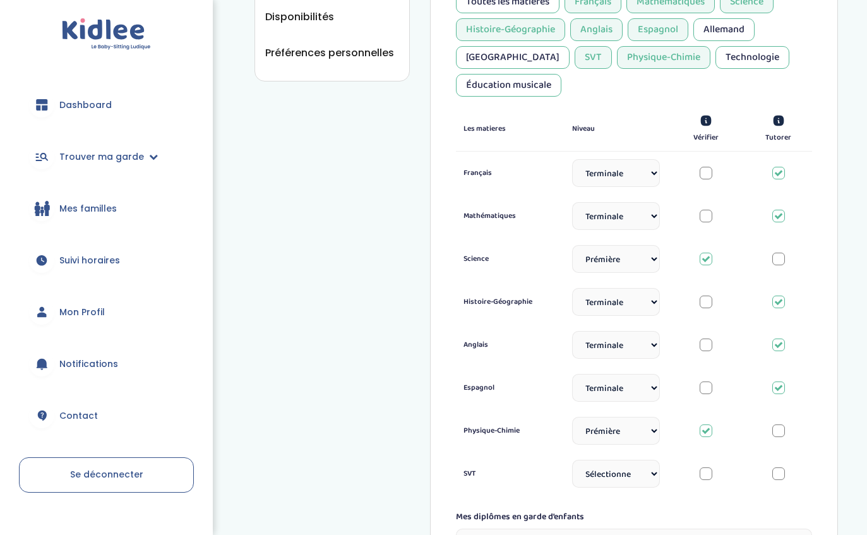
scroll to position [460, 0]
click at [783, 424] on div at bounding box center [778, 430] width 13 height 13
click at [598, 415] on select "Sélectionne CP CE1 CE2 CM1 CM2 6eme 5eme 4eme 3eme Seconde Prémière Terminale" at bounding box center [616, 429] width 88 height 28
select select "Seconde"
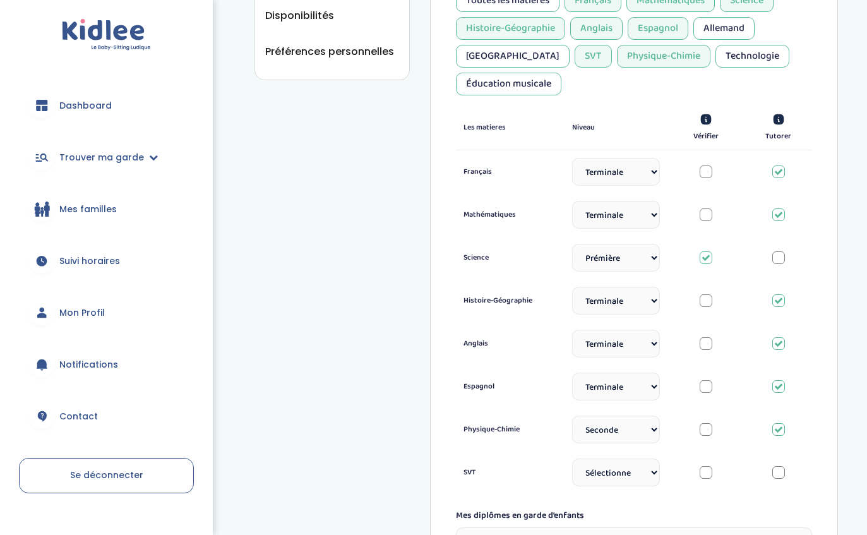
click at [783, 466] on div at bounding box center [778, 472] width 13 height 13
click at [587, 458] on select "Sélectionne CP CE1 CE2 CM1 CM2 6eme 5eme 4eme 3eme Seconde Prémière Terminale" at bounding box center [616, 472] width 88 height 28
select select "Seconde"
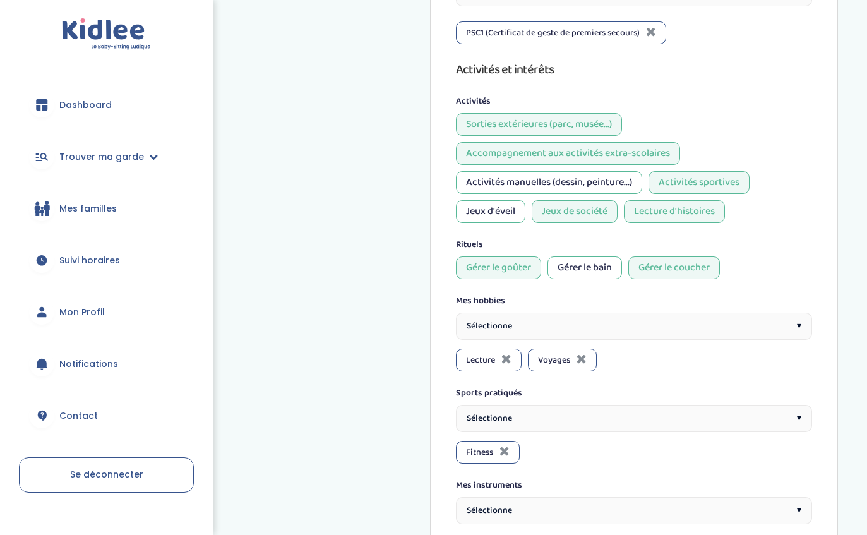
scroll to position [1008, 0]
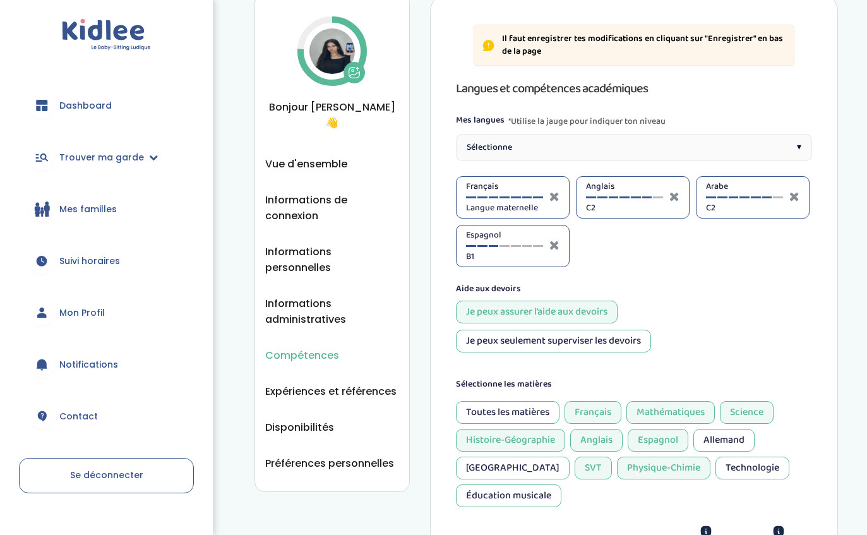
scroll to position [51, 0]
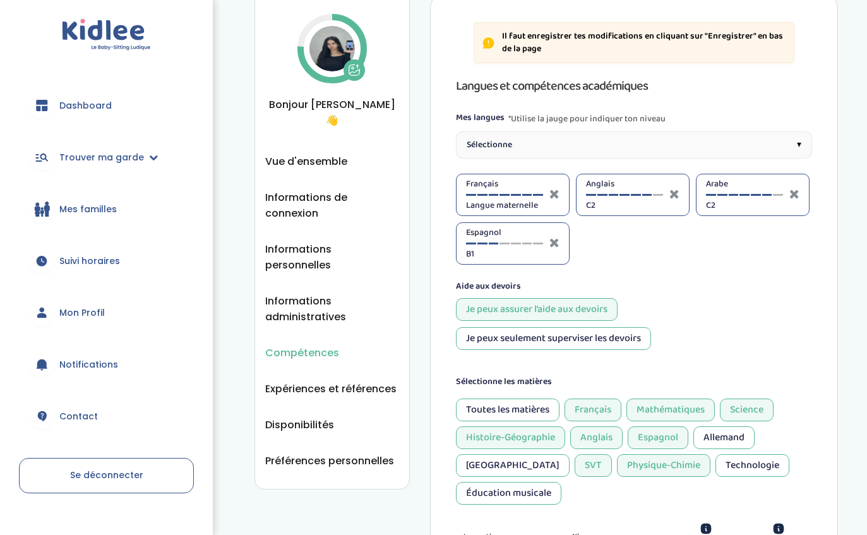
click at [312, 381] on ul "Vue d'ensemble Informations de connexion Informations personnelles Informations…" at bounding box center [332, 310] width 134 height 315
click at [312, 381] on span "Expériences et références" at bounding box center [330, 389] width 131 height 16
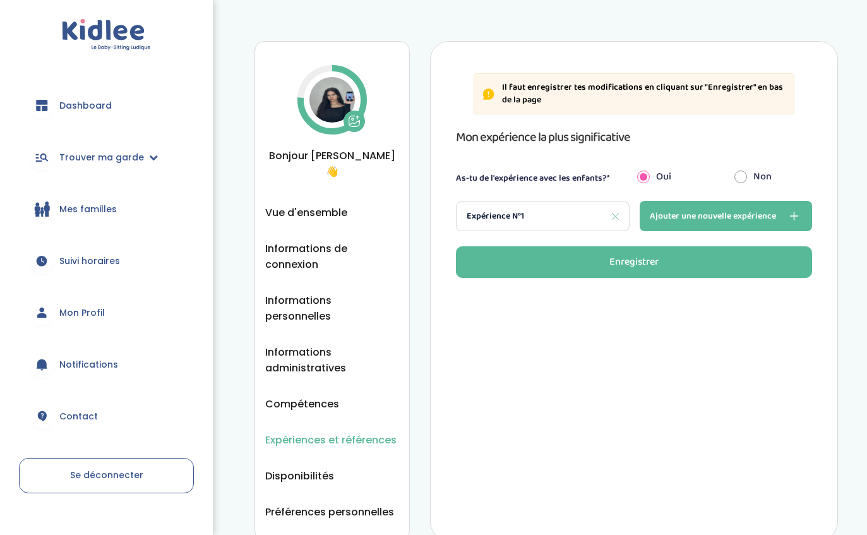
click at [330, 468] on span "Disponibilités" at bounding box center [299, 476] width 69 height 16
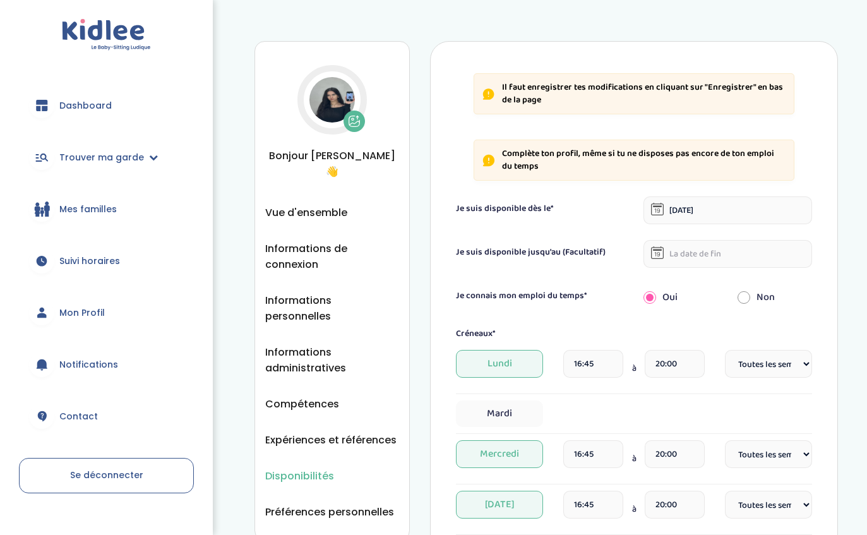
select select "1"
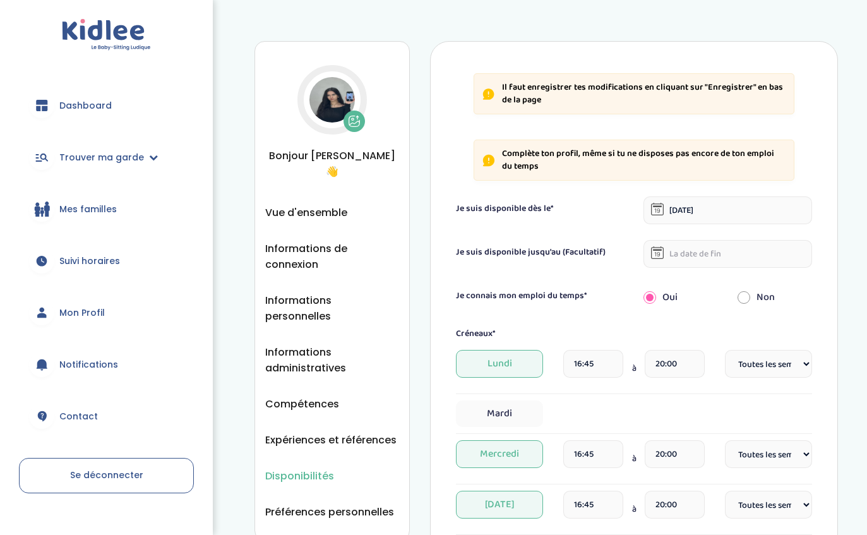
select select "Partiels"
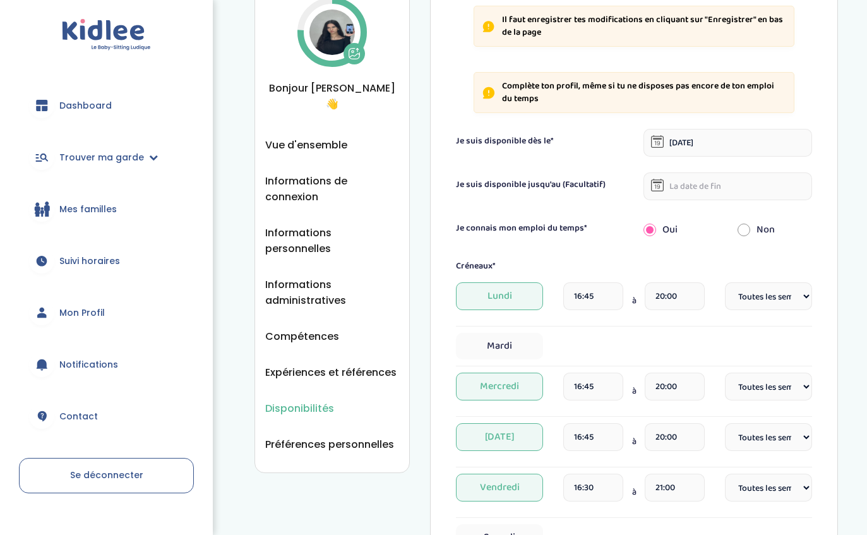
scroll to position [71, 0]
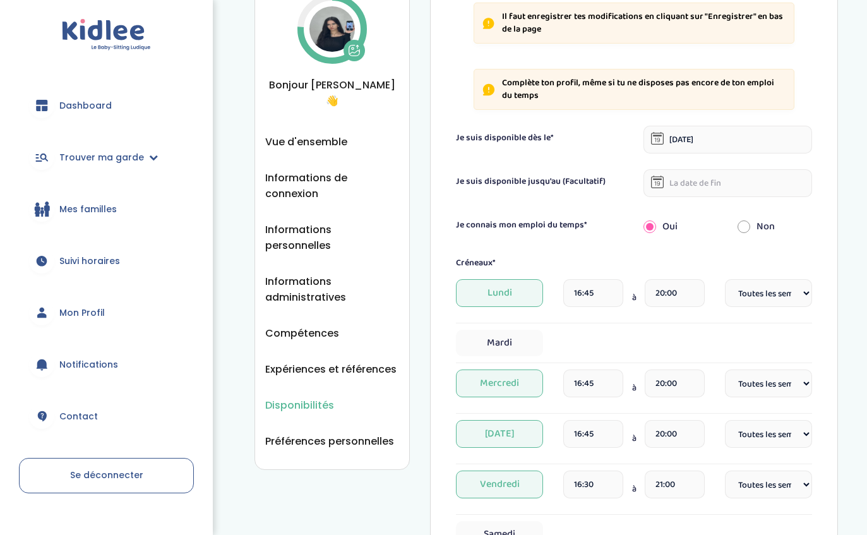
click at [611, 483] on input "16:30" at bounding box center [593, 484] width 60 height 28
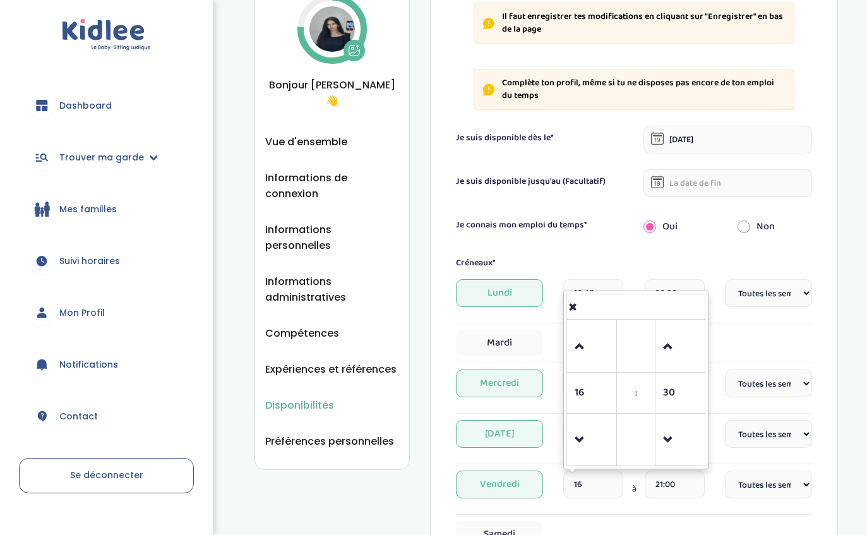
type input "1"
click at [567, 340] on td at bounding box center [592, 346] width 50 height 52
click at [570, 347] on td at bounding box center [592, 346] width 50 height 52
click at [702, 528] on div "Samedi" at bounding box center [634, 534] width 356 height 27
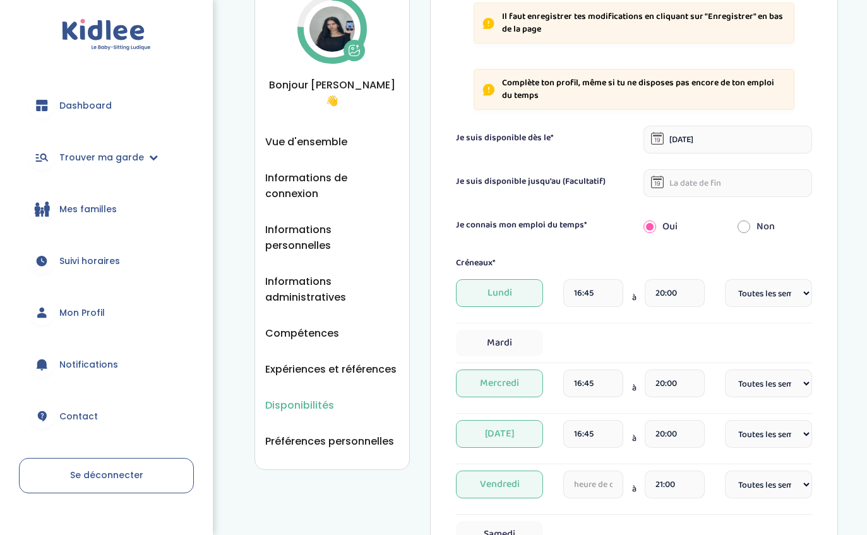
click at [592, 494] on input "text" at bounding box center [593, 484] width 60 height 28
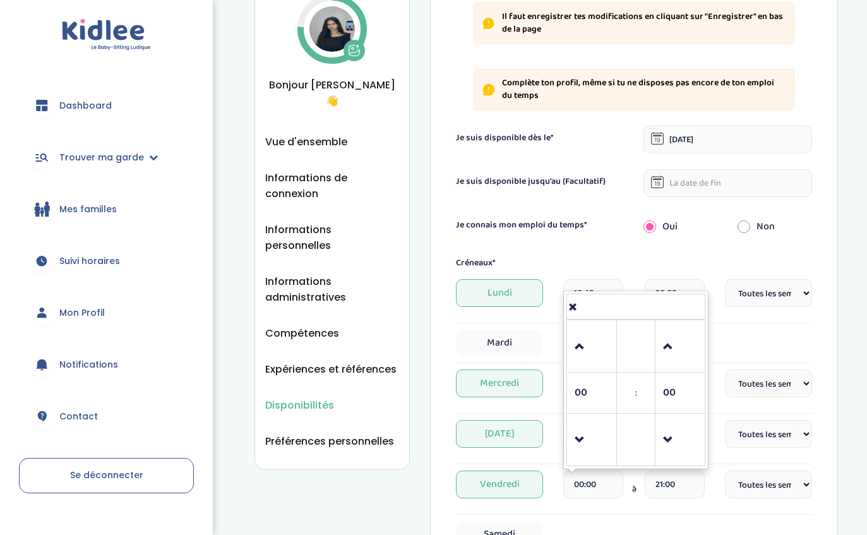
click at [568, 340] on td at bounding box center [592, 346] width 50 height 52
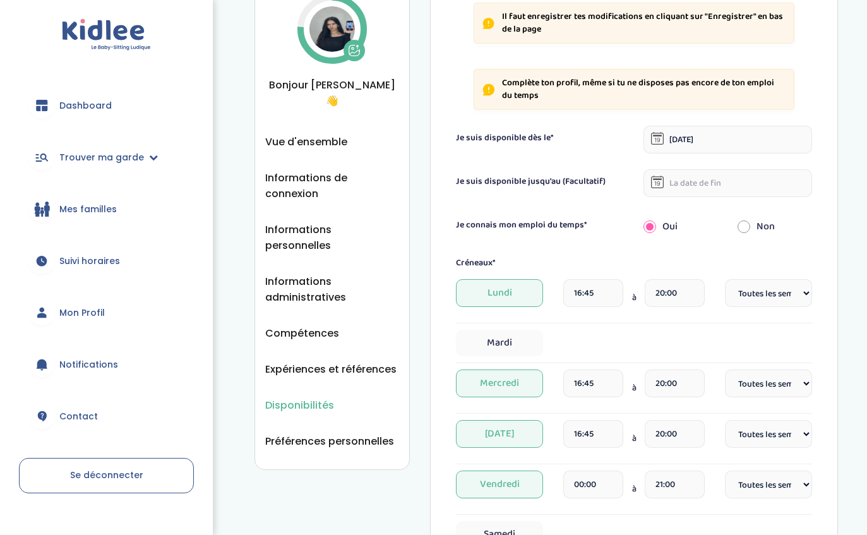
click at [586, 484] on input "00:00" at bounding box center [593, 484] width 60 height 28
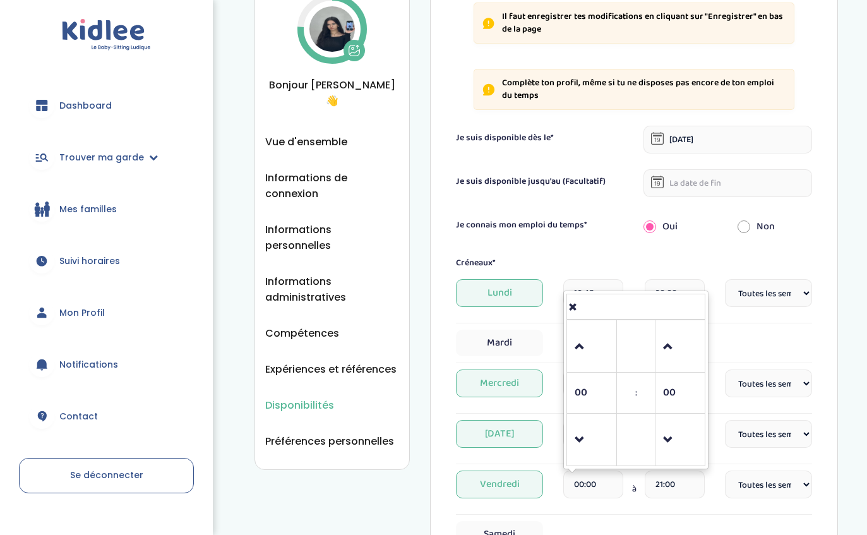
click at [560, 350] on div "Mardi" at bounding box center [634, 343] width 356 height 27
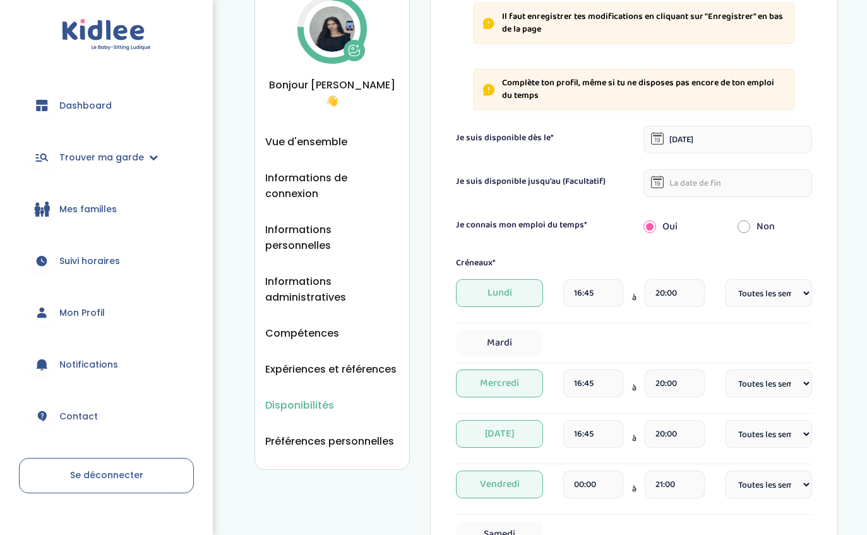
click at [560, 352] on div "Mardi" at bounding box center [634, 343] width 356 height 27
click at [583, 484] on input "00:00" at bounding box center [593, 484] width 60 height 28
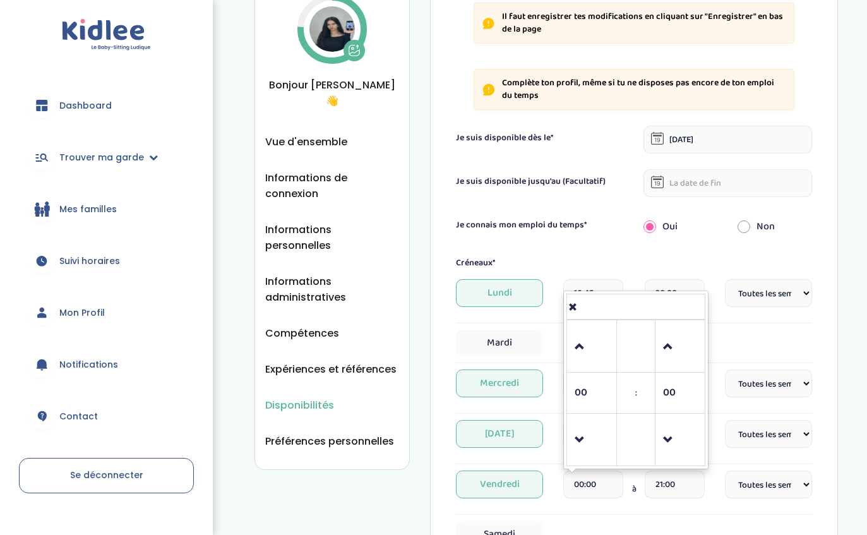
click at [573, 449] on link at bounding box center [591, 439] width 37 height 45
click at [574, 441] on link at bounding box center [591, 439] width 37 height 45
click at [573, 429] on link at bounding box center [591, 439] width 37 height 45
click at [573, 431] on link at bounding box center [591, 439] width 37 height 45
click at [568, 422] on td at bounding box center [592, 439] width 50 height 52
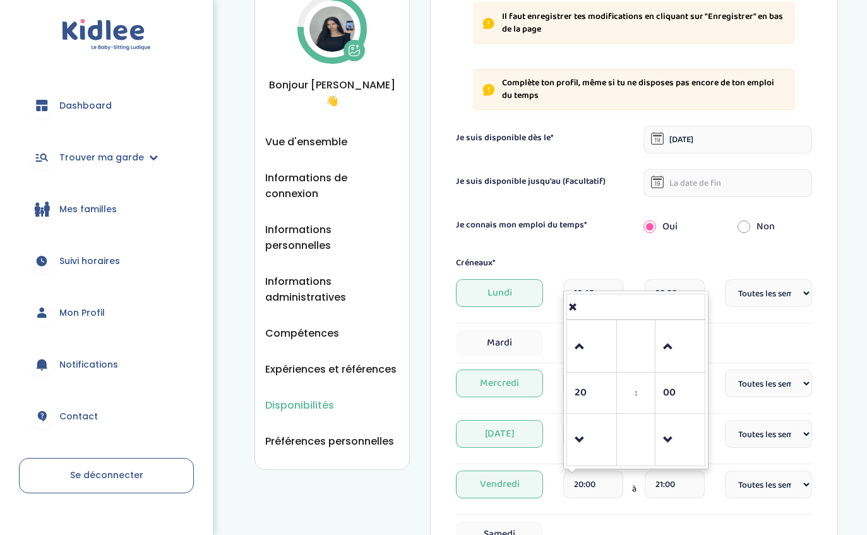
click at [564, 418] on div "20 : 00 00 01 02 03 04 05 06 07 08 09 10 11 12 13 14 15 16 17 18 19 20 21 22 23…" at bounding box center [635, 379] width 145 height 179
click at [564, 415] on div "20 : 00 00 01 02 03 04 05 06 07 08 09 10 11 12 13 14 15 16 17 18 19 20 21 22 23…" at bounding box center [635, 379] width 145 height 179
click at [561, 415] on div "Créneaux* [DATE] 16:45 à 20:00 Fréquence Toutes les semaines Toutes les 2 semai…" at bounding box center [634, 427] width 356 height 342
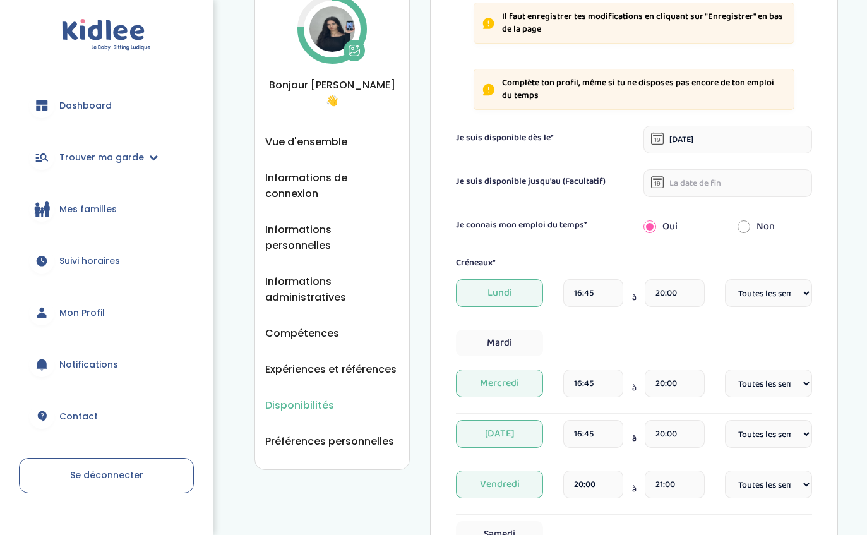
click at [564, 443] on input "16:45" at bounding box center [593, 434] width 60 height 28
click at [573, 474] on input "20:00" at bounding box center [593, 484] width 60 height 28
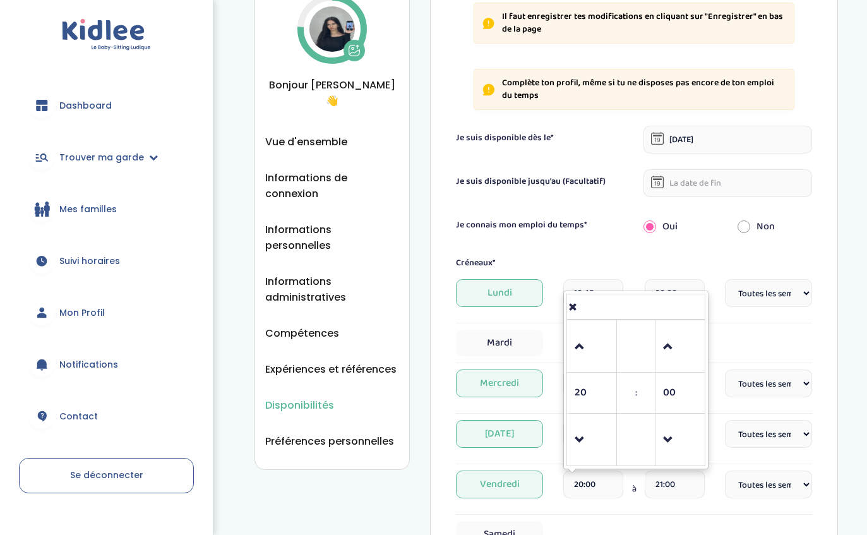
click at [565, 436] on div "20 : 00 00 01 02 03 04 05 06 07 08 09 10 11 12 13 14 15 16 17 18 19 20 21 22 23…" at bounding box center [635, 379] width 145 height 179
click at [574, 448] on link at bounding box center [591, 439] width 37 height 45
click at [570, 447] on td at bounding box center [592, 439] width 50 height 52
click at [573, 439] on link at bounding box center [591, 439] width 37 height 45
click at [570, 435] on td at bounding box center [592, 439] width 50 height 52
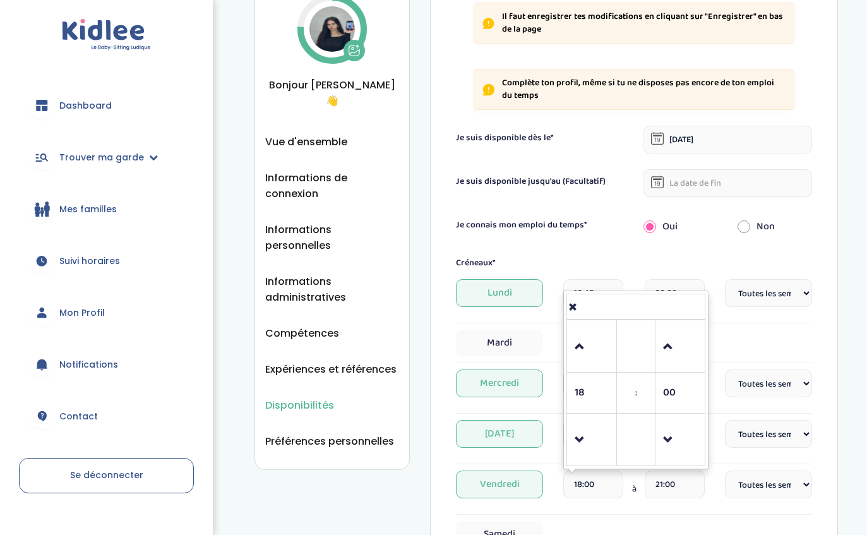
click at [573, 438] on link at bounding box center [591, 439] width 37 height 45
click at [569, 437] on td at bounding box center [592, 439] width 50 height 52
click at [575, 435] on span at bounding box center [591, 440] width 34 height 34
click at [574, 443] on link at bounding box center [591, 439] width 37 height 45
click at [574, 439] on link at bounding box center [591, 439] width 37 height 45
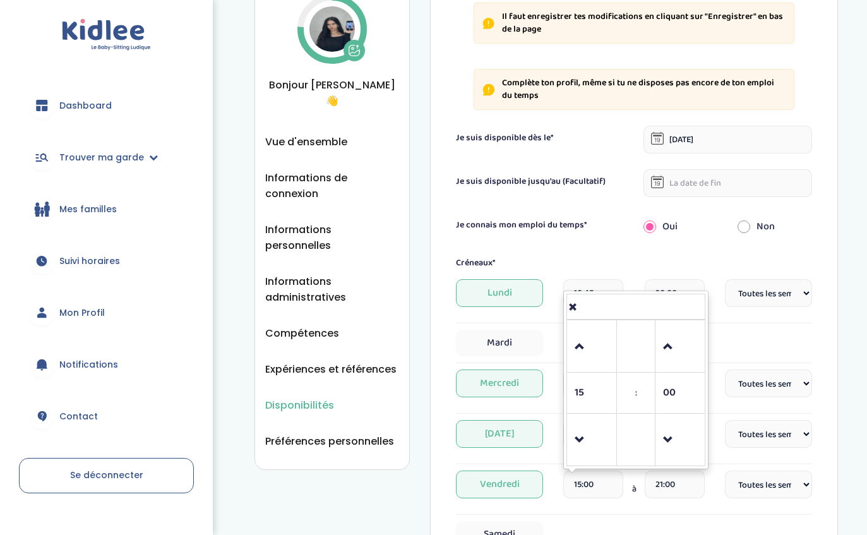
type input "14:00"
click at [791, 496] on select "Fréquence Toutes les semaines Toutes les 2 semaines Tous les mois" at bounding box center [768, 484] width 87 height 28
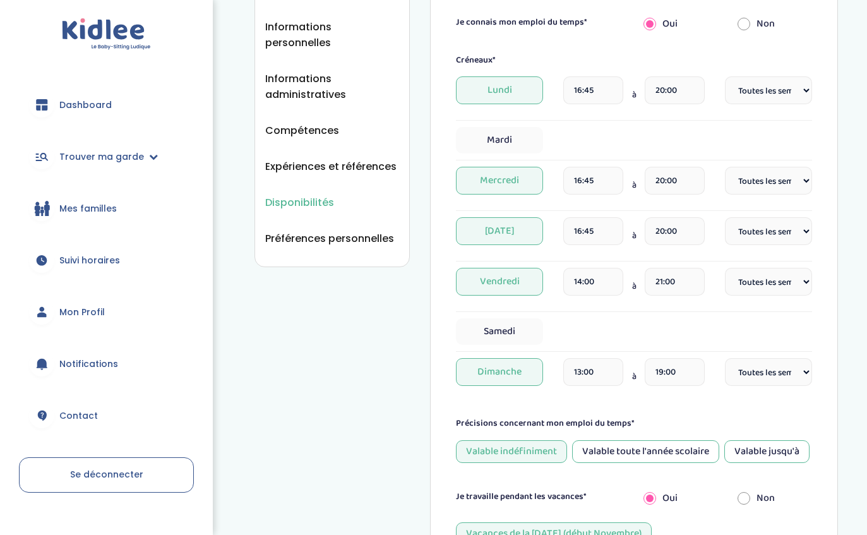
scroll to position [264, 0]
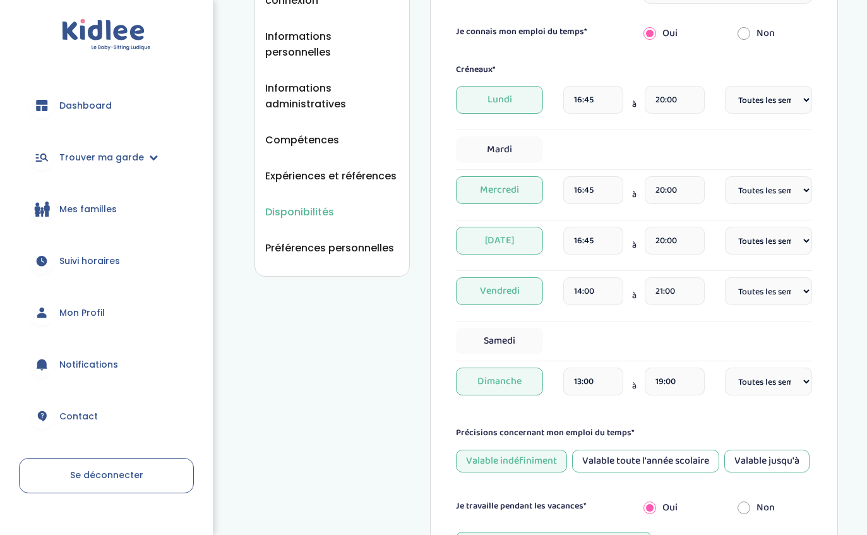
click at [486, 330] on span "Samedi" at bounding box center [499, 341] width 87 height 27
select select "1"
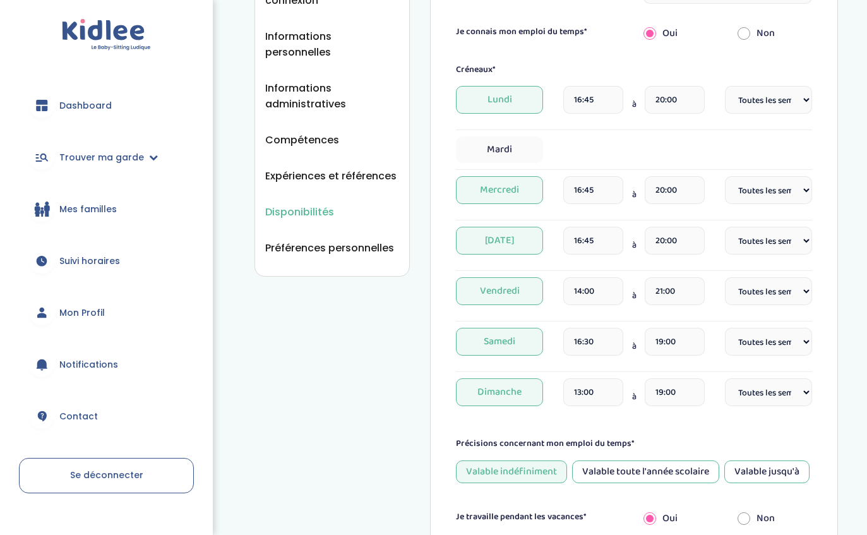
click at [590, 340] on input "16:30" at bounding box center [593, 342] width 60 height 28
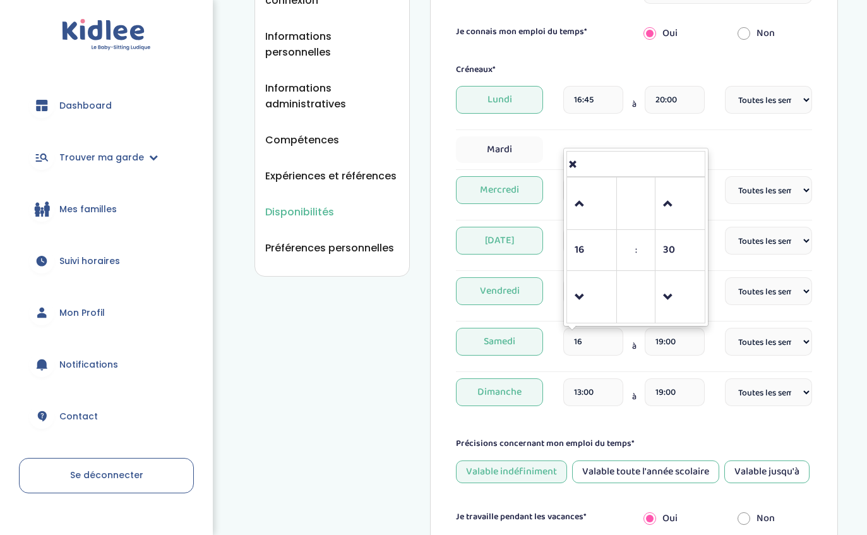
type input "1"
click at [407, 301] on div "Disponibilités Vue d'ensemble Informations de connexion Informations personnell…" at bounding box center [545, 310] width 583 height 1066
type input "09:00"
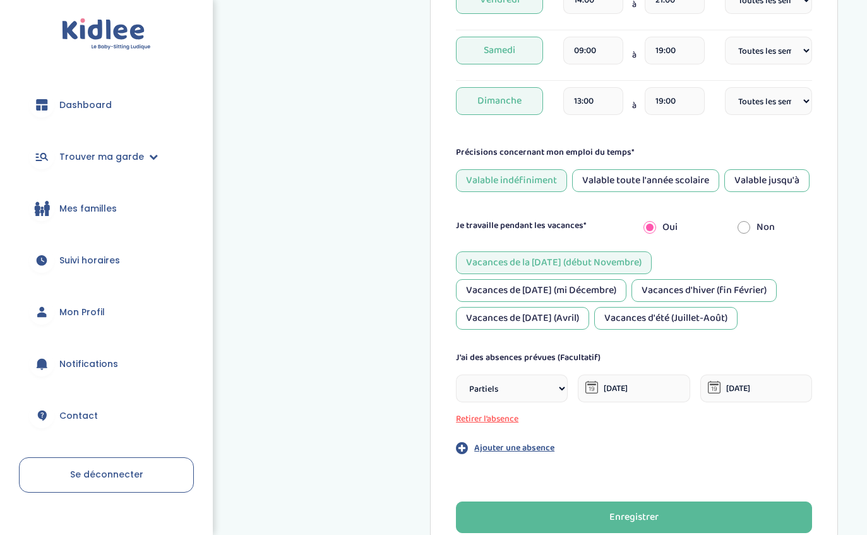
scroll to position [556, 0]
click at [718, 511] on button "Enregistrer" at bounding box center [634, 517] width 356 height 32
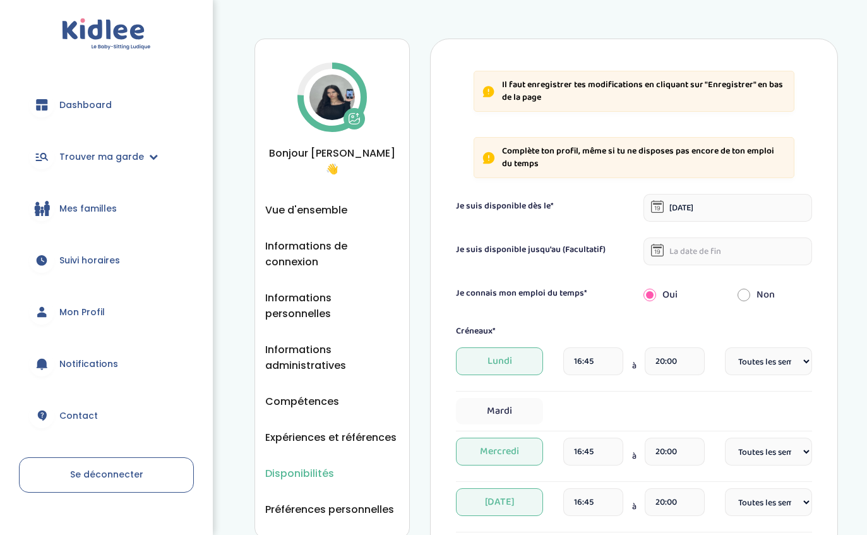
scroll to position [0, 0]
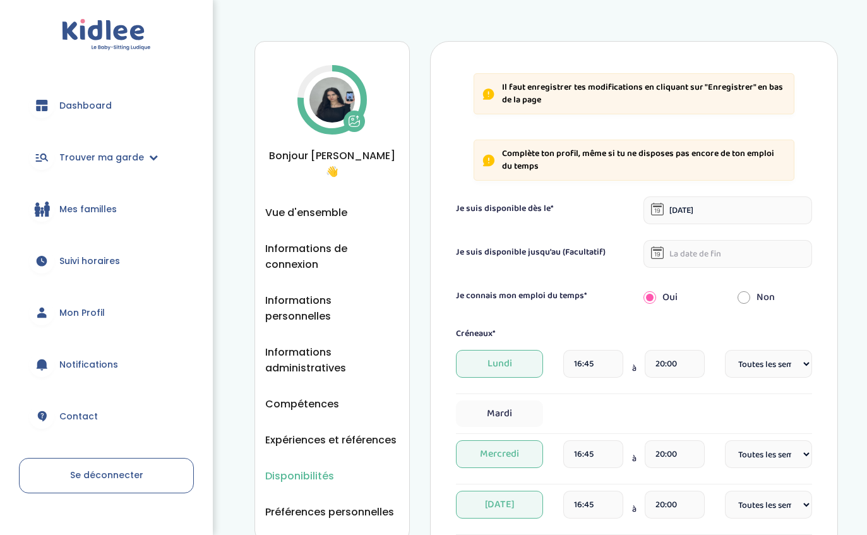
click at [300, 504] on span "Préférences personnelles" at bounding box center [329, 512] width 129 height 16
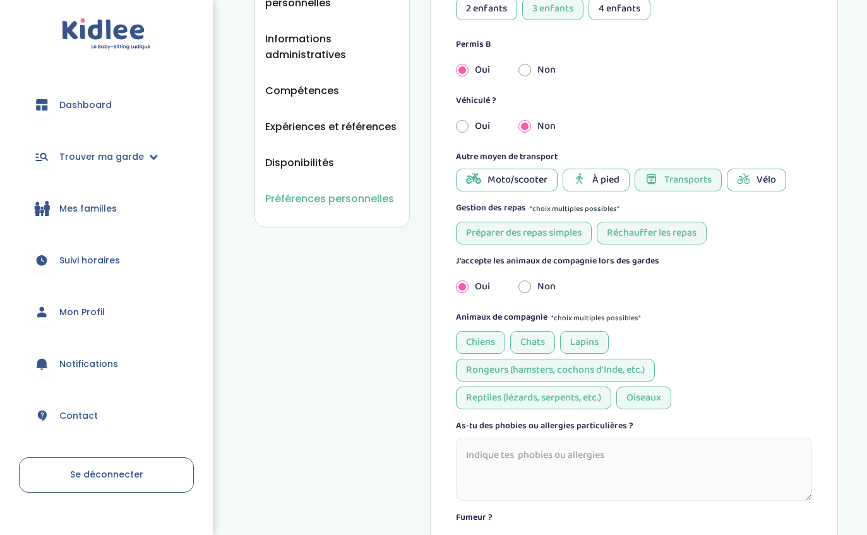
scroll to position [313, 0]
click at [74, 105] on span "Dashboard" at bounding box center [85, 105] width 52 height 13
